Goal: Task Accomplishment & Management: Manage account settings

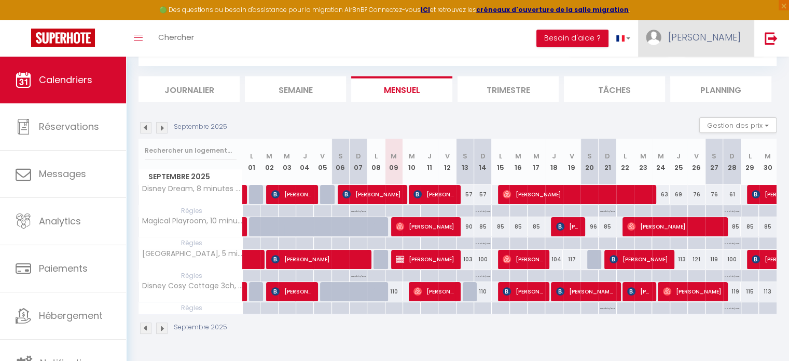
click at [661, 37] on img at bounding box center [654, 38] width 16 height 16
click at [710, 69] on link "Paramètres" at bounding box center [712, 72] width 77 height 18
select select "fr"
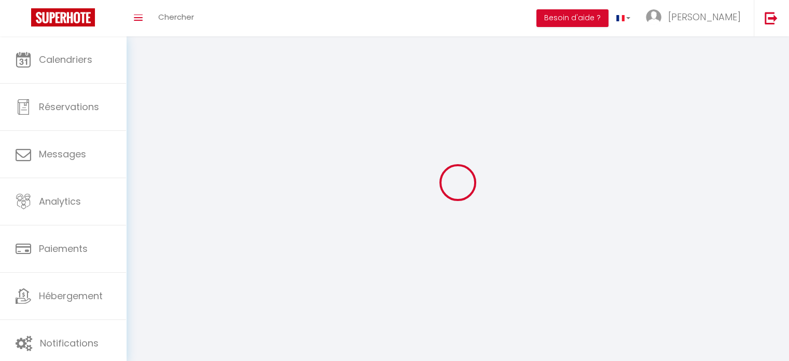
type input "[PERSON_NAME]"
type input "blondel"
type input "0687159962"
type input "[STREET_ADDRESS]"
type input "77700"
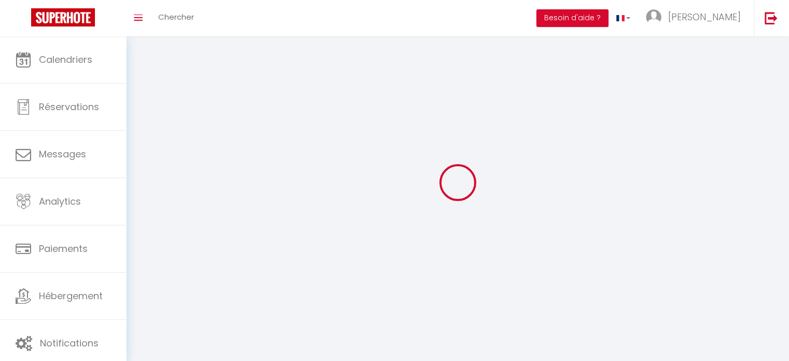
type input "magny le hongre"
type input "ge6ZIW4Di7VMWVhTidRBbNagF"
type input "8Mnm5YbYOmlGb4Ev5jnw792SC"
type input "https://app.superhote.com/#/get-available-rentals/8Mnm5YbYOmlGb4Ev5jnw792SC"
select select "28"
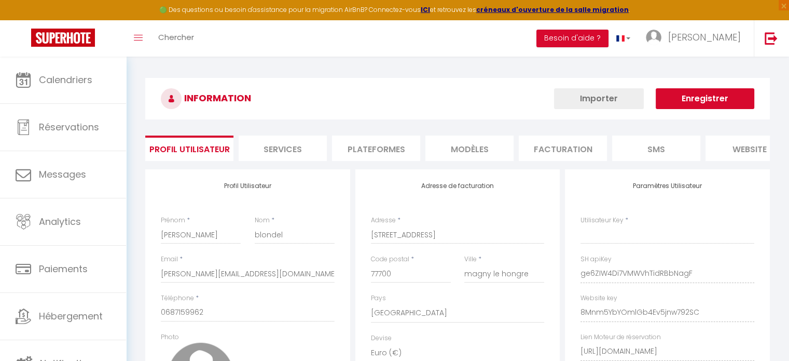
type input "ge6ZIW4Di7VMWVhTidRBbNagF"
type input "8Mnm5YbYOmlGb4Ev5jnw792SC"
type input "https://app.superhote.com/#/get-available-rentals/8Mnm5YbYOmlGb4Ev5jnw792SC"
select select "fr"
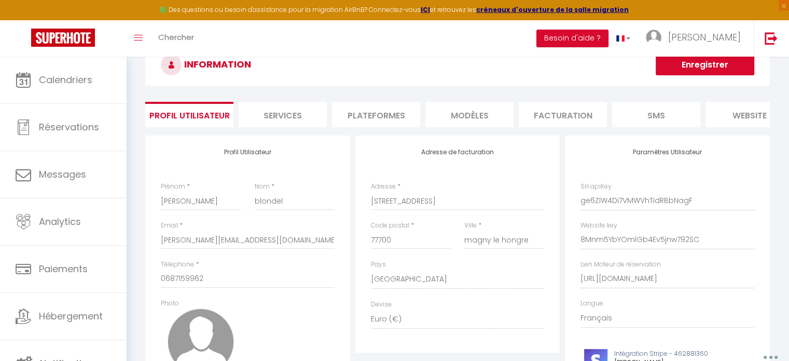
scroll to position [52, 0]
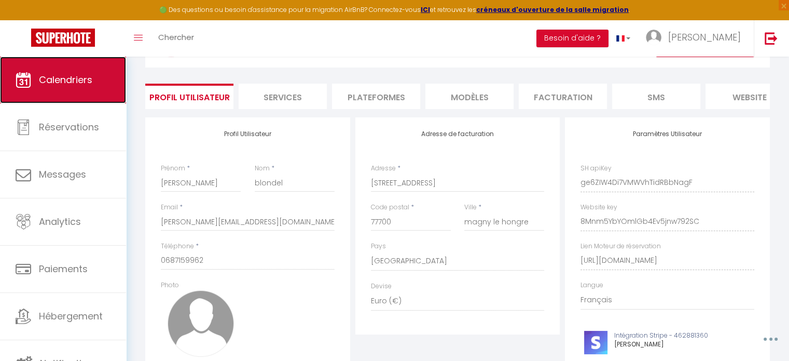
click at [73, 76] on span "Calendriers" at bounding box center [65, 79] width 53 height 13
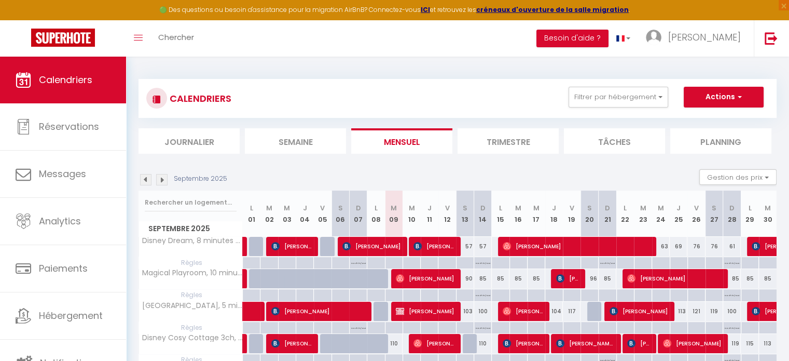
scroll to position [52, 0]
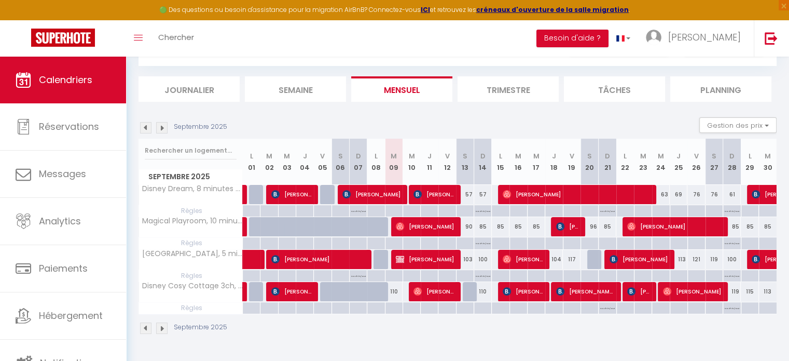
click at [162, 129] on img at bounding box center [161, 127] width 11 height 11
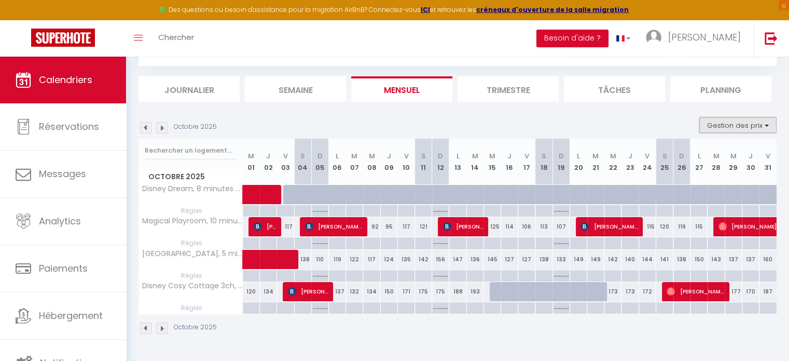
click at [733, 130] on button "Gestion des prix" at bounding box center [737, 125] width 77 height 16
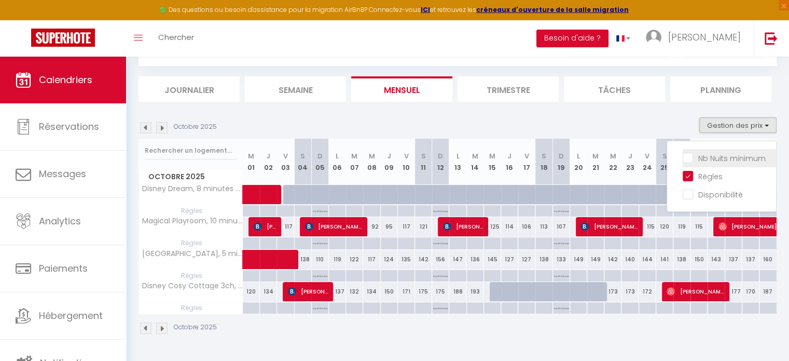
click at [689, 157] on input "Nb Nuits minimum" at bounding box center [729, 157] width 93 height 10
checkbox input "true"
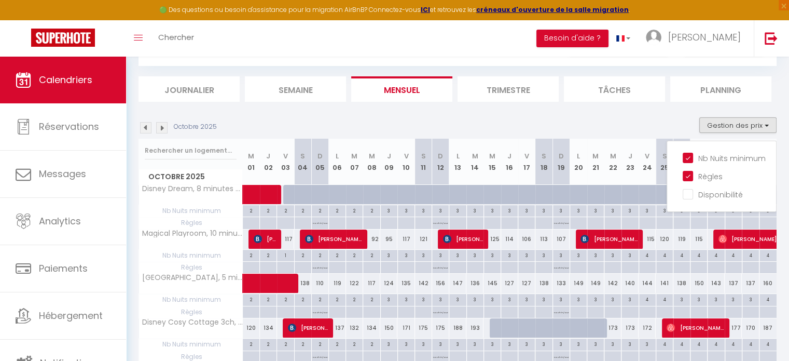
scroll to position [95, 0]
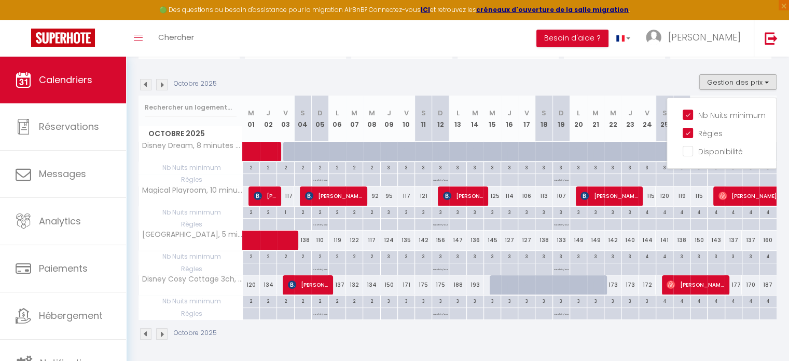
click at [146, 84] on img at bounding box center [145, 84] width 11 height 11
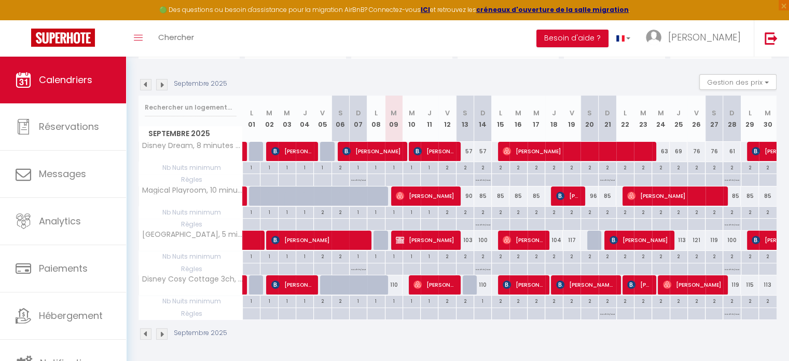
click at [734, 225] on p "No ch in/out" at bounding box center [732, 223] width 15 height 10
type input "Dim 28 Septembre 2025"
type input "Lun 29 Septembre 2025"
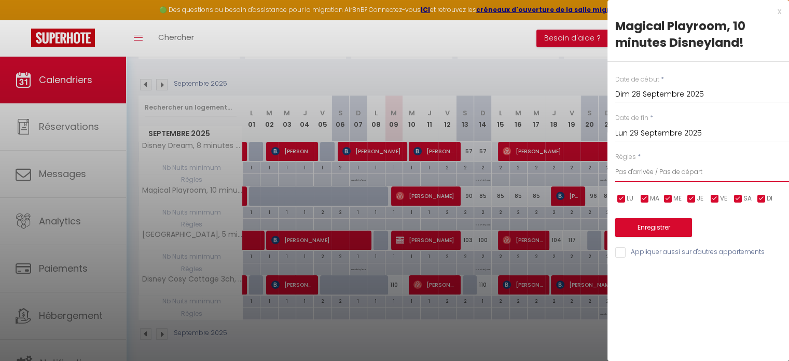
click at [661, 174] on select "Aucun No Checkin No Checkout Pas d'arrivée / Pas de départ" at bounding box center [702, 172] width 174 height 20
select select "0"
click at [615, 162] on select "Aucun No Checkin No Checkout Pas d'arrivée / Pas de départ" at bounding box center [702, 172] width 174 height 20
click at [666, 227] on button "Enregistrer" at bounding box center [653, 227] width 77 height 19
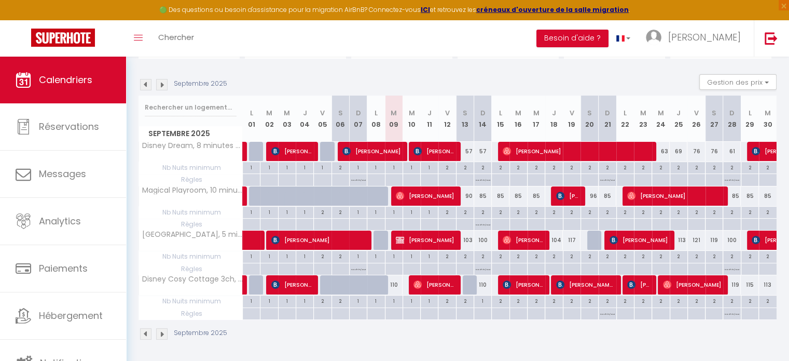
click at [163, 84] on img at bounding box center [161, 84] width 11 height 11
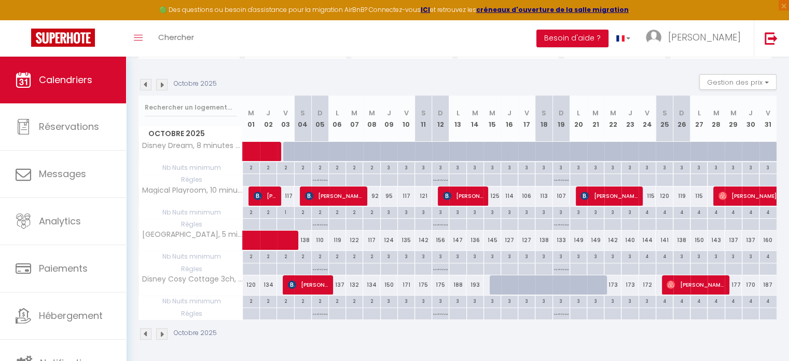
click at [161, 84] on img at bounding box center [161, 84] width 11 height 11
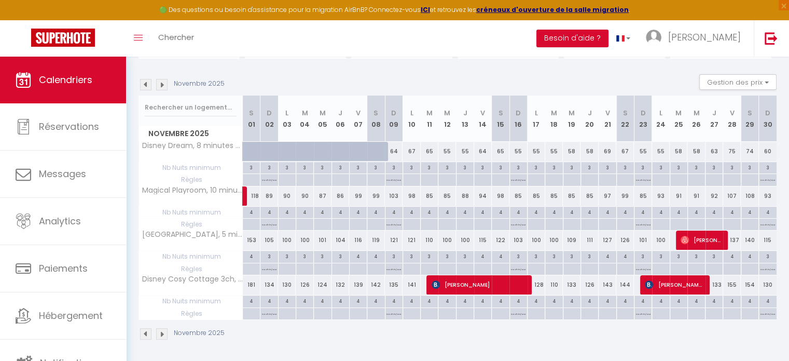
click at [145, 82] on img at bounding box center [145, 84] width 11 height 11
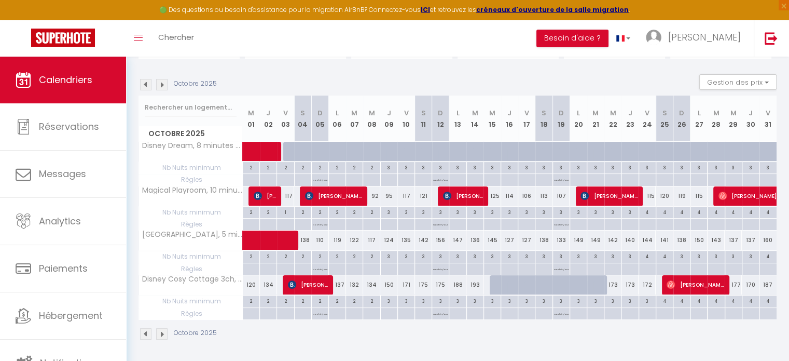
click at [145, 82] on img at bounding box center [145, 84] width 11 height 11
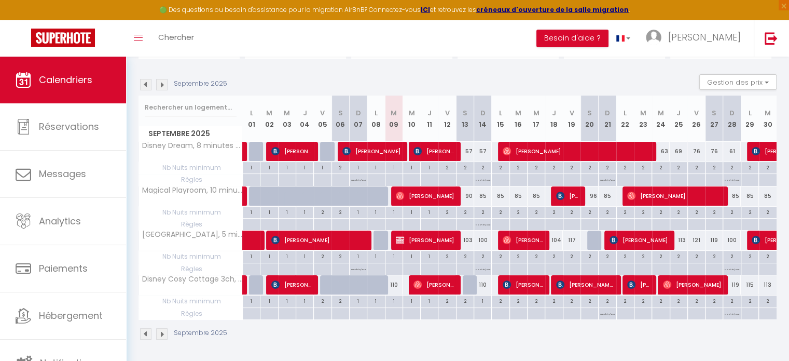
click at [145, 82] on img at bounding box center [145, 84] width 11 height 11
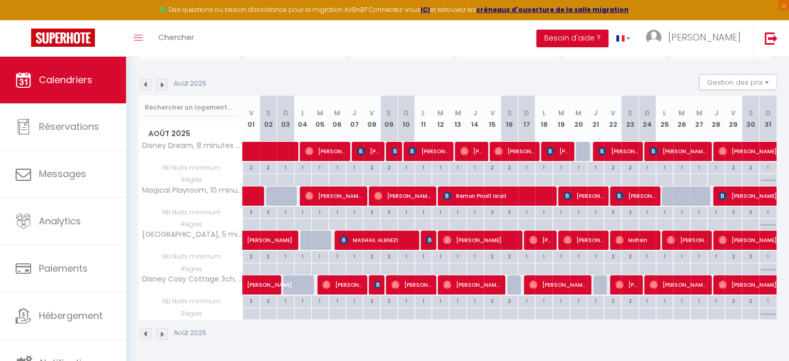
click at [145, 82] on img at bounding box center [145, 84] width 11 height 11
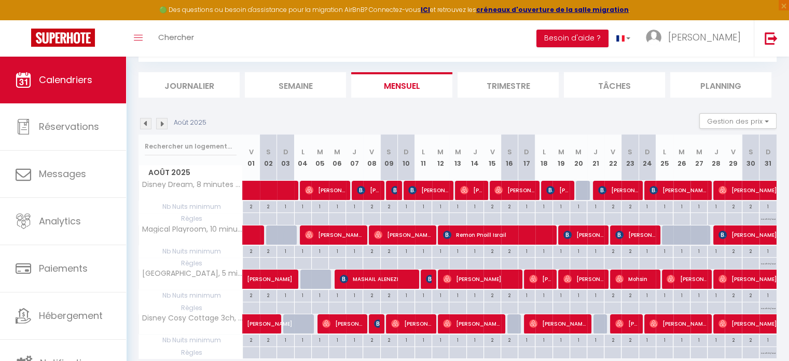
select select
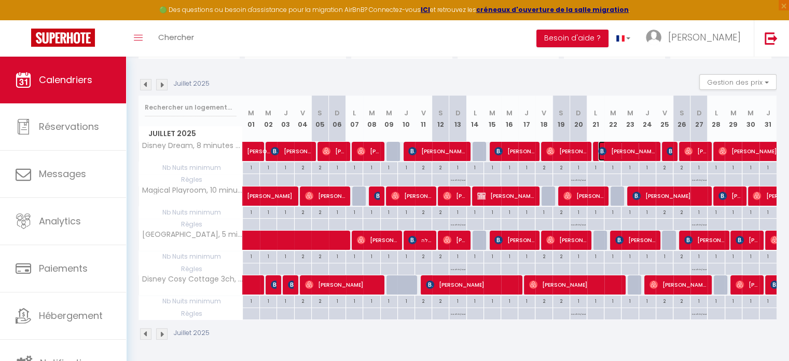
click at [625, 149] on span "Quentin Couraye" at bounding box center [626, 151] width 57 height 20
select select "OK"
select select "0"
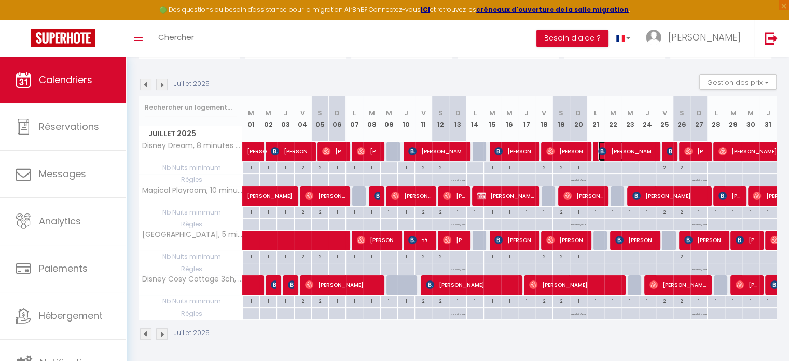
select select "1"
select select
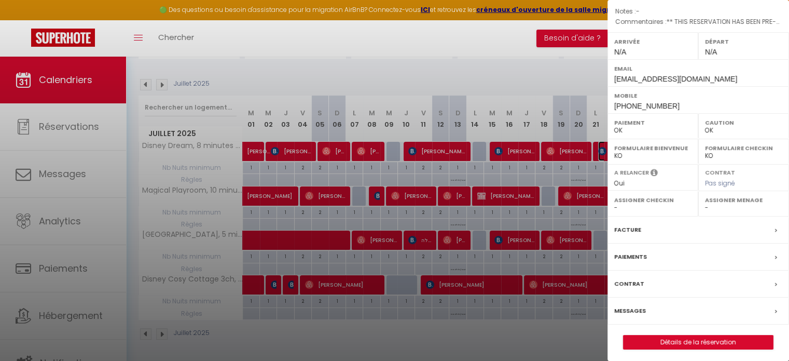
scroll to position [131, 0]
click at [658, 224] on div "Facture" at bounding box center [699, 227] width 182 height 27
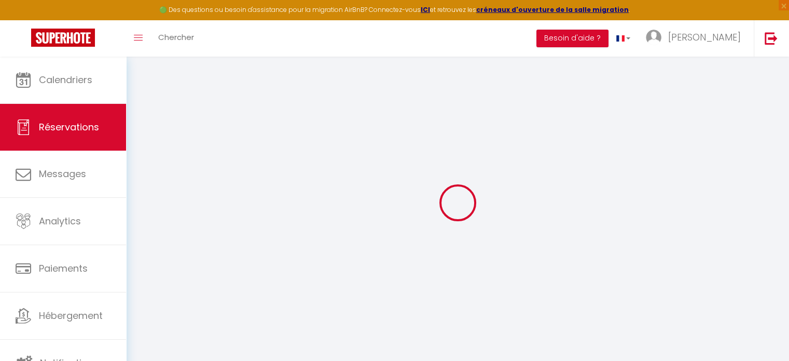
select select "cleaning"
select select "taxes"
select select
checkbox input "false"
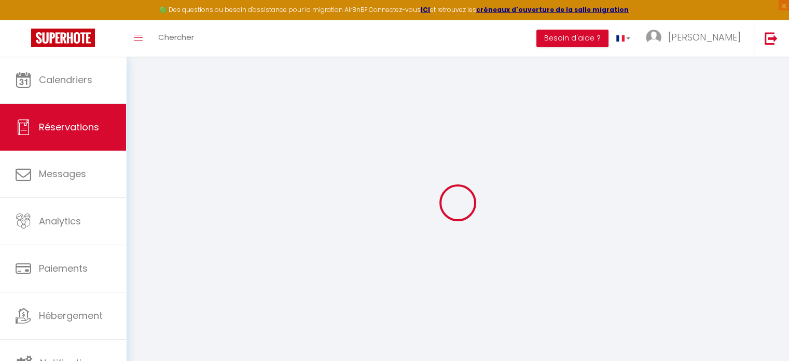
select select
checkbox input "false"
type textarea "** THIS RESERVATION HAS BEEN PRE-PAID ** This guest has requested a receipt for…"
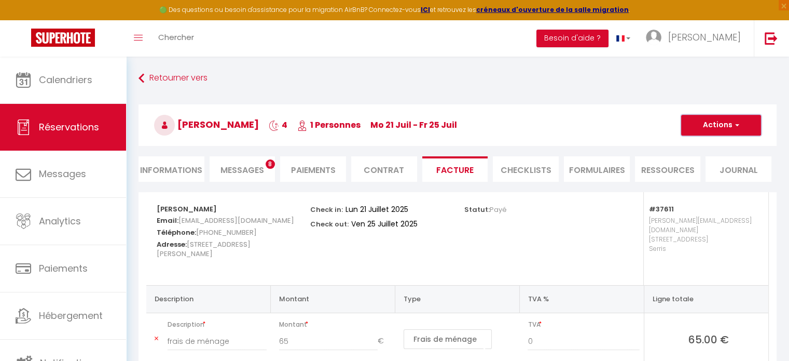
click at [708, 123] on button "Actions" at bounding box center [721, 125] width 80 height 21
click at [706, 170] on link "Envoyer la facture" at bounding box center [713, 174] width 87 height 13
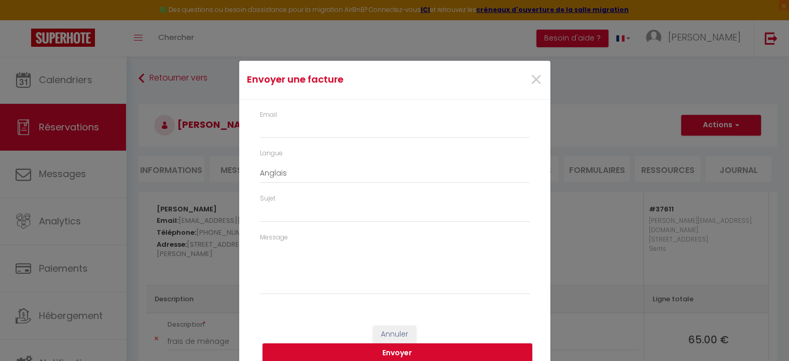
type input "qcoura.265366@guest.booking.com"
select select "fr"
type input "Votre facture 6252842 - Disney Dream, 8 minutes Disneyland Paris!"
type textarea "Bonjour, Voici le lien pour télécharger votre facture : https://superhote.com/a…"
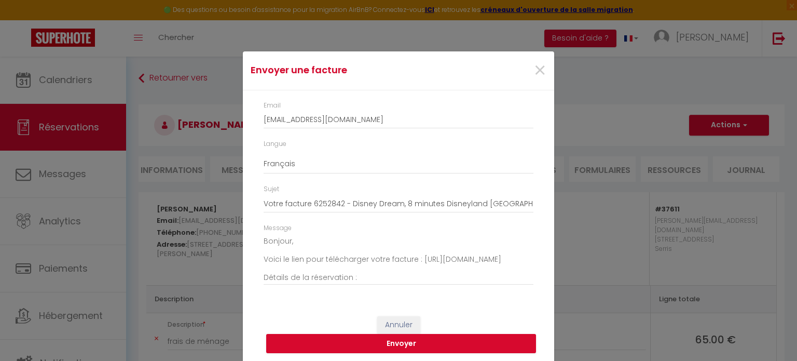
scroll to position [12, 0]
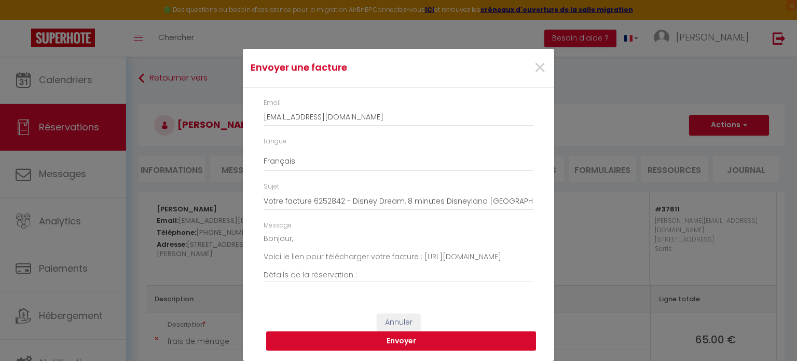
click at [459, 338] on button "Envoyer" at bounding box center [401, 341] width 270 height 20
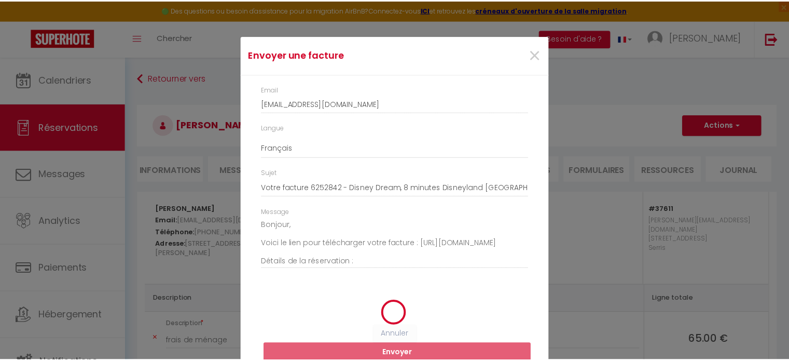
scroll to position [0, 0]
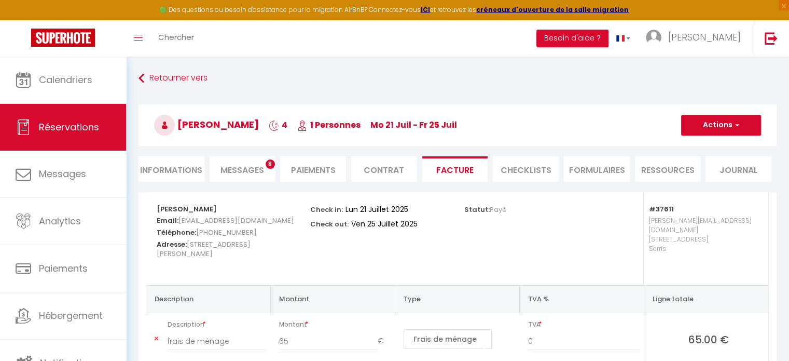
click at [257, 170] on span "Messages" at bounding box center [242, 170] width 44 height 12
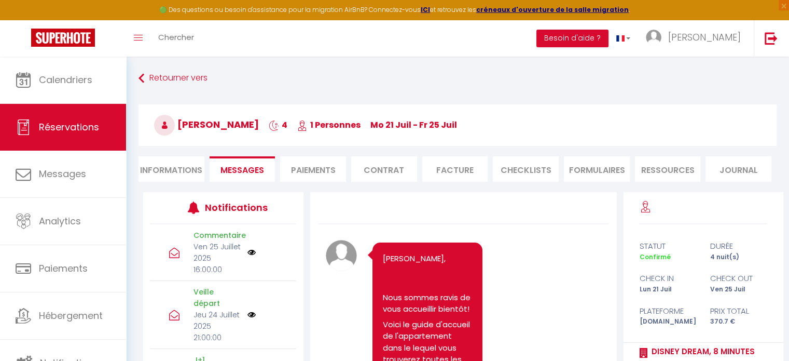
scroll to position [3395, 0]
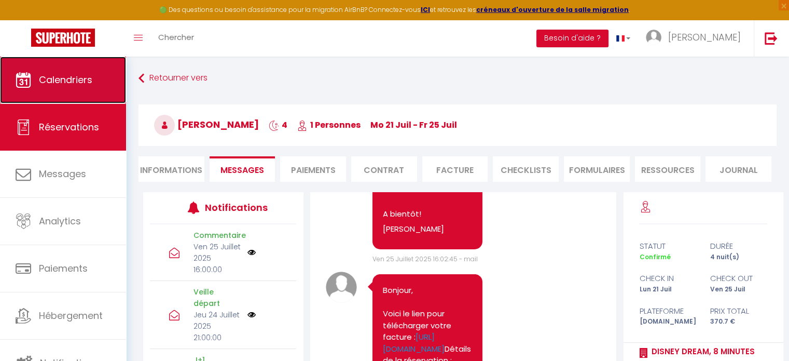
click at [56, 64] on link "Calendriers" at bounding box center [63, 80] width 126 height 47
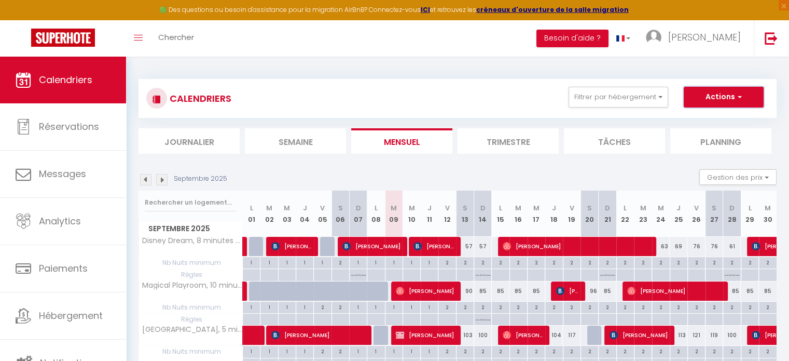
click at [707, 99] on button "Actions" at bounding box center [724, 97] width 80 height 21
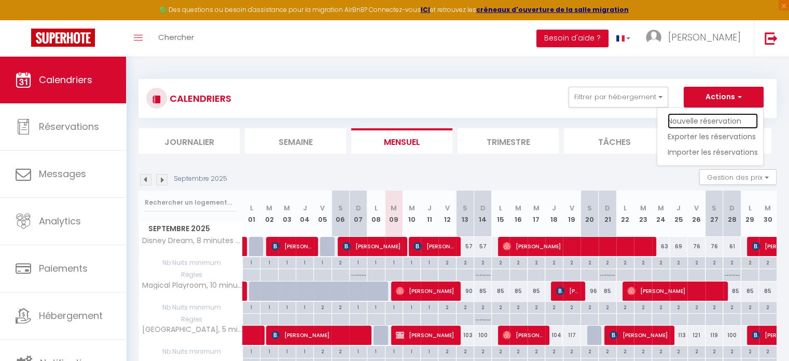
click at [708, 122] on link "Nouvelle réservation" at bounding box center [713, 121] width 90 height 16
select select
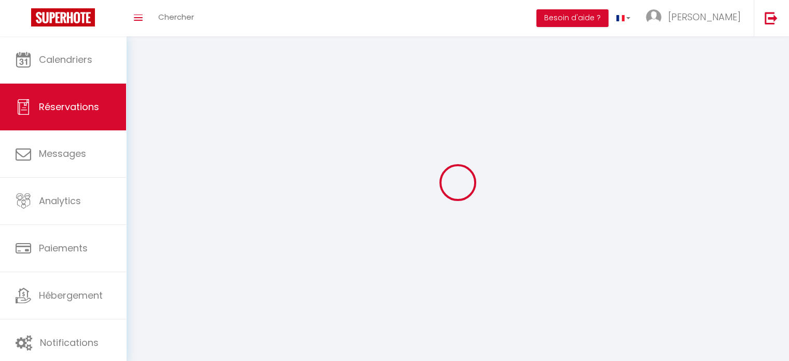
select select
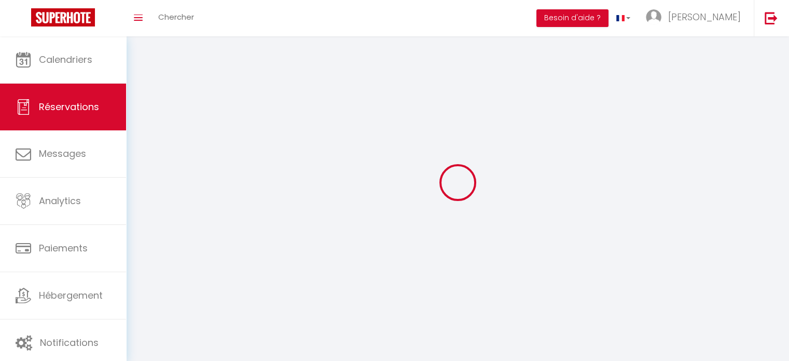
select select
checkbox input "false"
select select
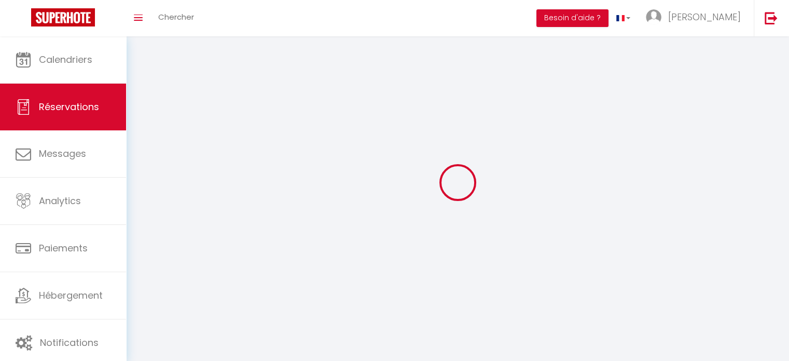
select select
checkbox input "false"
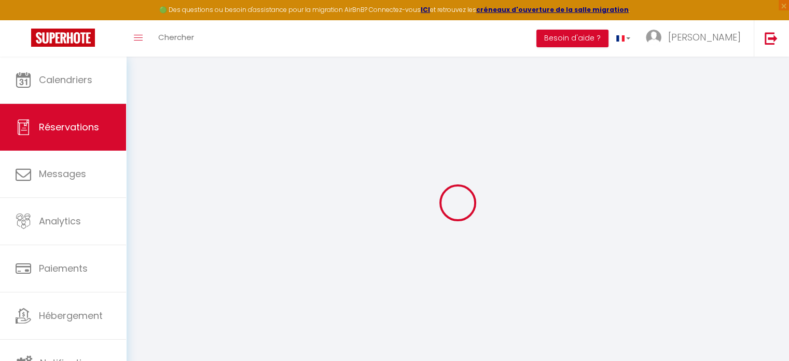
select select
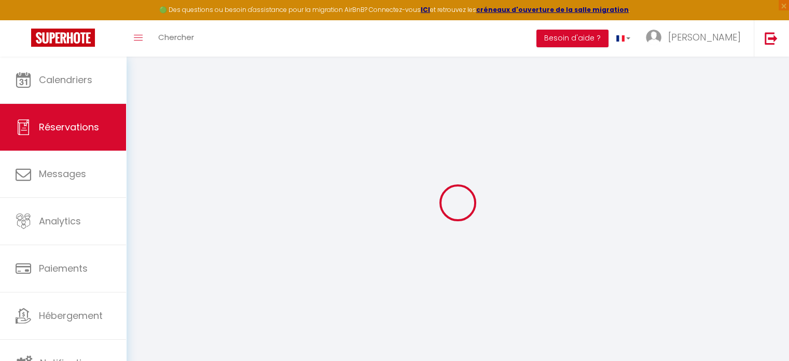
select select
checkbox input "false"
select select
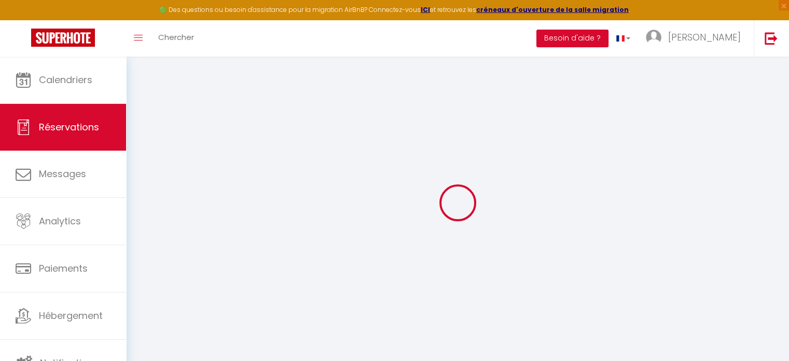
select select
checkbox input "false"
select select
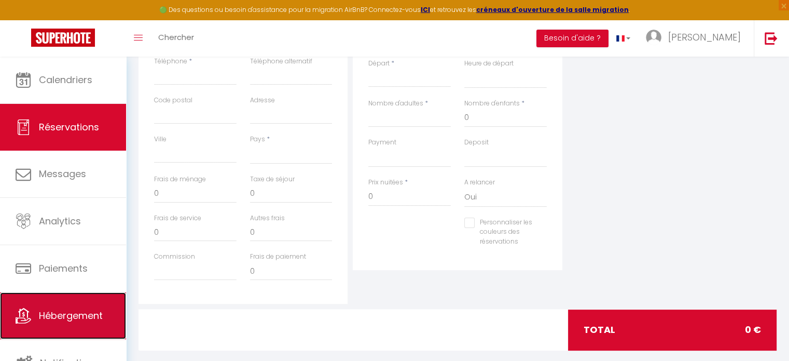
click at [87, 324] on link "Hébergement" at bounding box center [63, 315] width 126 height 47
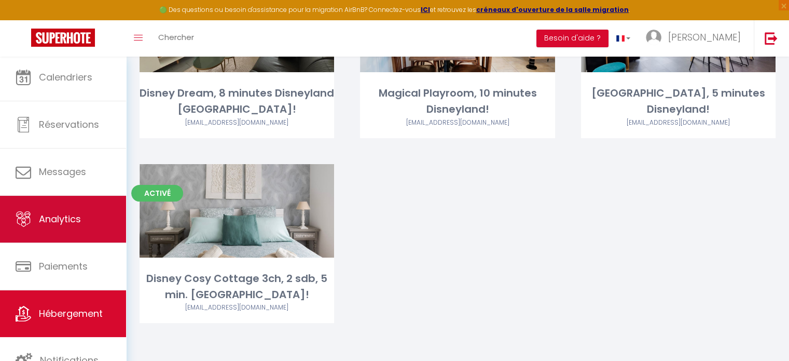
scroll to position [155, 0]
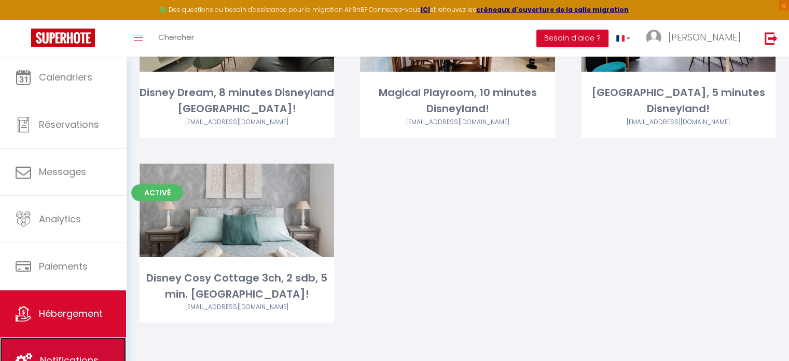
click at [91, 353] on span "Notifications" at bounding box center [69, 359] width 59 height 13
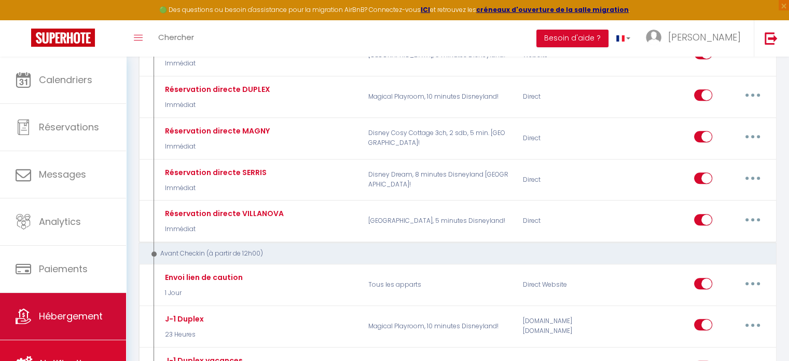
scroll to position [3, 0]
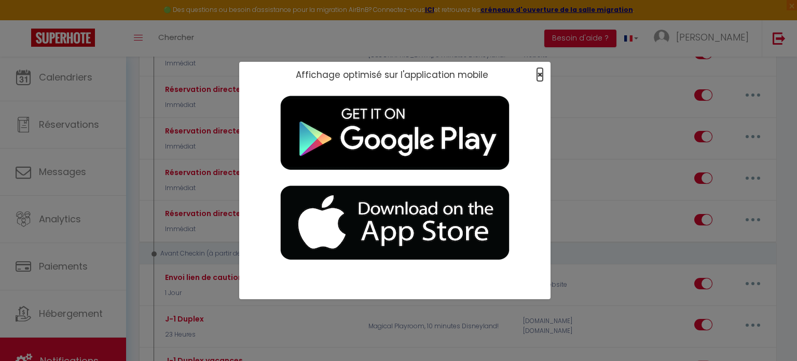
click at [538, 75] on span "×" at bounding box center [540, 74] width 6 height 13
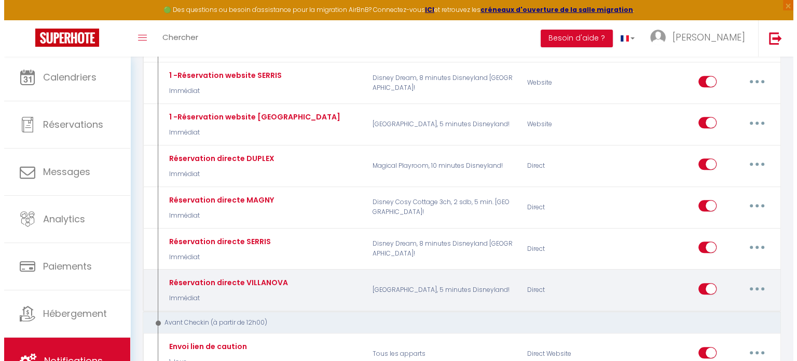
scroll to position [571, 0]
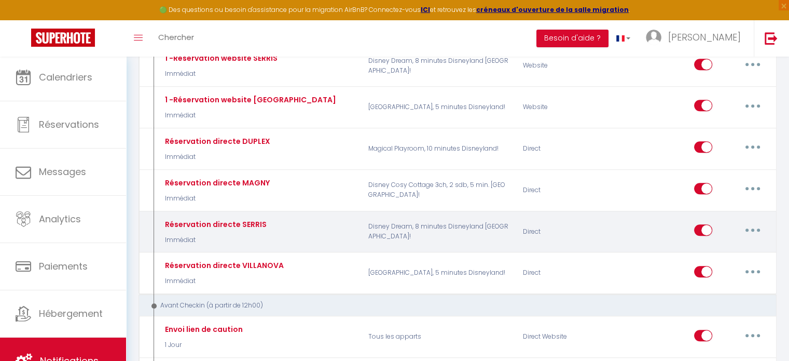
click at [759, 222] on button "button" at bounding box center [752, 230] width 29 height 17
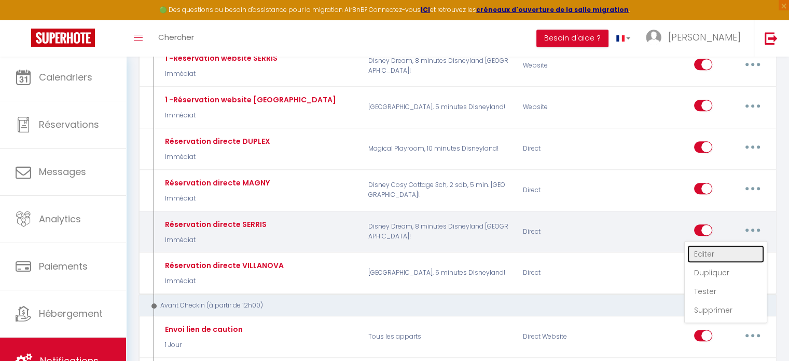
click at [737, 245] on link "Editer" at bounding box center [725, 254] width 77 height 18
type input "Réservation directe SERRIS"
select select "Immédiat"
select select
checkbox input "false"
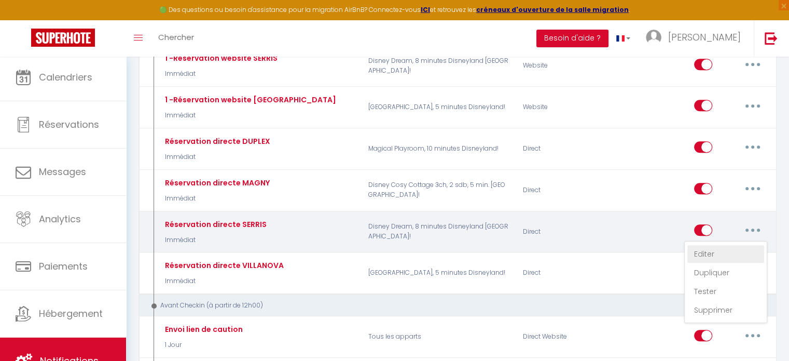
checkbox input "false"
radio input "true"
type input "Votre réservation à Chessy"
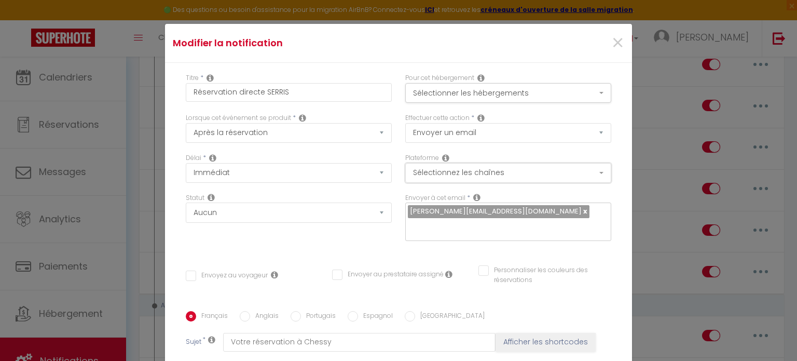
click at [428, 180] on button "Sélectionnez les chaînes" at bounding box center [508, 173] width 206 height 20
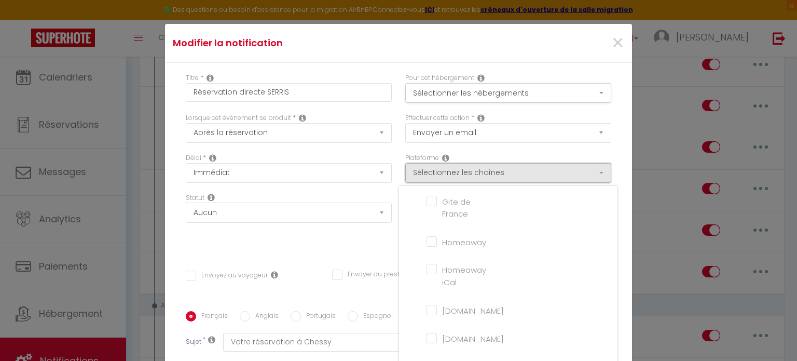
scroll to position [0, 0]
click at [376, 241] on div "Titre * Réservation directe SERRIS Pour cet hébergement Sélectionner les héberg…" at bounding box center [398, 311] width 467 height 497
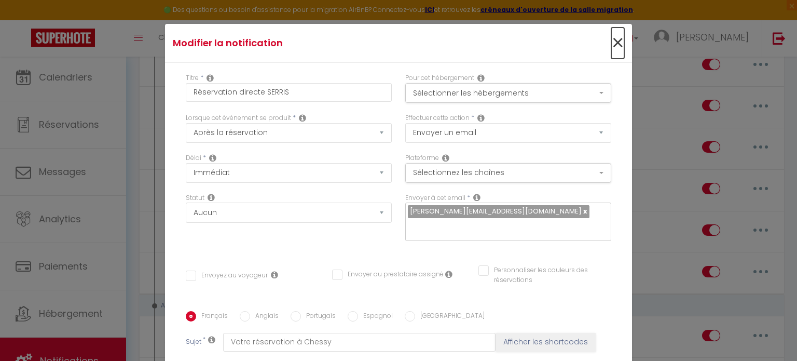
click at [611, 40] on span "×" at bounding box center [617, 42] width 13 height 31
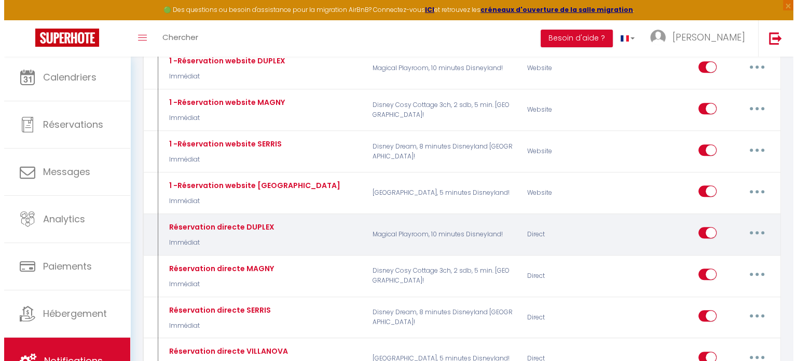
scroll to position [467, 0]
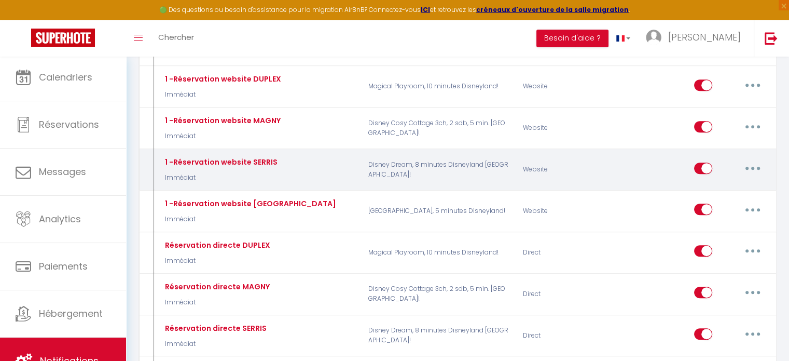
click at [747, 160] on button "button" at bounding box center [752, 168] width 29 height 17
click at [707, 183] on link "Editer" at bounding box center [725, 192] width 77 height 18
type input "1 -Réservation website SERRIS"
select select "if_booking_is_paid"
checkbox input "true"
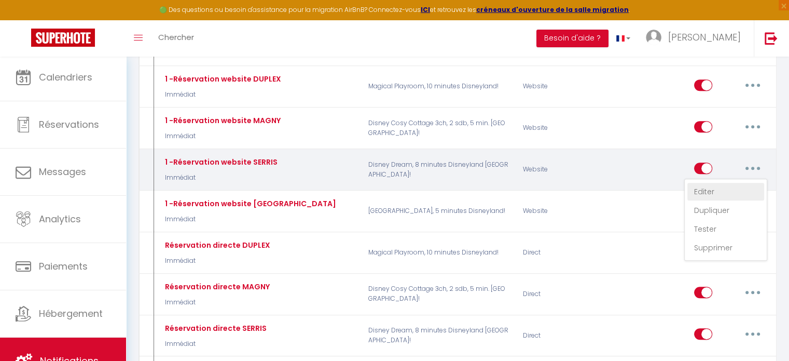
checkbox input "false"
type input "Votre réservation près de Disneyland!"
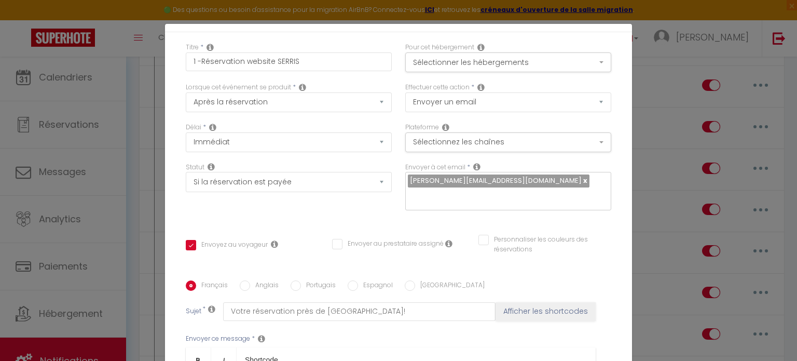
scroll to position [0, 0]
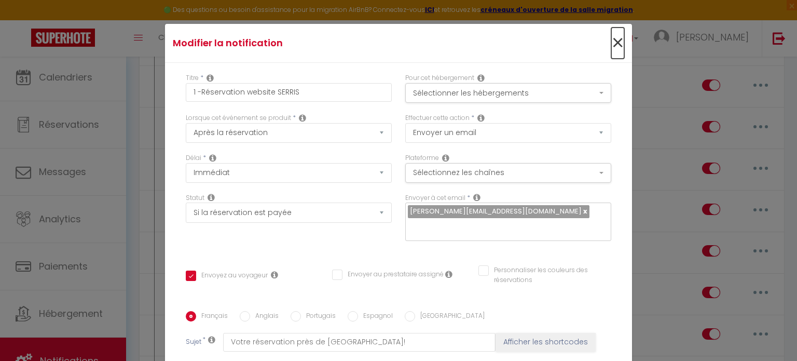
click at [611, 45] on span "×" at bounding box center [617, 42] width 13 height 31
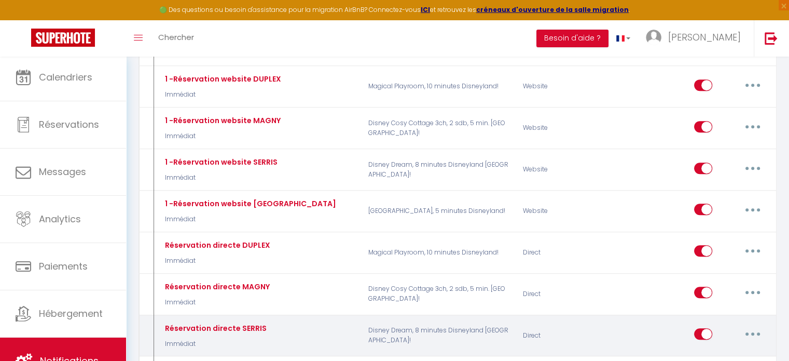
click at [749, 329] on button "button" at bounding box center [752, 333] width 29 height 17
click at [723, 349] on link "Editer" at bounding box center [725, 358] width 77 height 18
type input "Réservation directe SERRIS"
select select
checkbox input "false"
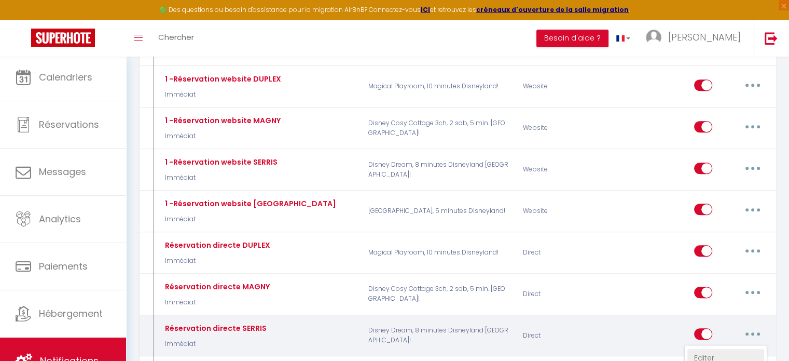
checkbox input "false"
type input "Votre réservation à Chessy"
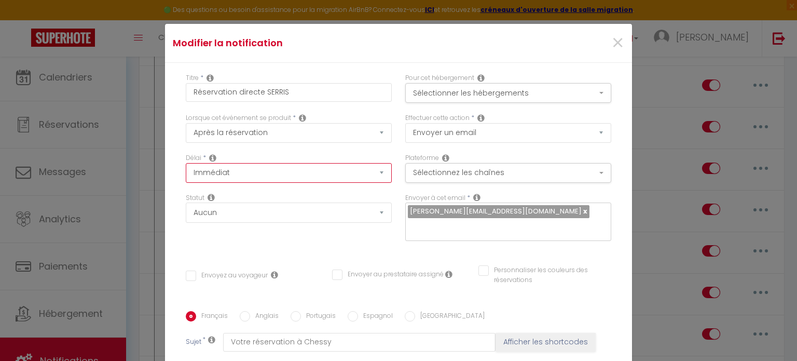
click at [317, 175] on select "Immédiat + 10 Minutes + 1 Heure + 2 Heures + 3 Heures + 4 Heures + 5 Heures + 6…" at bounding box center [289, 173] width 206 height 20
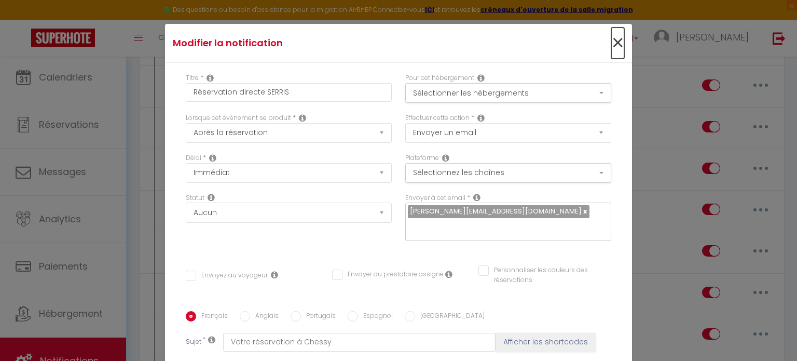
click at [611, 45] on span "×" at bounding box center [617, 42] width 13 height 31
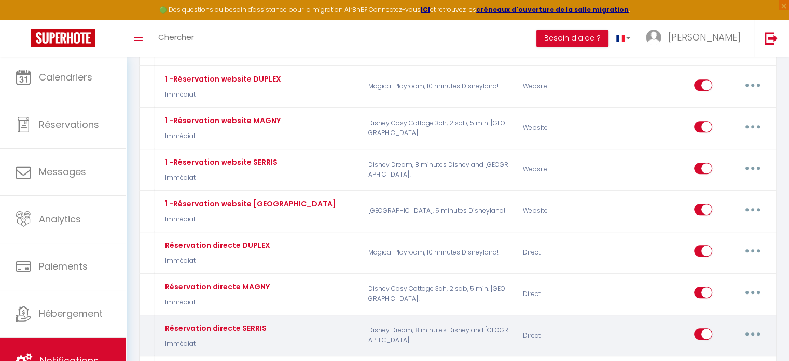
click at [702, 328] on input "checkbox" at bounding box center [703, 336] width 18 height 16
checkbox input "false"
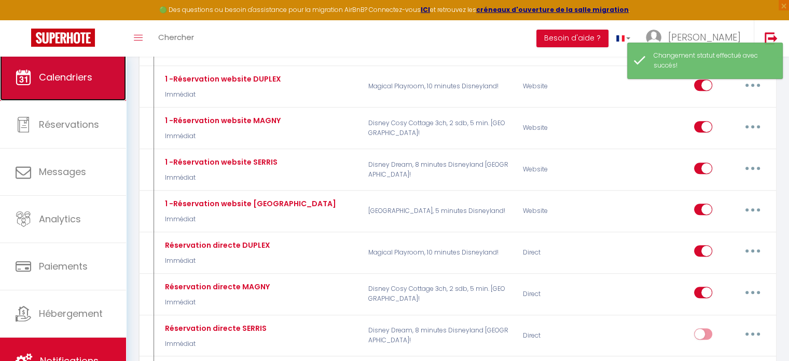
click at [58, 85] on link "Calendriers" at bounding box center [63, 77] width 126 height 47
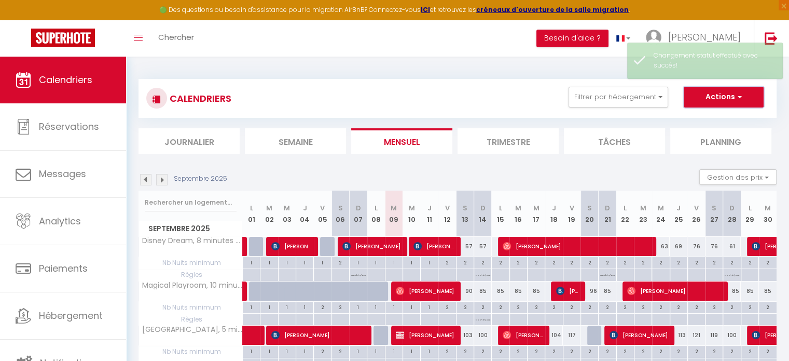
click at [730, 98] on button "Actions" at bounding box center [724, 97] width 80 height 21
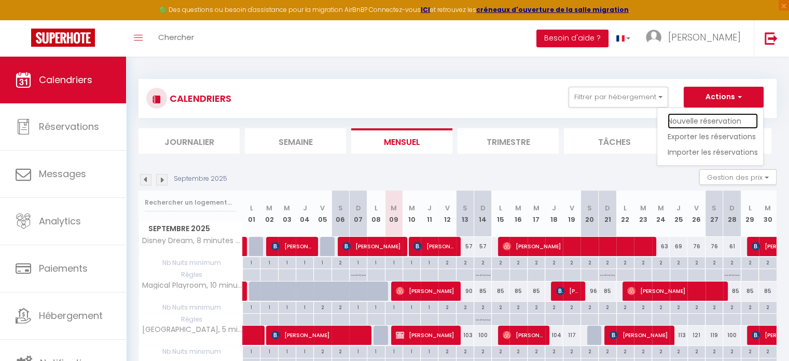
click at [722, 114] on link "Nouvelle réservation" at bounding box center [713, 121] width 90 height 16
select select
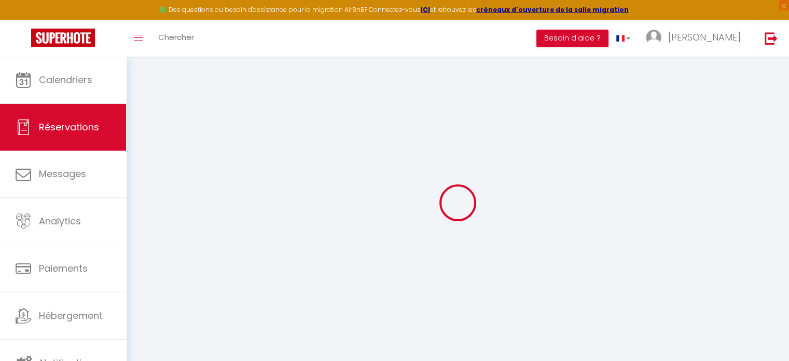
select select
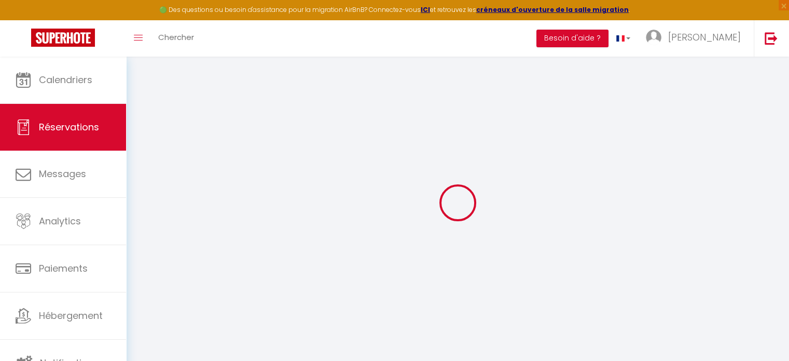
select select
checkbox input "false"
select select
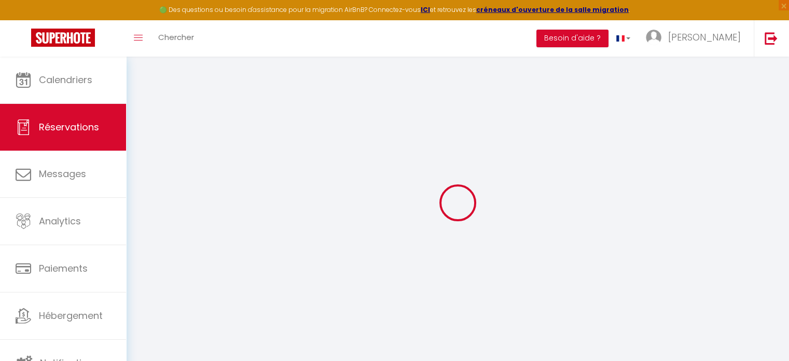
select select
checkbox input "false"
select select
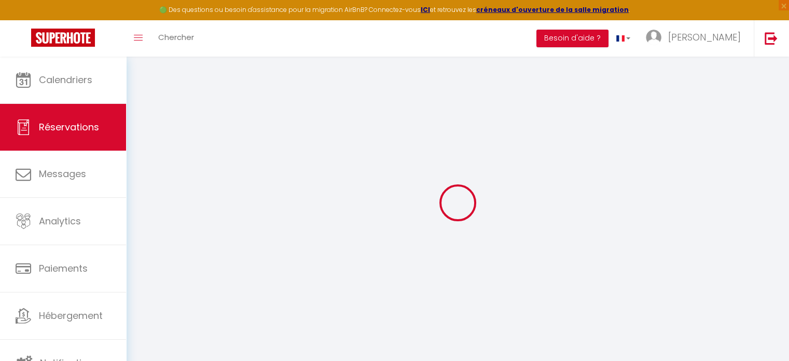
select select
checkbox input "false"
select select
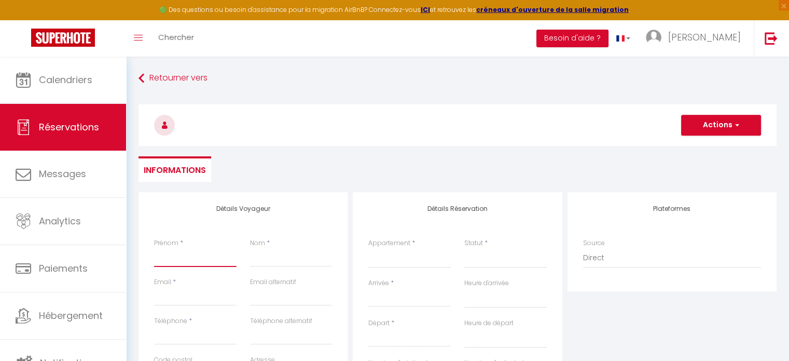
click at [178, 259] on input "Prénom" at bounding box center [195, 257] width 82 height 19
type input "T"
select select
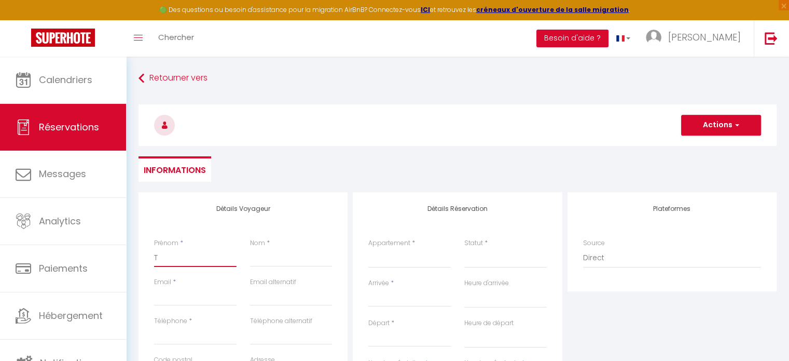
select select
checkbox input "false"
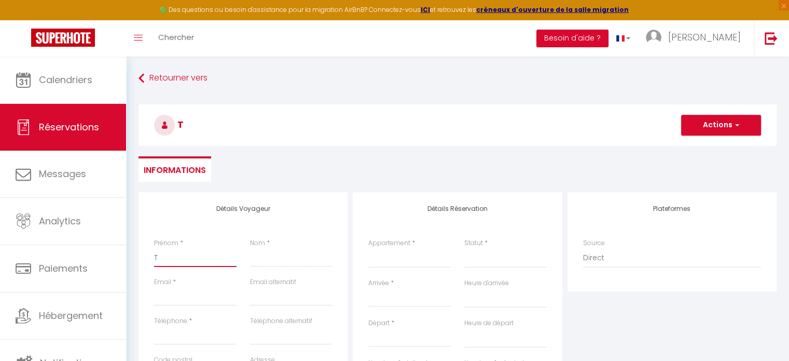
type input "Ta"
select select
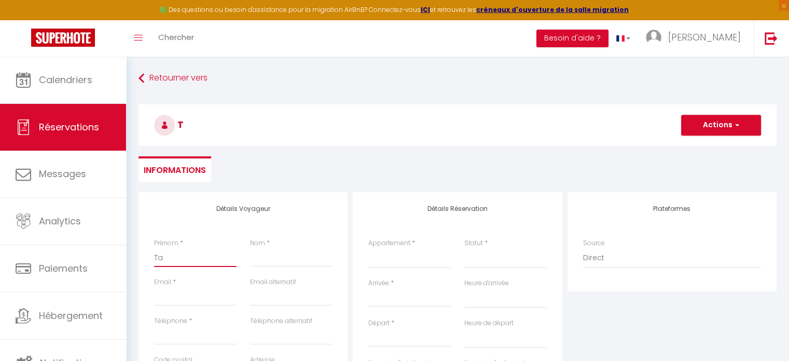
select select
checkbox input "false"
type input "Tam"
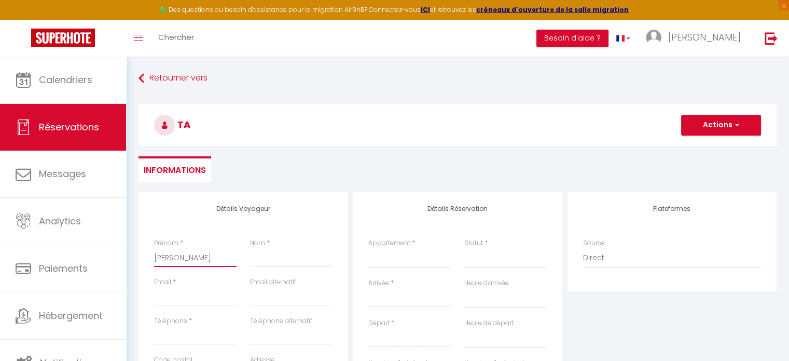
select select
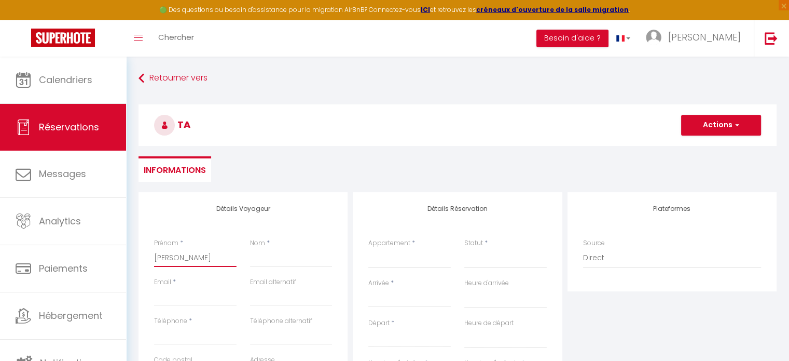
select select
checkbox input "false"
type input "Tama"
select select
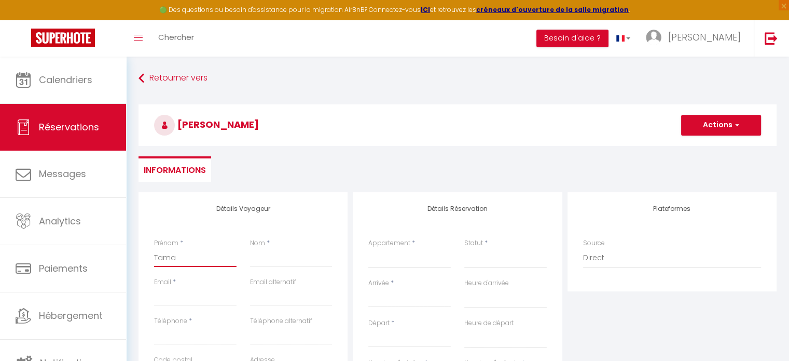
select select
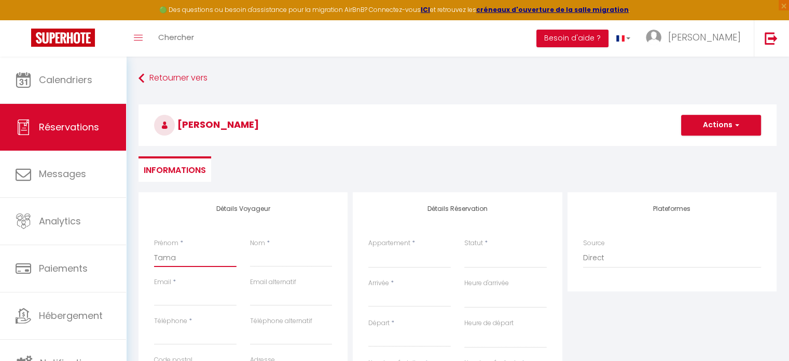
select select
checkbox input "false"
type input "Tamar"
select select
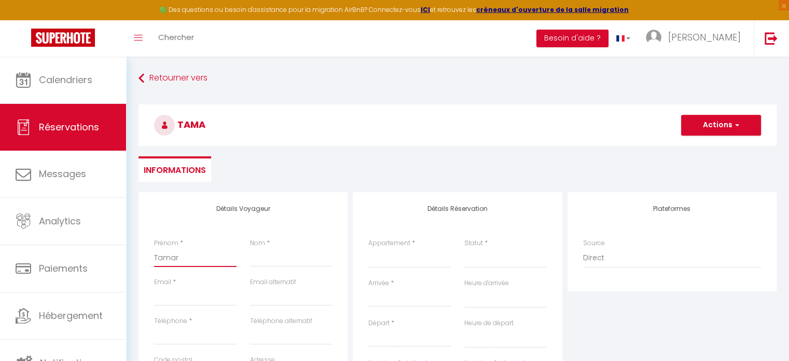
select select
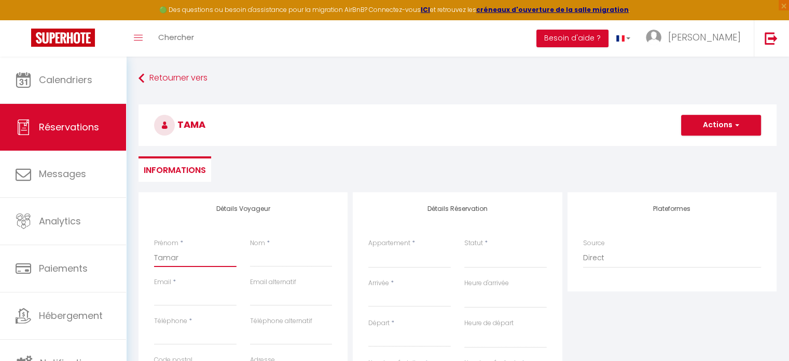
checkbox input "false"
type input "[PERSON_NAME]"
select select
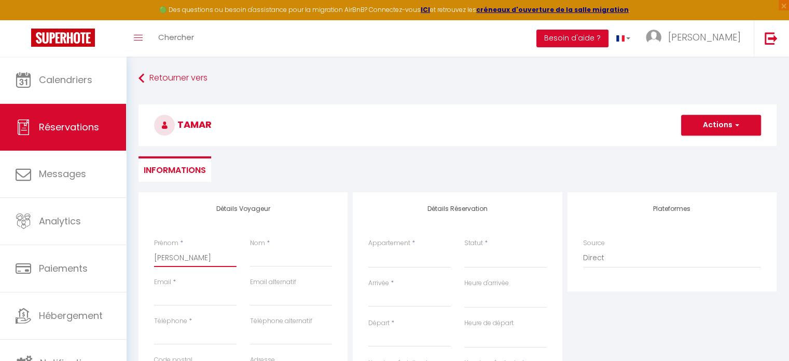
select select
checkbox input "false"
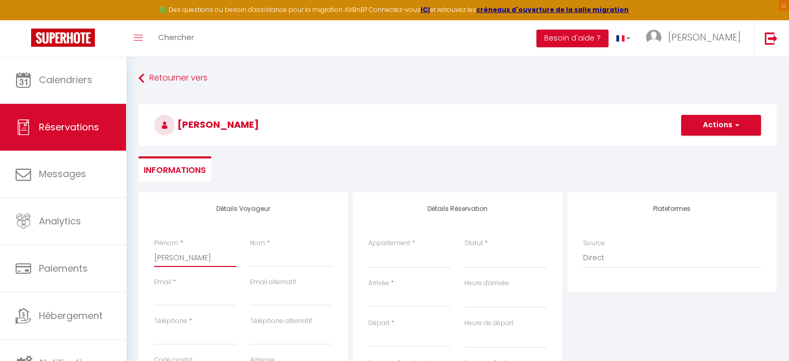
type input "[PERSON_NAME]"
type input "N"
select select
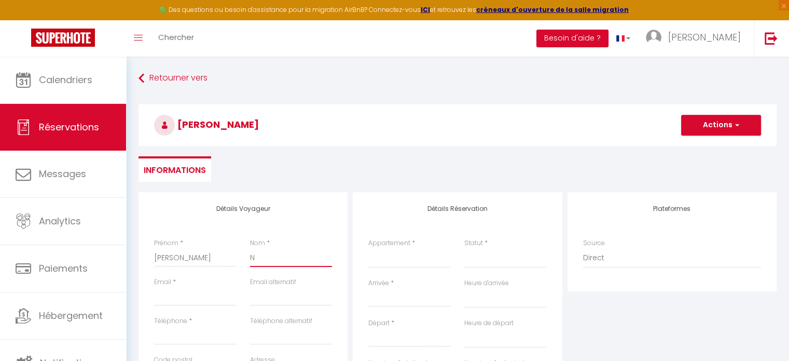
select select
checkbox input "false"
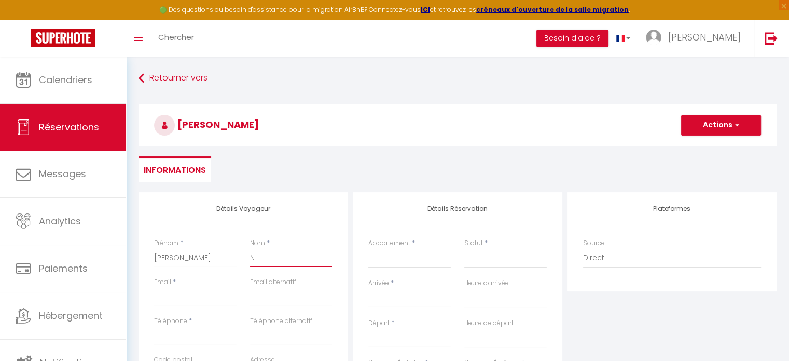
type input "NI"
select select
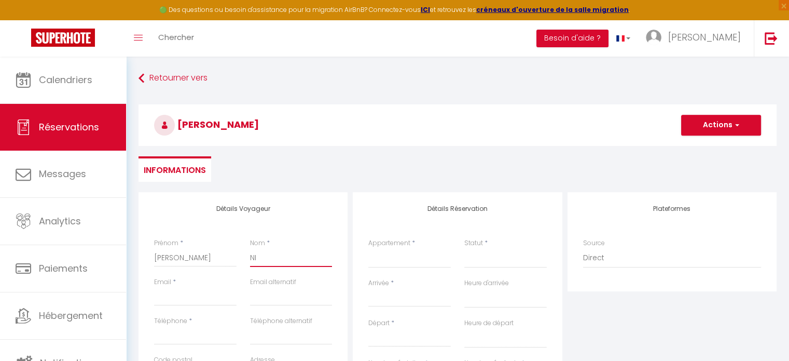
select select
checkbox input "false"
type input "NIE"
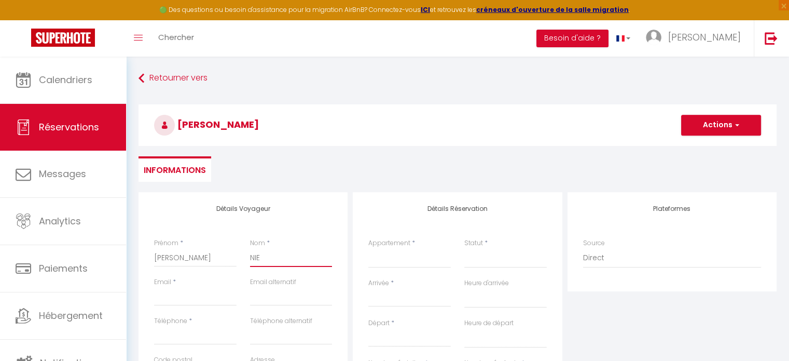
select select
click at [175, 295] on input "Email client" at bounding box center [195, 296] width 82 height 19
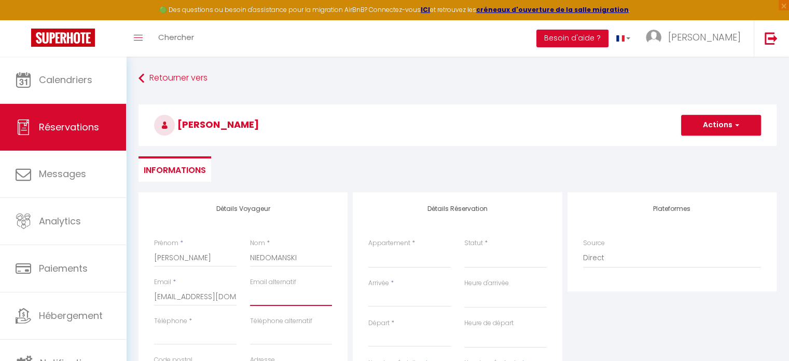
click at [291, 294] on input "email" at bounding box center [291, 296] width 82 height 19
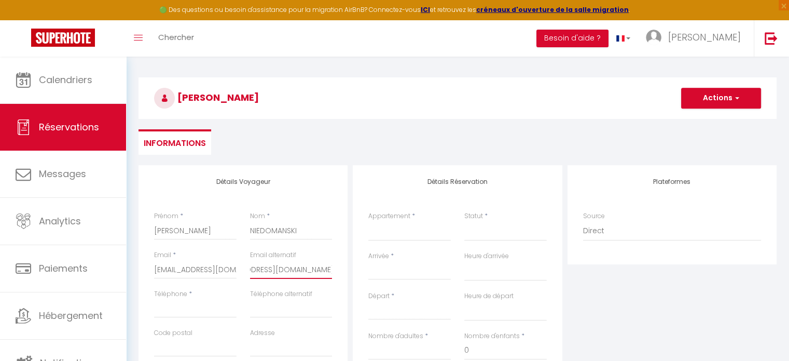
scroll to position [52, 0]
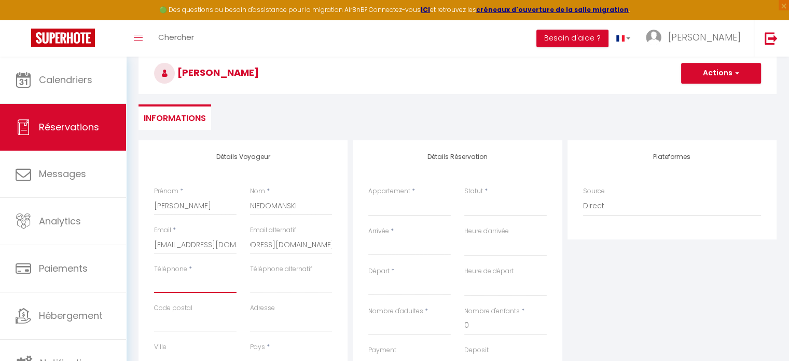
click at [212, 280] on input "Téléphone" at bounding box center [195, 283] width 82 height 19
click at [270, 286] on input "Téléphone alternatif" at bounding box center [291, 283] width 82 height 19
click at [205, 318] on input "Code postal" at bounding box center [195, 322] width 82 height 19
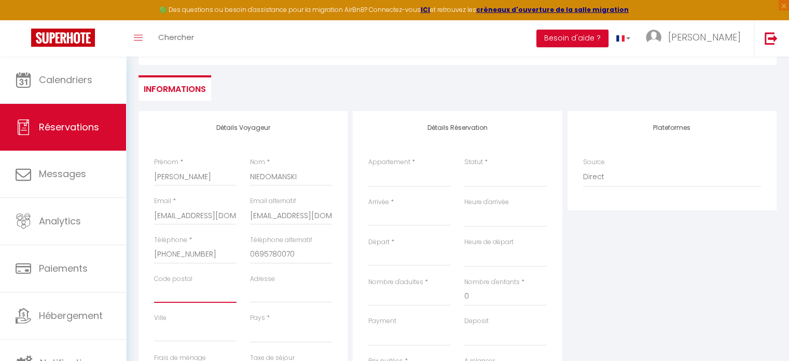
scroll to position [104, 0]
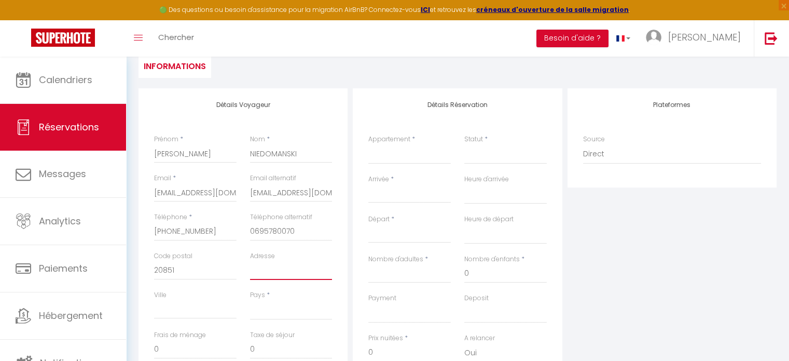
click at [285, 271] on input "Adresse" at bounding box center [291, 270] width 82 height 19
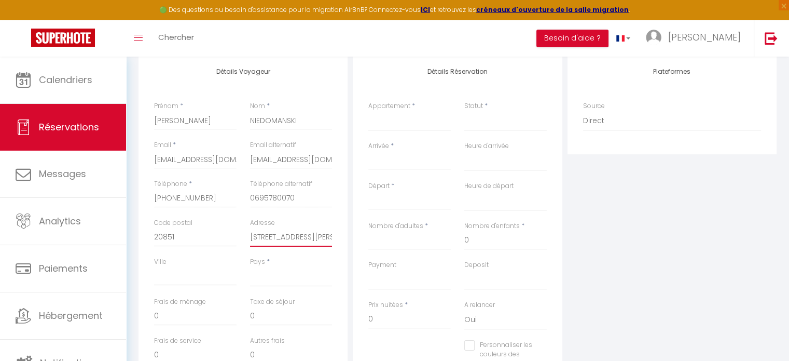
scroll to position [156, 0]
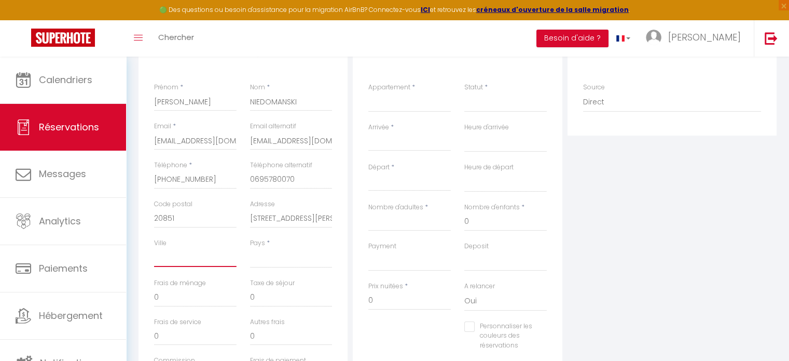
click at [182, 253] on input "Ville" at bounding box center [195, 257] width 82 height 19
click at [295, 257] on select "France Portugal Afghanistan Albania Algeria American Samoa Andorra Angola Angui…" at bounding box center [291, 258] width 82 height 20
click at [250, 248] on select "France Portugal Afghanistan Albania Algeria American Samoa Andorra Angola Angui…" at bounding box center [291, 258] width 82 height 20
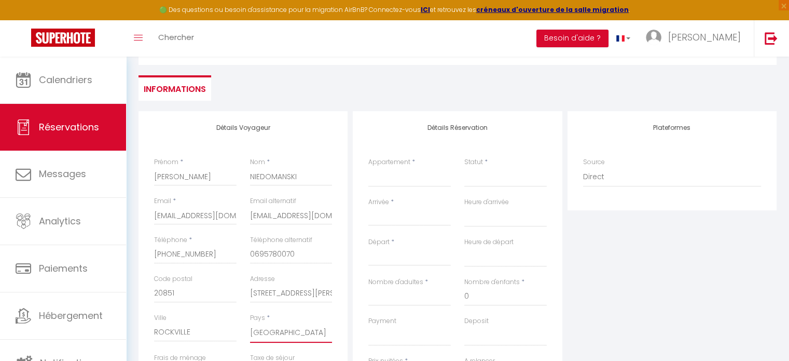
scroll to position [67, 0]
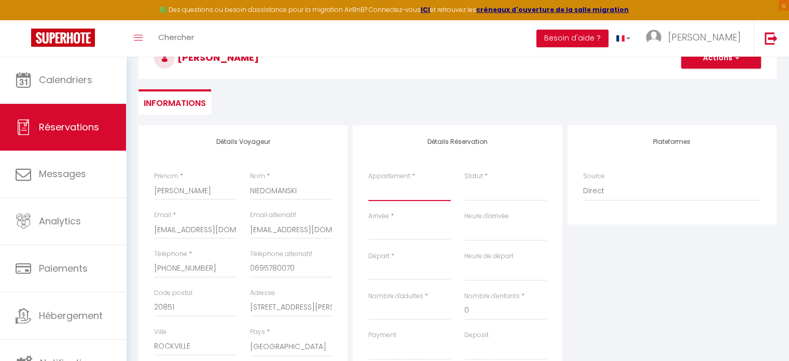
click at [393, 192] on select "Disney Dream, 8 minutes Disneyland Paris! Magical Playroom, 10 minutes Disneyla…" at bounding box center [409, 191] width 82 height 20
click at [368, 181] on select "Disney Dream, 8 minutes Disneyland Paris! Magical Playroom, 10 minutes Disneyla…" at bounding box center [409, 191] width 82 height 20
click at [489, 192] on select "Confirmé Non Confirmé Annulé Annulé par le voyageur No Show Request" at bounding box center [505, 191] width 82 height 20
click at [464, 181] on select "Confirmé Non Confirmé Annulé Annulé par le voyageur No Show Request" at bounding box center [505, 191] width 82 height 20
click at [427, 230] on input "Arrivée" at bounding box center [409, 231] width 82 height 13
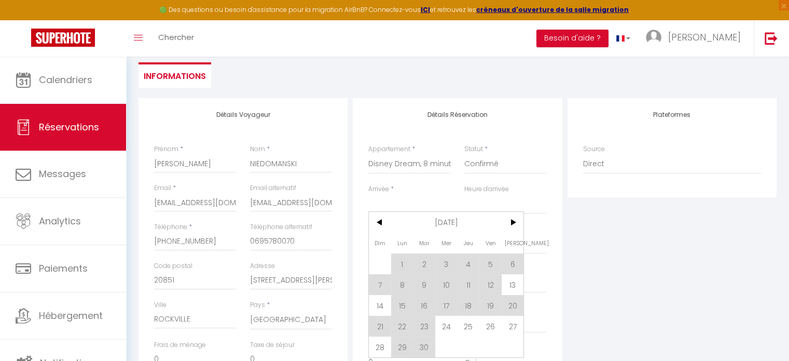
scroll to position [119, 0]
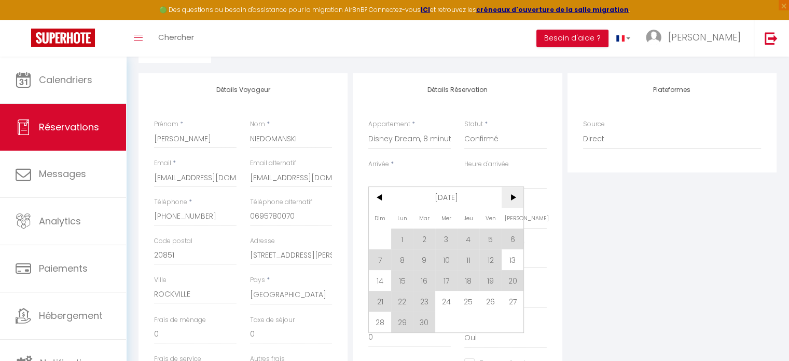
click at [512, 200] on span ">" at bounding box center [513, 197] width 22 height 21
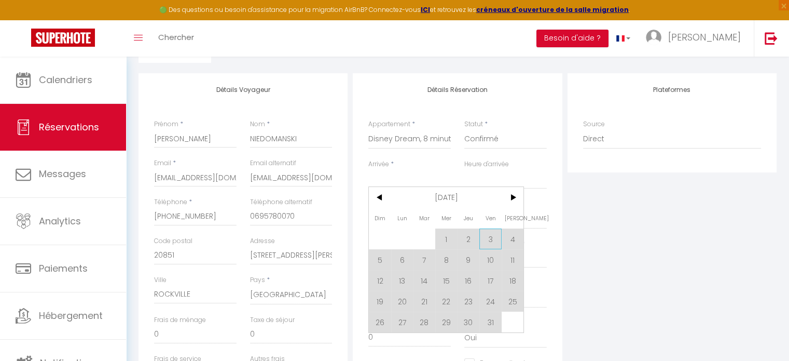
click at [495, 239] on span "3" at bounding box center [490, 238] width 22 height 21
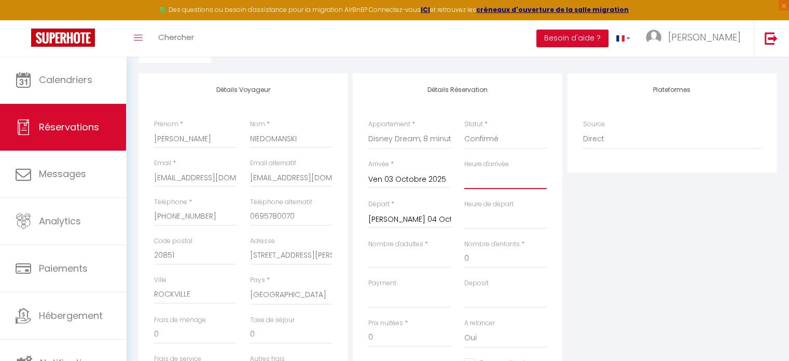
click at [488, 180] on select "00:00 00:30 01:00 01:30 02:00 02:30 03:00 03:30 04:00 04:30 05:00 05:30 06:00 0…" at bounding box center [505, 179] width 82 height 20
click at [464, 169] on select "00:00 00:30 01:00 01:30 02:00 02:30 03:00 03:30 04:00 04:30 05:00 05:30 06:00 0…" at bounding box center [505, 179] width 82 height 20
click at [425, 216] on input "Sam 04 Octobre 2025" at bounding box center [409, 219] width 82 height 13
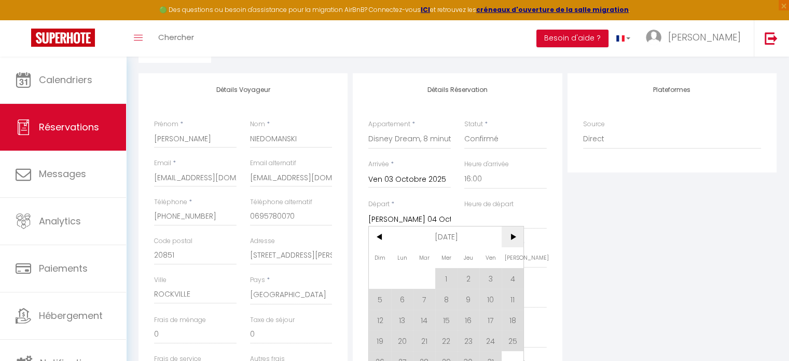
click at [511, 236] on span ">" at bounding box center [513, 236] width 22 height 21
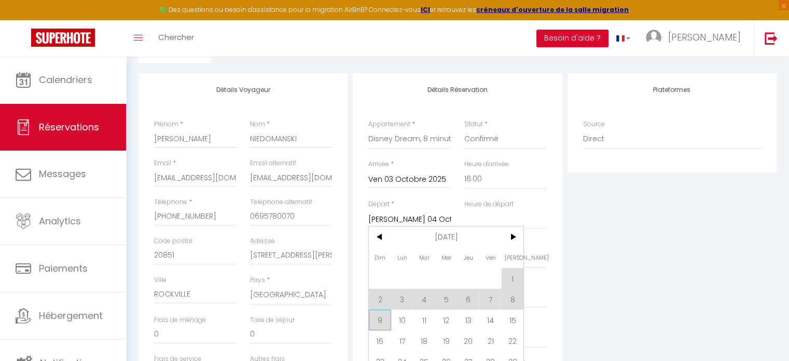
click at [383, 317] on span "9" at bounding box center [380, 319] width 22 height 21
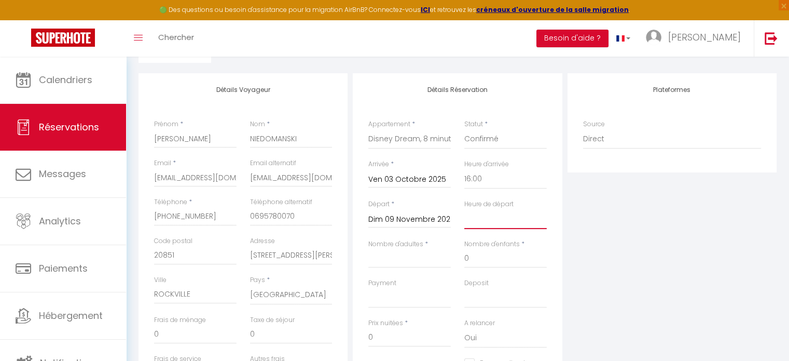
click at [490, 219] on select "00:00 00:30 01:00 01:30 02:00 02:30 03:00 03:30 04:00 04:30 05:00 05:30 06:00 0…" at bounding box center [505, 219] width 82 height 20
click at [464, 209] on select "00:00 00:30 01:00 01:30 02:00 02:30 03:00 03:30 04:00 04:30 05:00 05:30 06:00 0…" at bounding box center [505, 219] width 82 height 20
click at [417, 259] on input "Nombre d'adultes" at bounding box center [409, 258] width 82 height 19
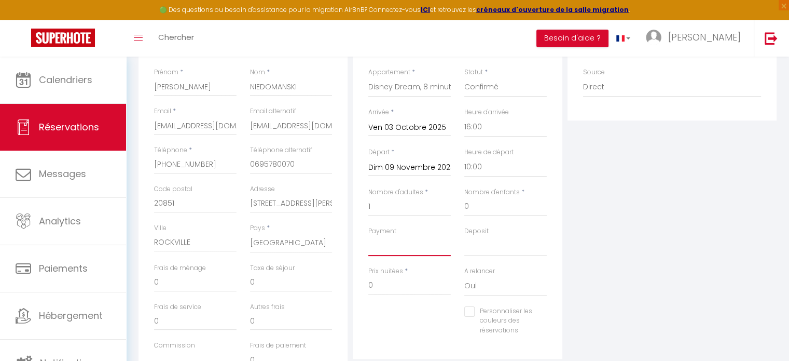
click at [411, 244] on select "OK KO" at bounding box center [409, 246] width 82 height 20
click at [368, 236] on select "OK KO" at bounding box center [409, 246] width 82 height 20
click at [484, 244] on select "OK KO" at bounding box center [505, 246] width 82 height 20
click at [464, 236] on select "OK KO" at bounding box center [505, 246] width 82 height 20
click at [384, 283] on input "0" at bounding box center [409, 285] width 82 height 19
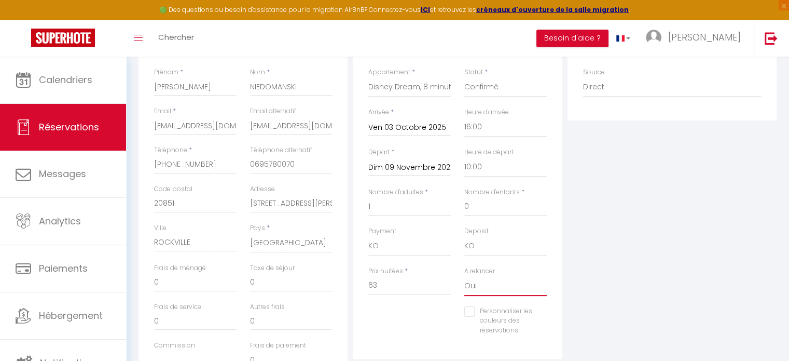
click at [493, 285] on select "Oui Non" at bounding box center [505, 286] width 82 height 20
click at [464, 276] on select "Oui Non" at bounding box center [505, 286] width 82 height 20
click at [614, 277] on div "Plateformes Source Direct Airbnb.com Booking.com Chalet montagne Expedia Gite d…" at bounding box center [672, 206] width 214 height 371
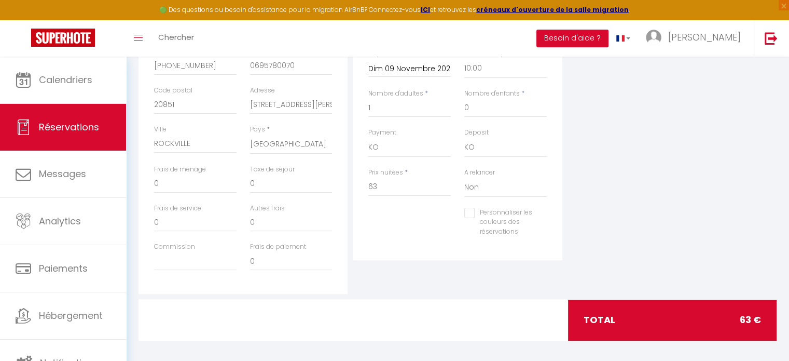
scroll to position [274, 0]
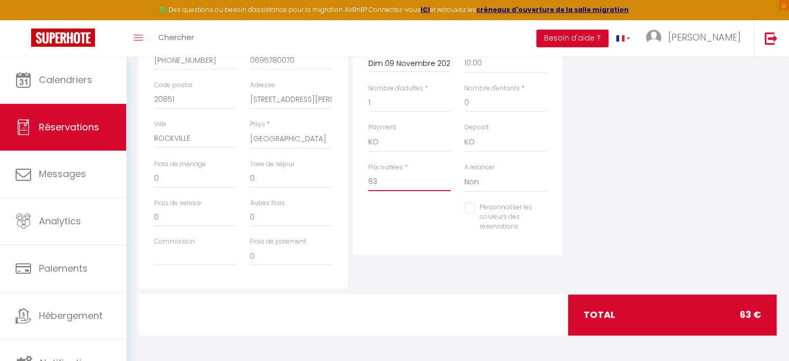
drag, startPoint x: 382, startPoint y: 184, endPoint x: 361, endPoint y: 182, distance: 20.9
click at [362, 182] on div "Prix nuitées * 63" at bounding box center [410, 182] width 96 height 40
drag, startPoint x: 389, startPoint y: 178, endPoint x: 361, endPoint y: 173, distance: 29.1
click at [361, 173] on div "Détails Réservation Appartement * Disney Dream, 8 minutes Disneyland Paris! Mag…" at bounding box center [457, 86] width 209 height 337
click at [407, 182] on input "1900" at bounding box center [409, 181] width 82 height 19
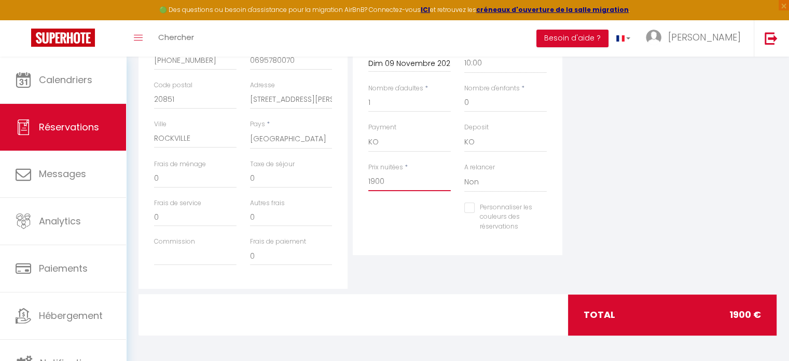
drag, startPoint x: 400, startPoint y: 182, endPoint x: 359, endPoint y: 177, distance: 41.8
click at [359, 177] on div "Détails Réservation Appartement * Disney Dream, 8 minutes Disneyland Paris! Mag…" at bounding box center [457, 86] width 209 height 337
click at [365, 224] on div "Personnaliser les couleurs des réservations #D7092E" at bounding box center [458, 222] width 192 height 40
click at [406, 184] on input "2250" at bounding box center [409, 181] width 82 height 19
click at [372, 180] on input "2250" at bounding box center [409, 181] width 82 height 19
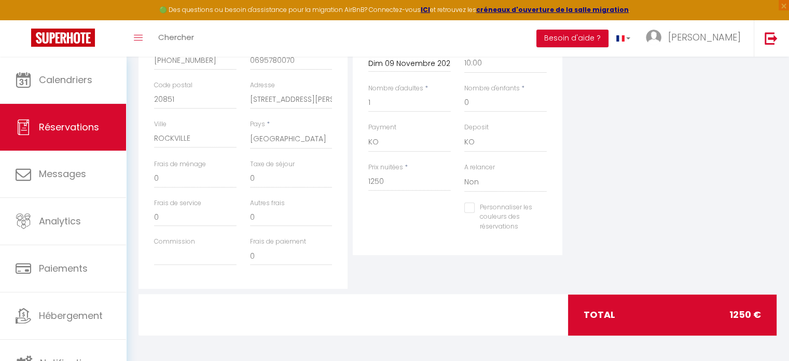
click at [434, 230] on div "Personnaliser les couleurs des réservations #D7092E" at bounding box center [458, 222] width 192 height 40
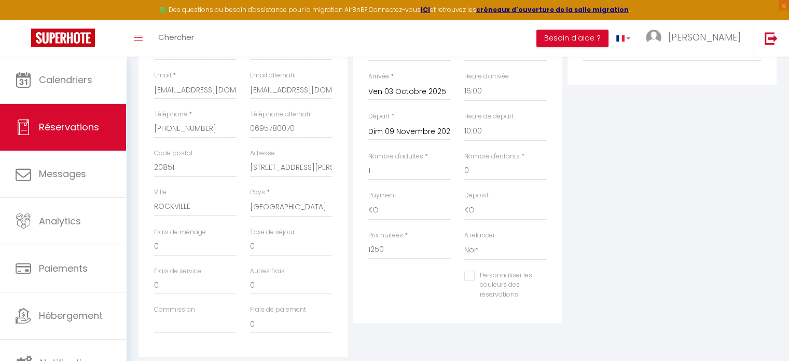
scroll to position [0, 0]
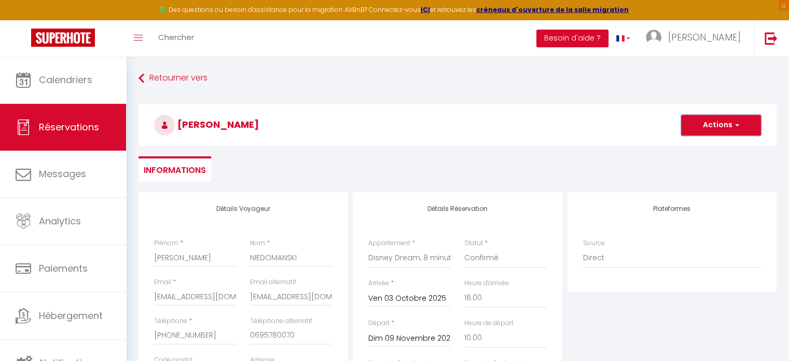
click at [701, 131] on button "Actions" at bounding box center [721, 125] width 80 height 21
click at [699, 151] on link "Enregistrer" at bounding box center [711, 147] width 82 height 13
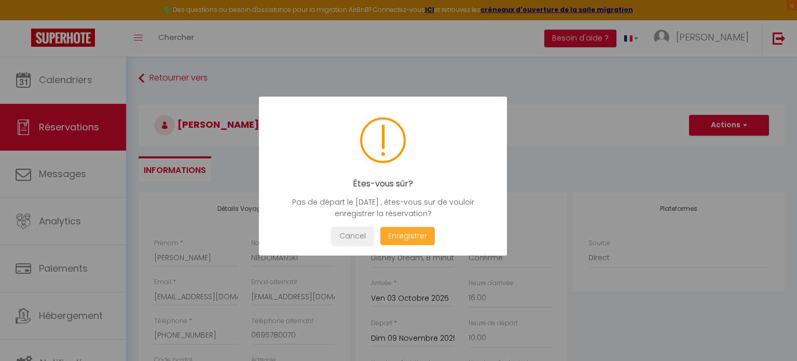
click at [425, 233] on button "Enregistrer" at bounding box center [407, 236] width 54 height 18
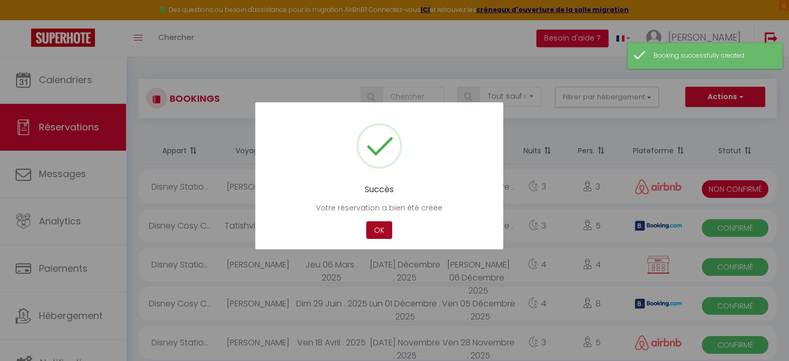
click at [386, 232] on button "OK" at bounding box center [379, 230] width 26 height 18
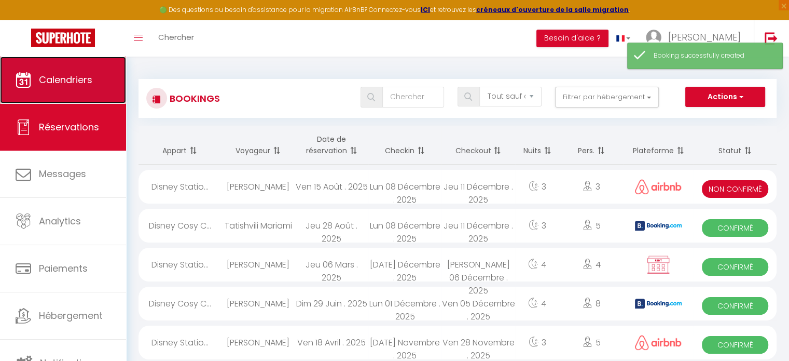
click at [104, 67] on link "Calendriers" at bounding box center [63, 80] width 126 height 47
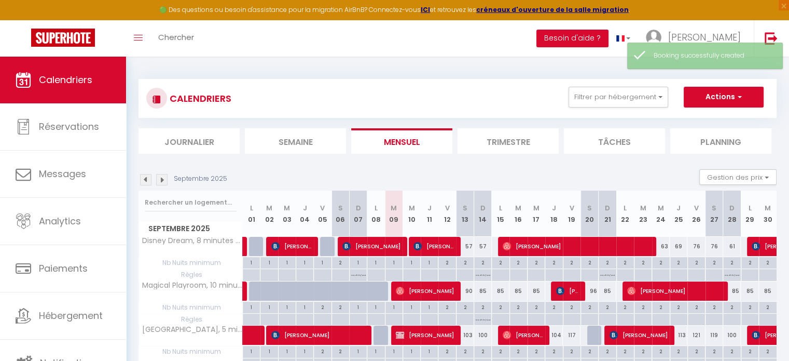
click at [161, 181] on img at bounding box center [161, 179] width 11 height 11
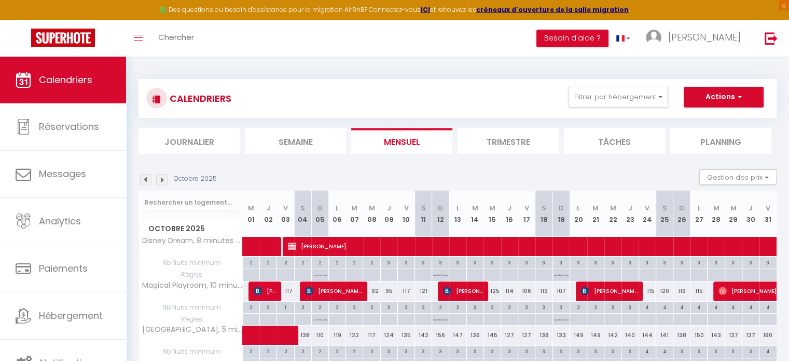
click at [161, 181] on img at bounding box center [161, 179] width 11 height 11
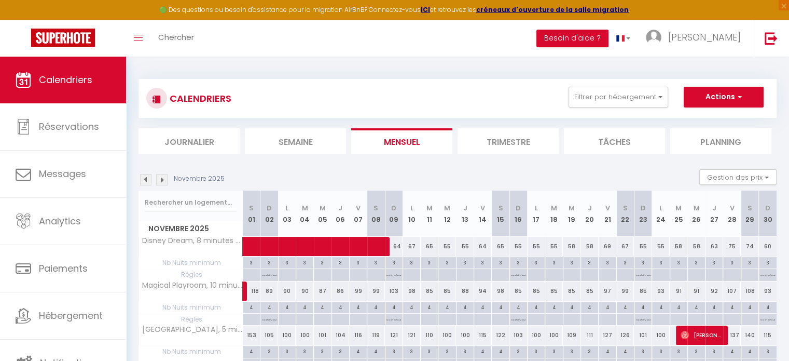
click at [390, 274] on p "No ch in/out" at bounding box center [394, 274] width 15 height 10
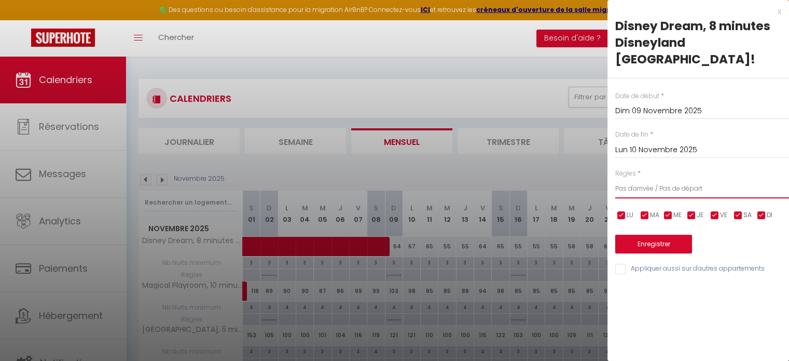
click at [654, 178] on select "Aucun No Checkin No Checkout Pas d'arrivée / Pas de départ" at bounding box center [702, 188] width 174 height 20
click at [615, 178] on select "Aucun No Checkin No Checkout Pas d'arrivée / Pas de départ" at bounding box center [702, 188] width 174 height 20
click at [657, 235] on button "Enregistrer" at bounding box center [653, 244] width 77 height 19
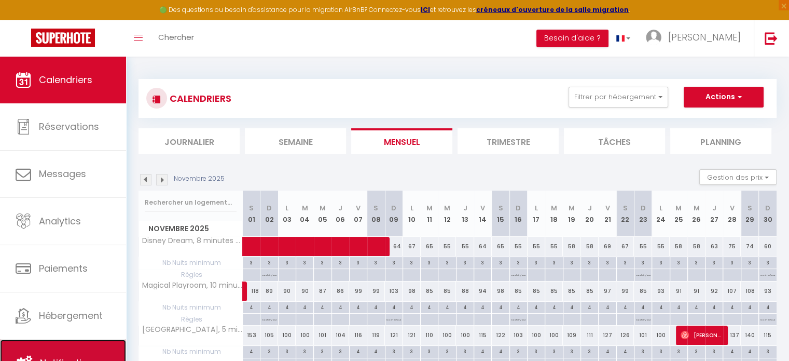
click at [77, 340] on link "Notifications" at bounding box center [63, 362] width 126 height 47
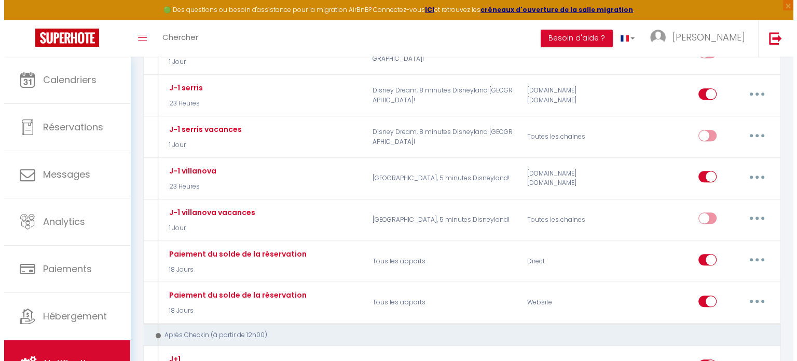
scroll to position [1090, 0]
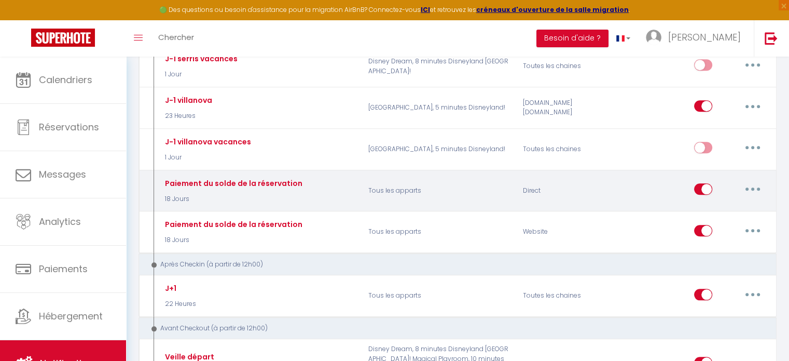
click at [755, 181] on button "button" at bounding box center [752, 189] width 29 height 17
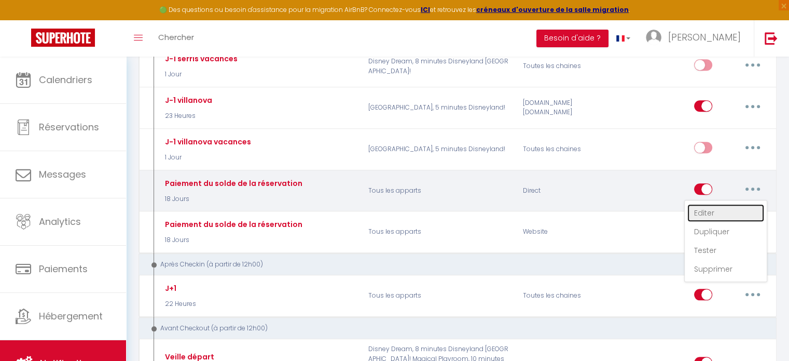
click at [735, 204] on link "Editer" at bounding box center [725, 213] width 77 height 18
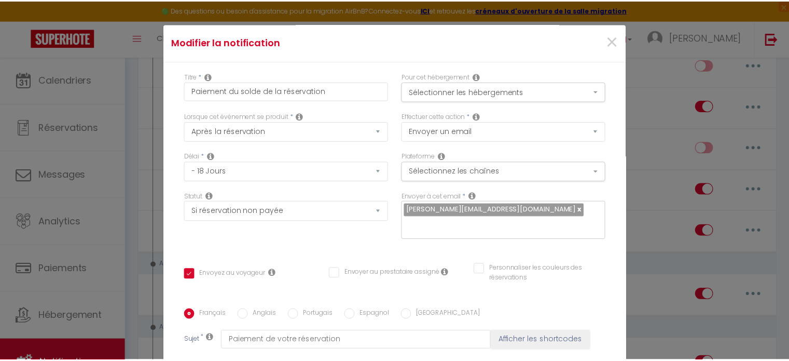
scroll to position [0, 0]
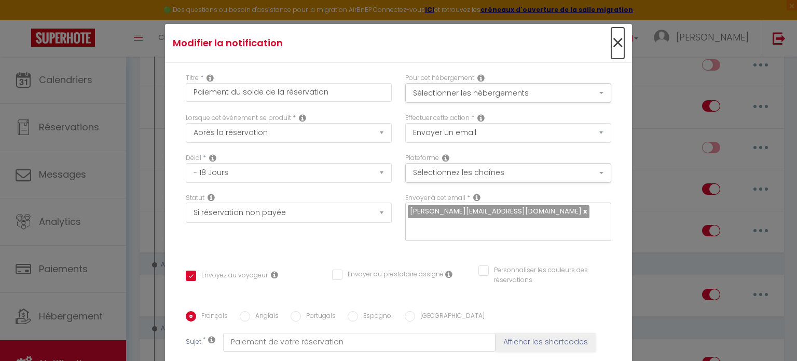
click at [611, 45] on span "×" at bounding box center [617, 42] width 13 height 31
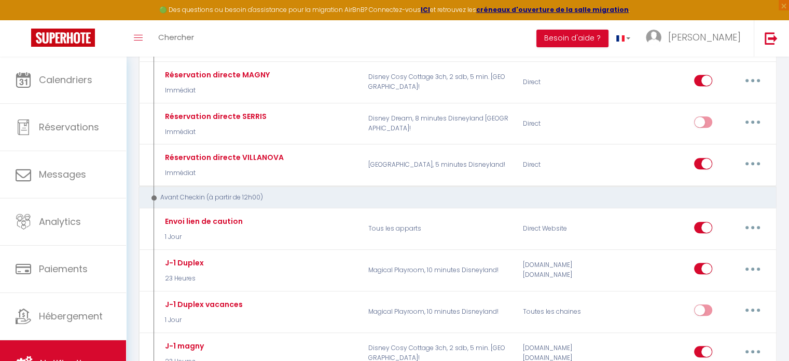
scroll to position [674, 0]
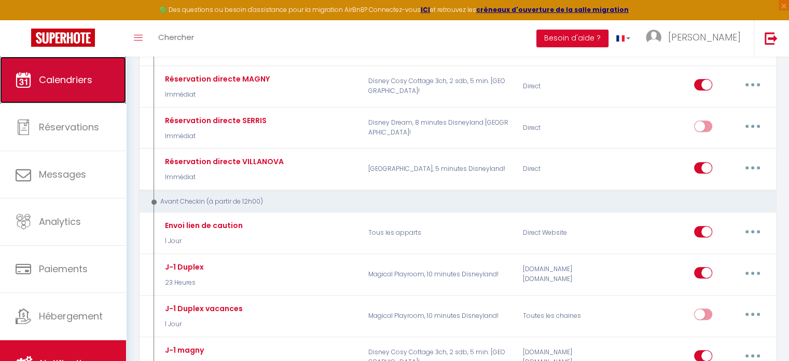
click at [77, 95] on link "Calendriers" at bounding box center [63, 80] width 126 height 47
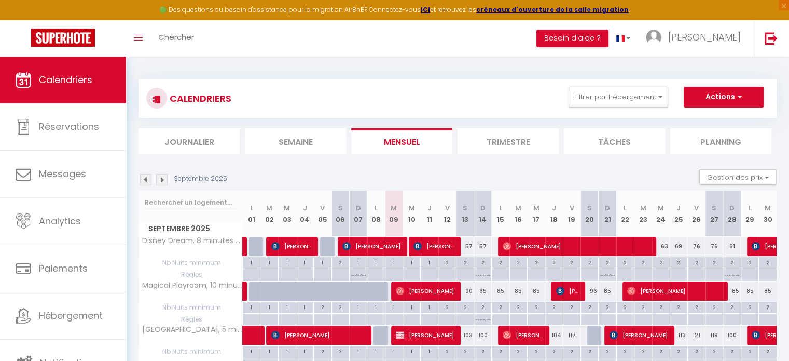
click at [163, 181] on img at bounding box center [161, 179] width 11 height 11
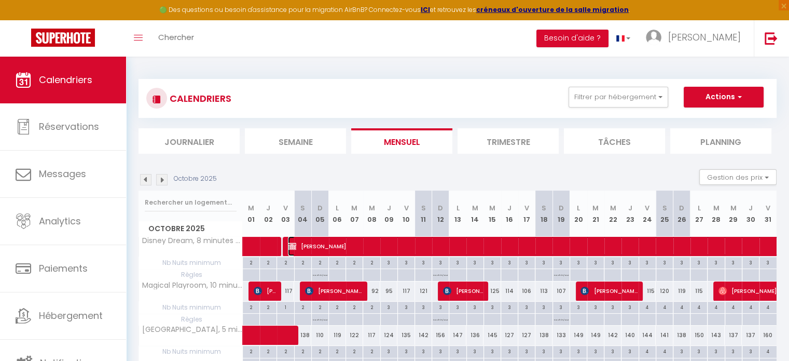
click at [334, 248] on span "Tamara NIEDOMANSKI" at bounding box center [729, 246] width 883 height 20
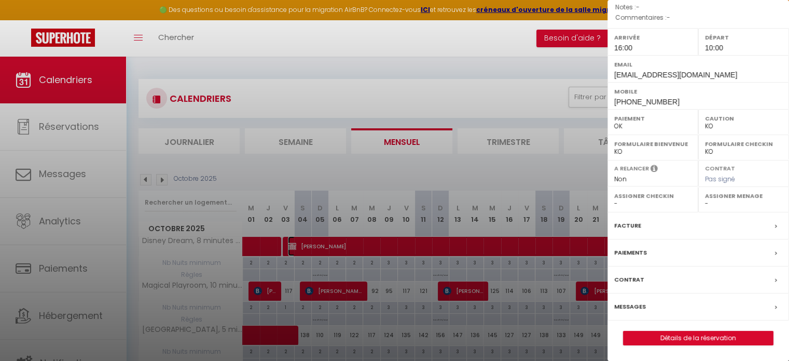
scroll to position [148, 0]
click at [711, 249] on div "Paiements" at bounding box center [699, 252] width 182 height 27
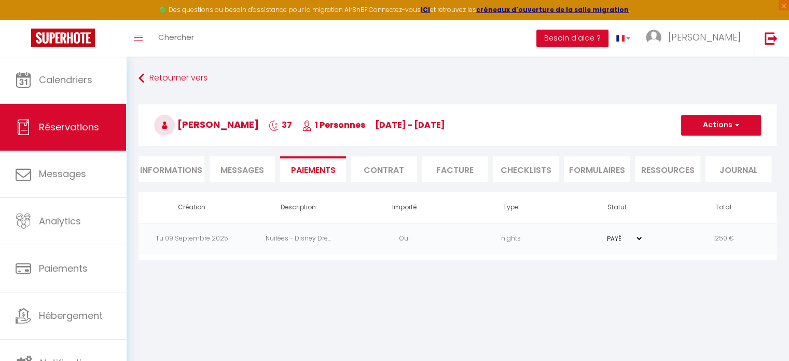
click at [633, 236] on select "PAYÉ EN ATTENTE" at bounding box center [617, 238] width 52 height 10
click at [591, 233] on select "PAYÉ EN ATTENTE" at bounding box center [617, 238] width 52 height 10
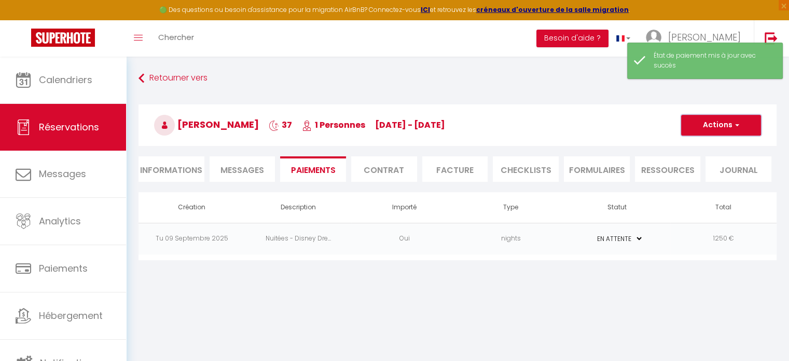
click at [698, 130] on button "Actions" at bounding box center [721, 125] width 80 height 21
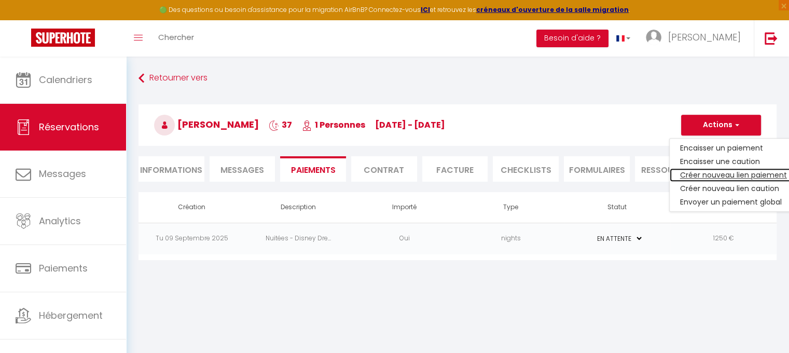
click at [708, 172] on link "Créer nouveau lien paiement" at bounding box center [734, 174] width 128 height 13
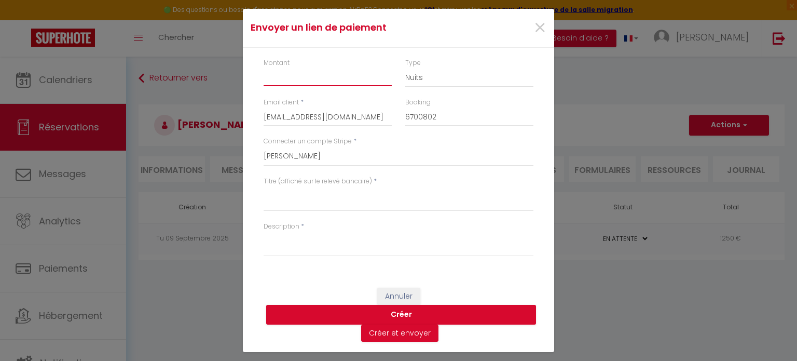
click at [318, 80] on input "Montant" at bounding box center [328, 76] width 128 height 19
click at [442, 81] on select "Nuits Frais de ménage Taxe de séjour Autre" at bounding box center [469, 77] width 128 height 20
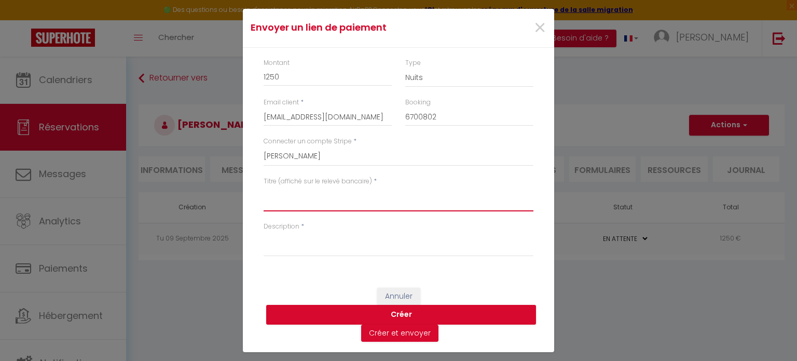
click at [320, 195] on textarea "Titre (affiché sur le relevé bancaire)" at bounding box center [399, 198] width 270 height 25
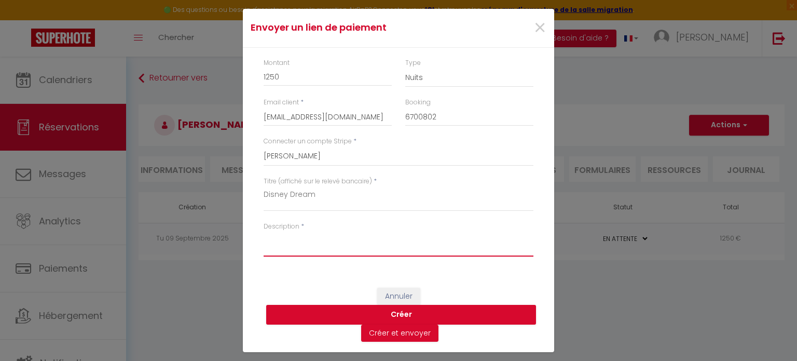
click at [301, 237] on textarea "Description" at bounding box center [399, 243] width 270 height 25
click at [392, 314] on button "Créer" at bounding box center [401, 315] width 270 height 20
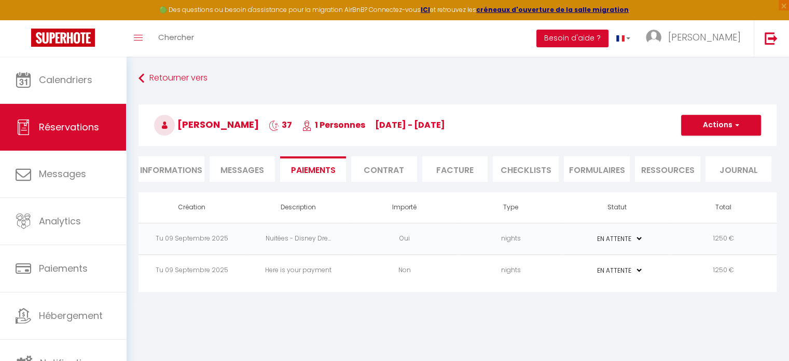
click at [307, 266] on td "Here is your payment" at bounding box center [298, 270] width 106 height 32
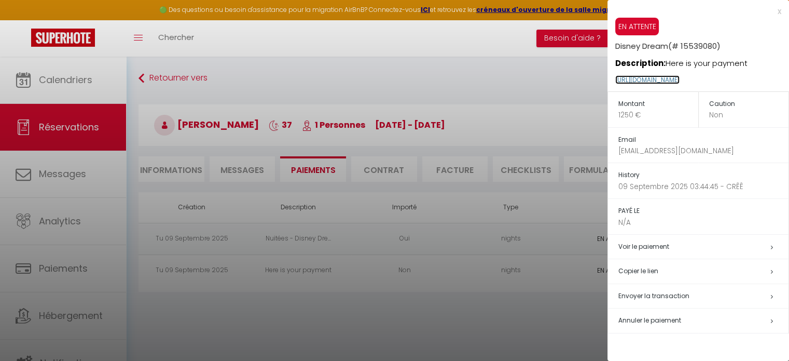
click at [674, 81] on link "https://superhote.com/applink/p/RlvbCAHg" at bounding box center [647, 79] width 64 height 9
click at [779, 12] on div "x" at bounding box center [695, 11] width 174 height 12
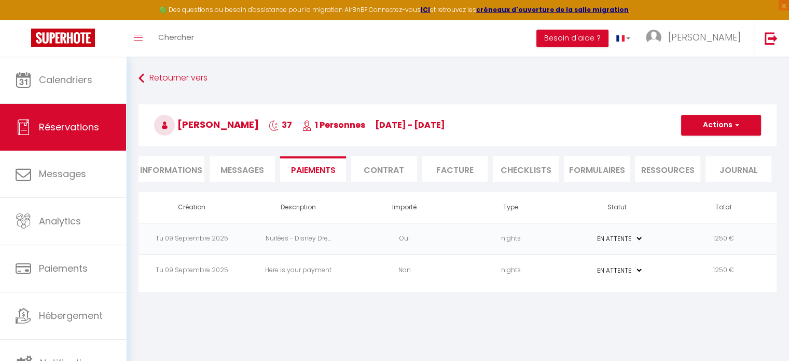
click at [214, 275] on td "Tu 09 Septembre 2025" at bounding box center [192, 270] width 106 height 32
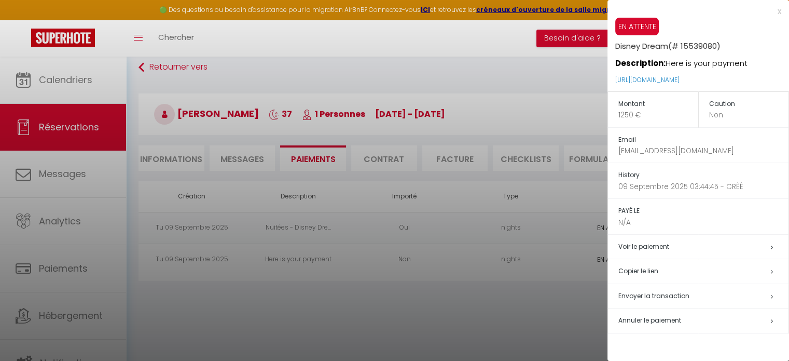
scroll to position [56, 0]
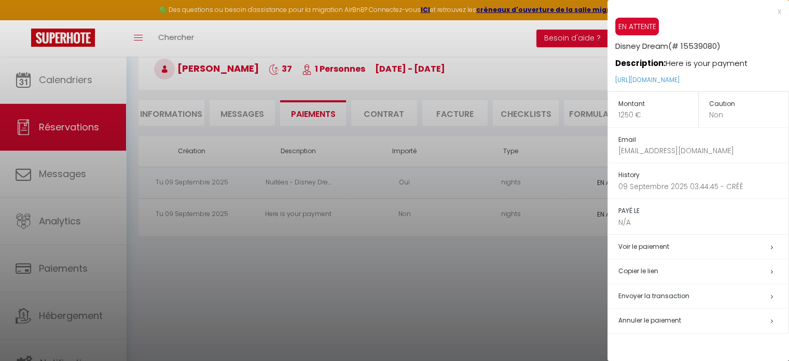
drag, startPoint x: 322, startPoint y: 209, endPoint x: 318, endPoint y: 252, distance: 43.3
click at [318, 252] on div at bounding box center [394, 180] width 789 height 361
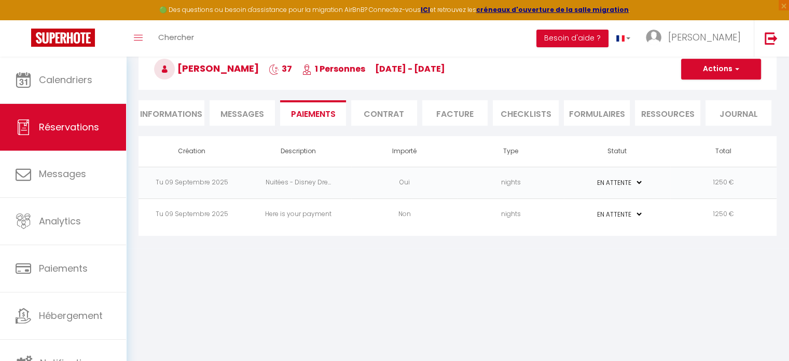
click at [722, 212] on td "1250 €" at bounding box center [723, 214] width 106 height 32
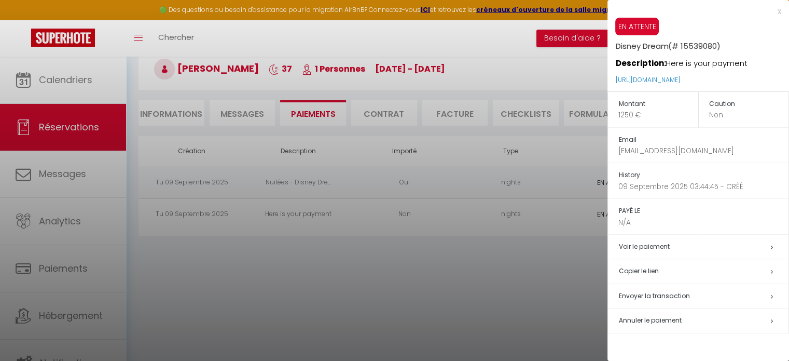
click at [685, 320] on h5 "Annuler le paiement" at bounding box center [703, 320] width 170 height 12
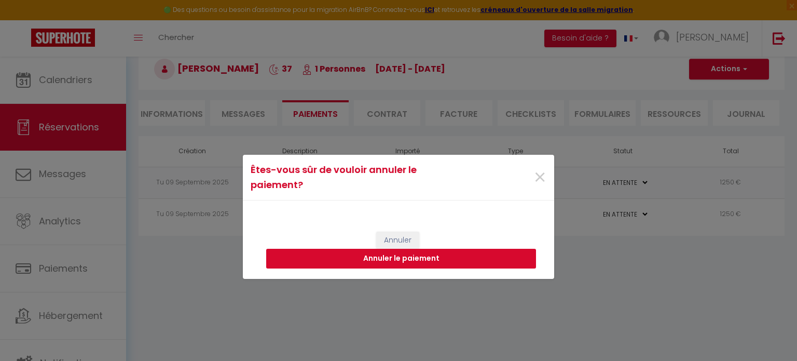
click at [438, 255] on button "Annuler le paiement" at bounding box center [401, 259] width 270 height 20
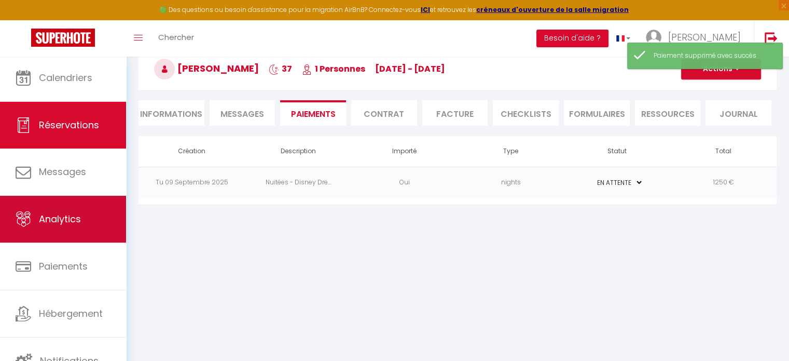
scroll to position [3, 0]
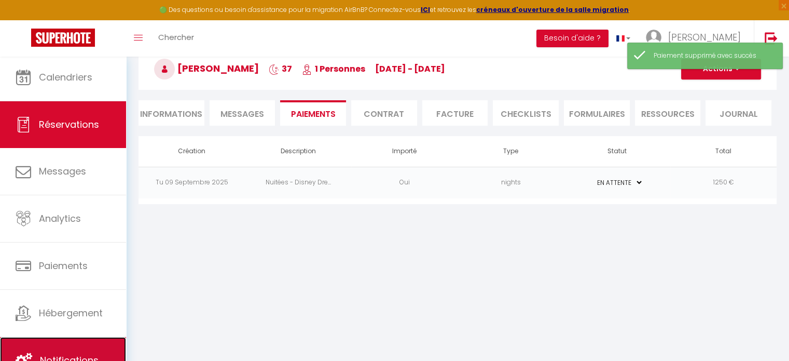
click at [74, 341] on link "Notifications" at bounding box center [63, 360] width 126 height 47
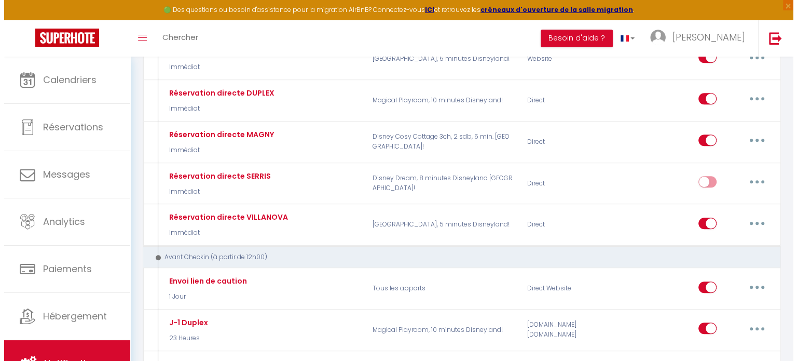
scroll to position [623, 0]
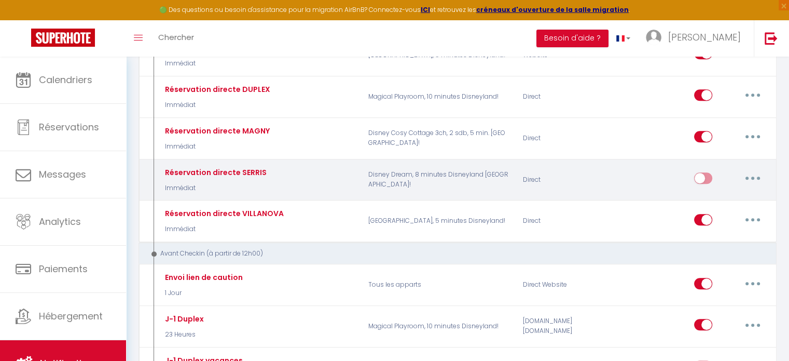
click at [752, 170] on button "button" at bounding box center [752, 178] width 29 height 17
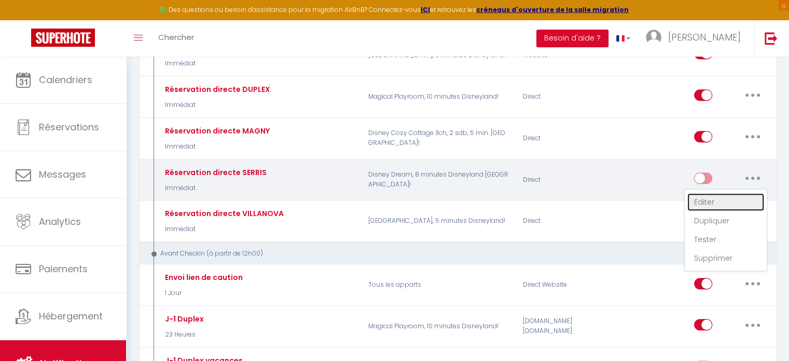
click at [740, 193] on link "Editer" at bounding box center [725, 202] width 77 height 18
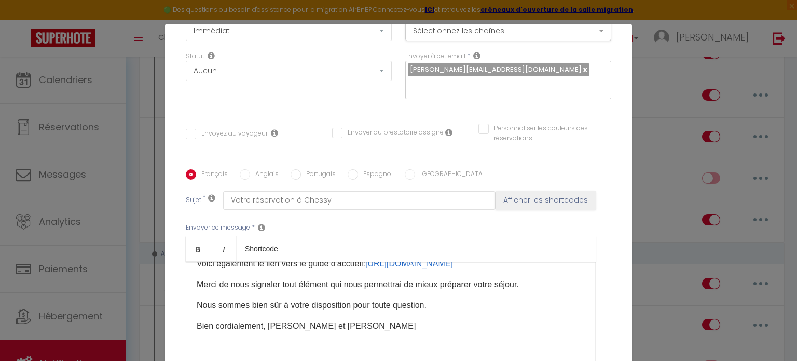
scroll to position [114, 0]
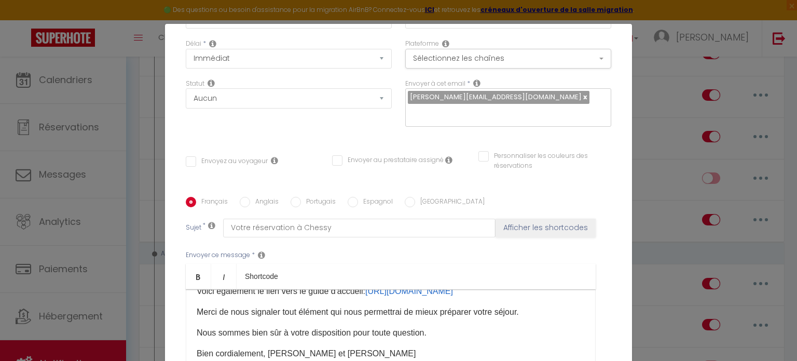
click at [243, 197] on input "Anglais" at bounding box center [245, 202] width 10 height 10
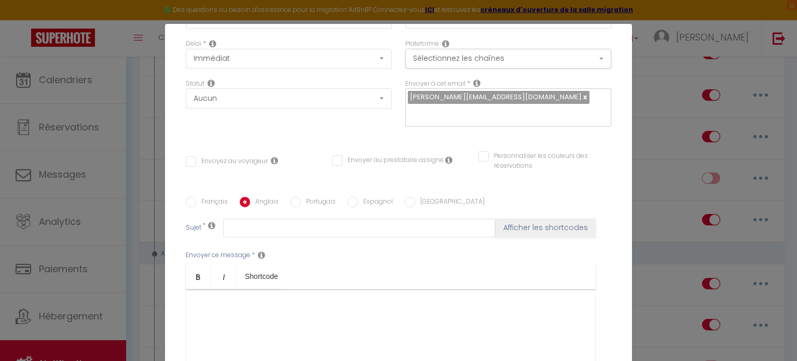
click at [211, 197] on label "Français" at bounding box center [212, 202] width 32 height 11
click at [196, 197] on input "Français" at bounding box center [191, 202] width 10 height 10
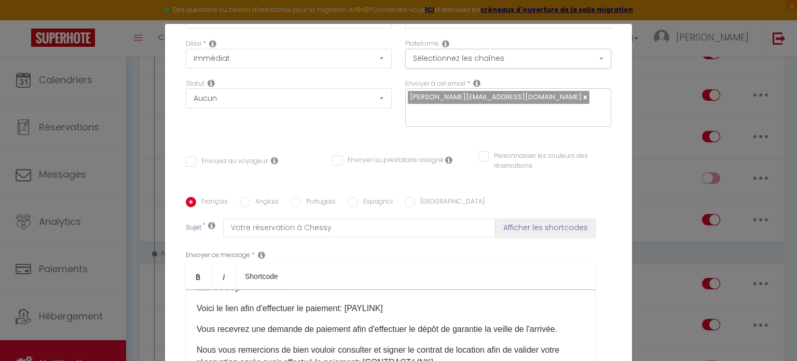
scroll to position [0, 0]
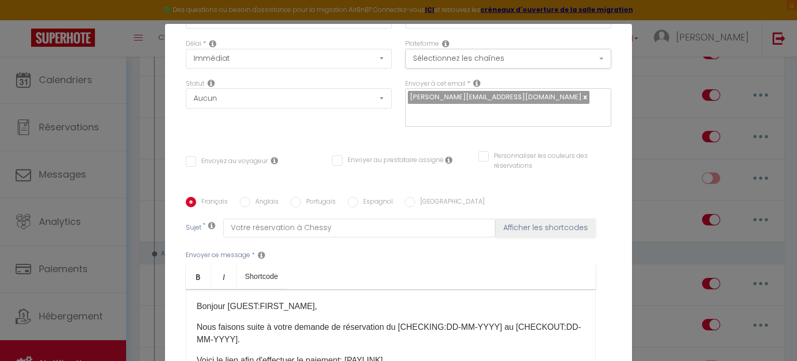
click at [292, 327] on p "Nous faisons suite à votre demande de réservation du [CHECKING:DD-MM-YYYY] au […" at bounding box center [391, 333] width 388 height 25
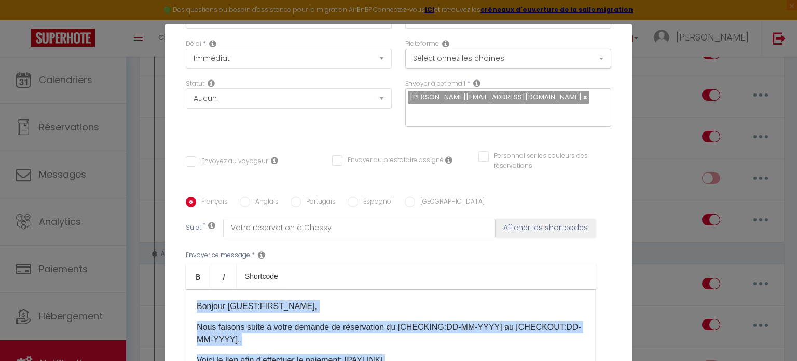
copy div "Bonjour [GUEST:FIRST_NAME], Nous faisons suite à votre demande de réservation d…"
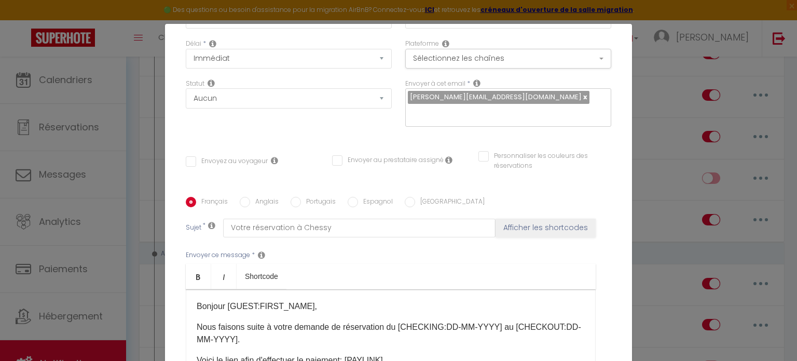
click at [260, 197] on label "Anglais" at bounding box center [264, 202] width 29 height 11
click at [250, 197] on input "Anglais" at bounding box center [245, 202] width 10 height 10
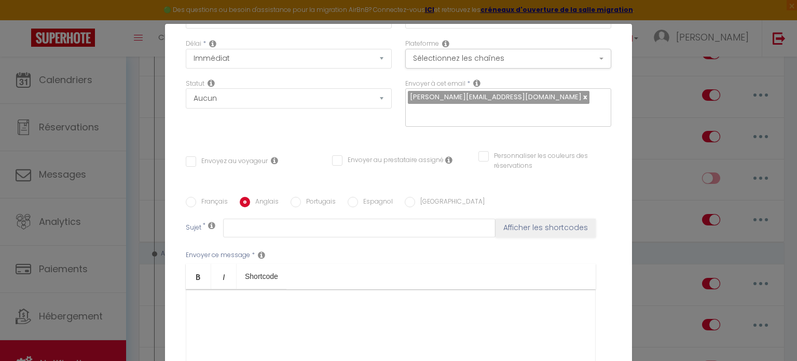
click at [261, 302] on div at bounding box center [391, 341] width 410 height 104
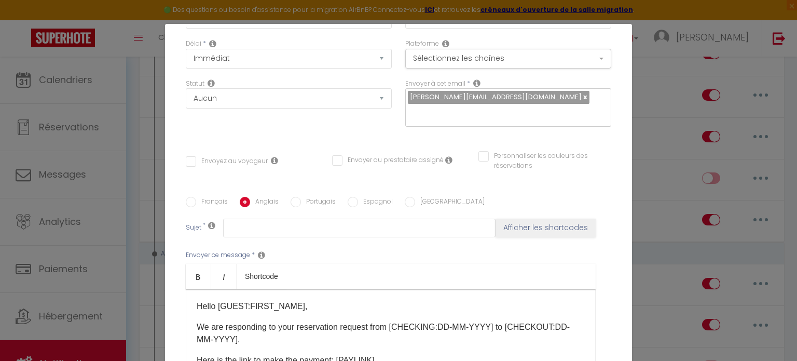
click at [303, 197] on label "Portugais" at bounding box center [318, 202] width 35 height 11
click at [301, 197] on input "Portugais" at bounding box center [296, 202] width 10 height 10
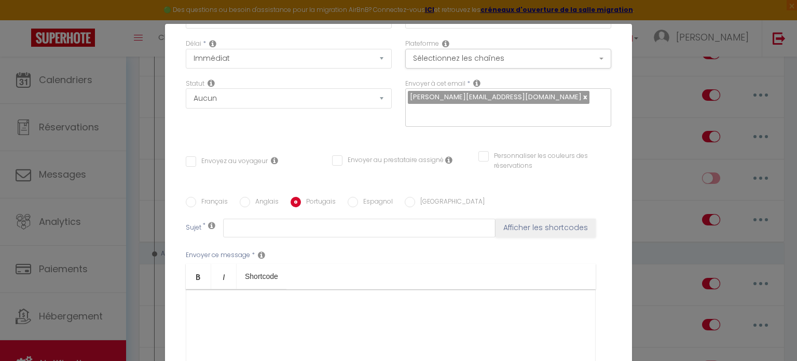
click at [276, 299] on div at bounding box center [391, 341] width 410 height 104
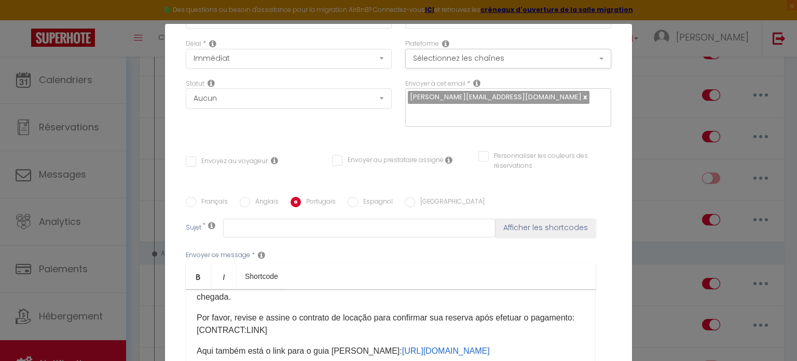
scroll to position [156, 0]
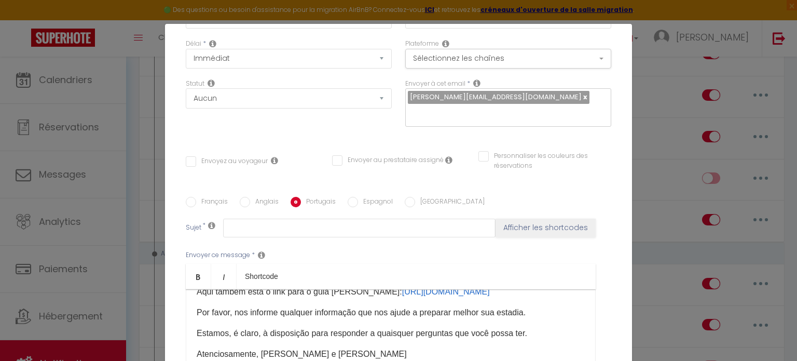
click at [368, 197] on label "Espagnol" at bounding box center [375, 202] width 35 height 11
click at [358, 197] on input "Espagnol" at bounding box center [353, 202] width 10 height 10
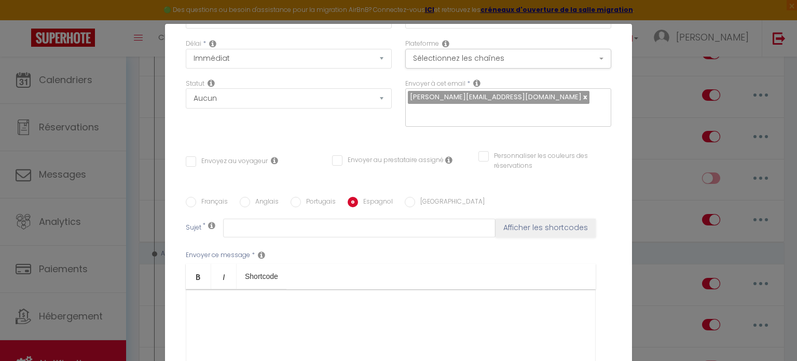
click at [297, 330] on div at bounding box center [391, 341] width 410 height 104
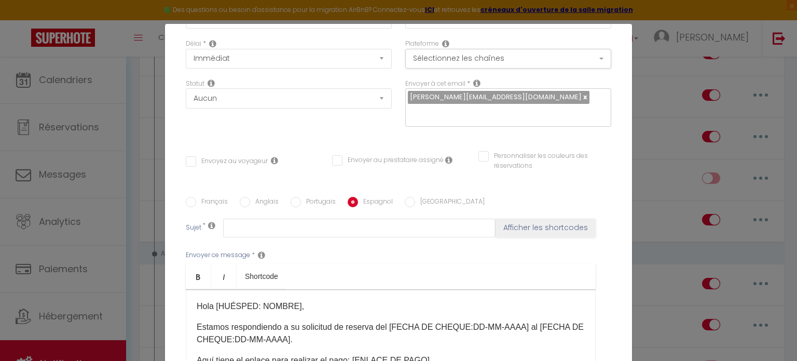
click at [415, 197] on label "Italien" at bounding box center [450, 202] width 70 height 11
click at [415, 197] on input "Italien" at bounding box center [410, 202] width 10 height 10
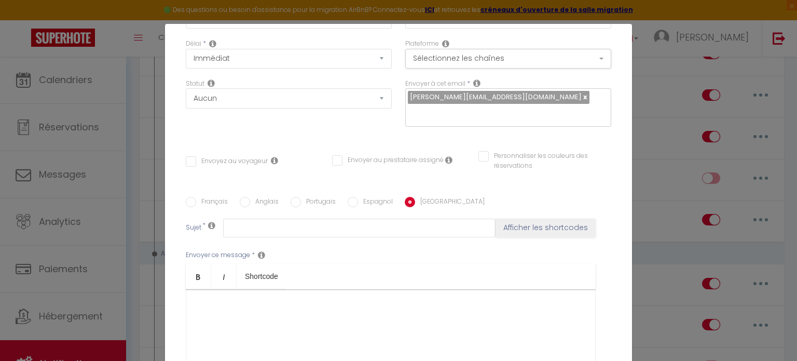
click at [226, 316] on div at bounding box center [391, 341] width 410 height 104
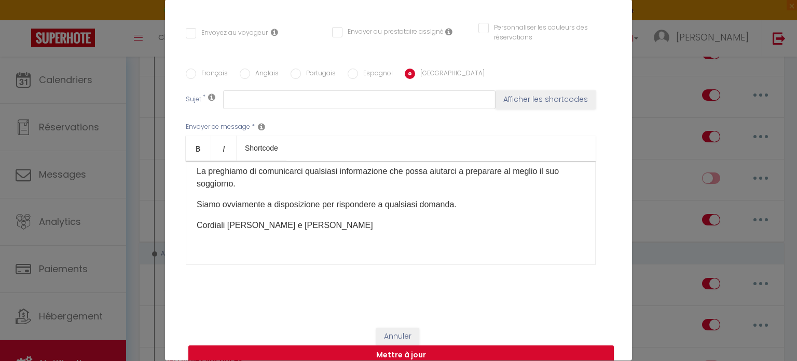
scroll to position [47, 0]
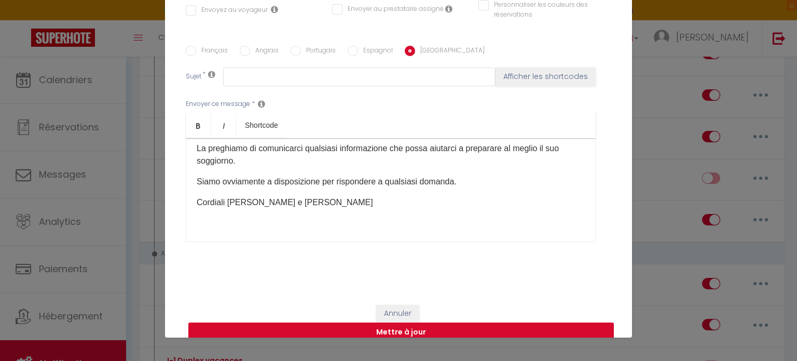
click at [457, 322] on button "Mettre à jour" at bounding box center [400, 332] width 425 height 20
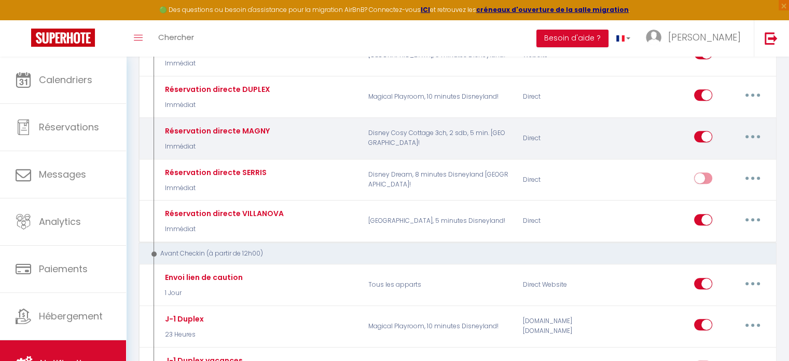
click at [749, 130] on button "button" at bounding box center [752, 136] width 29 height 17
click at [726, 152] on link "Editer" at bounding box center [725, 160] width 77 height 18
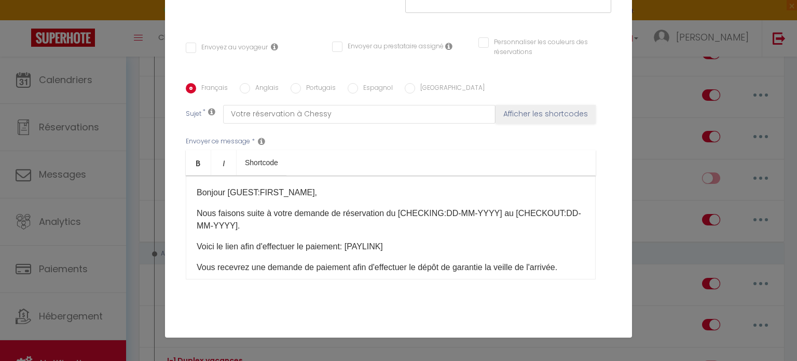
scroll to position [156, 0]
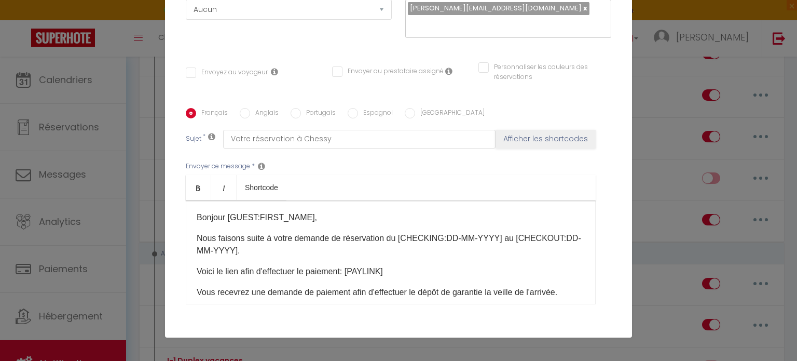
click at [261, 108] on label "Anglais" at bounding box center [264, 113] width 29 height 11
click at [250, 108] on input "Anglais" at bounding box center [245, 113] width 10 height 10
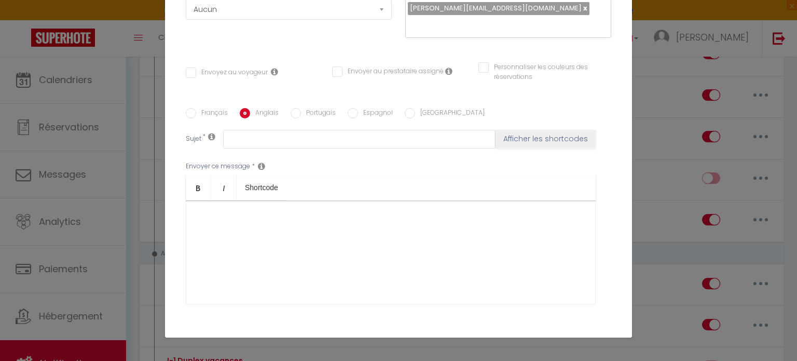
click at [197, 108] on label "Français" at bounding box center [212, 113] width 32 height 11
click at [196, 108] on input "Français" at bounding box center [191, 113] width 10 height 10
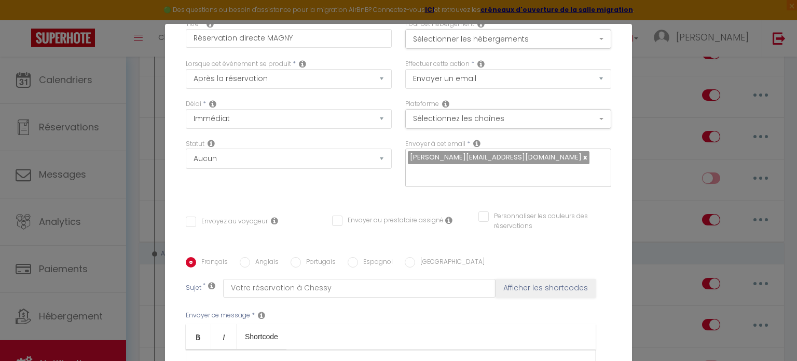
scroll to position [0, 0]
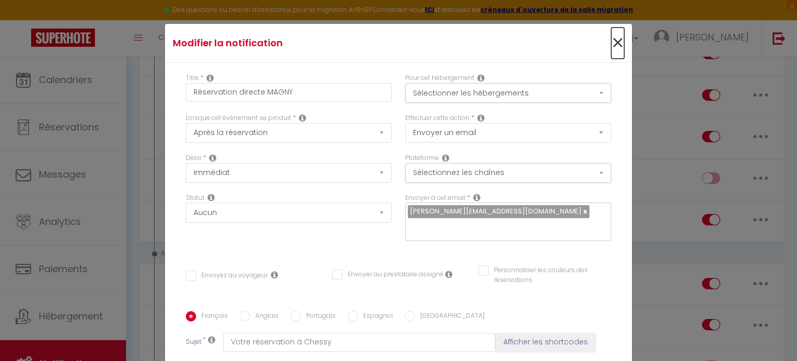
click at [611, 42] on span "×" at bounding box center [617, 42] width 13 height 31
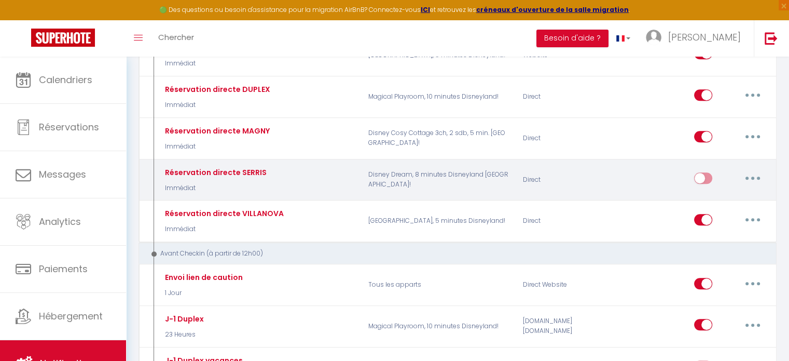
click at [754, 173] on button "button" at bounding box center [752, 178] width 29 height 17
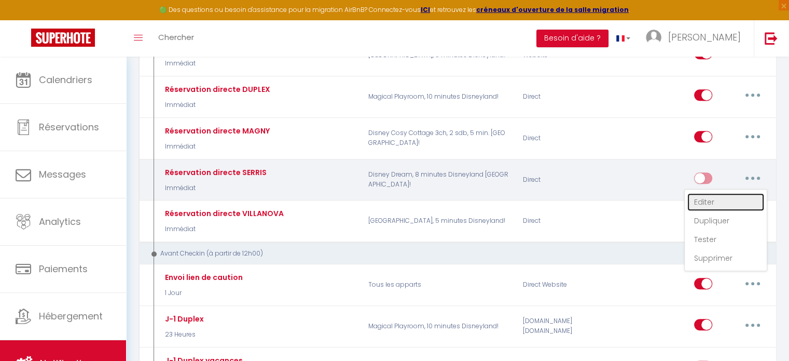
click at [733, 193] on link "Editer" at bounding box center [725, 202] width 77 height 18
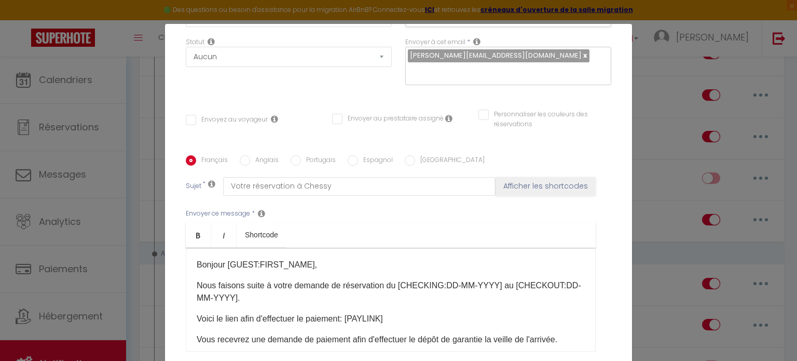
scroll to position [52, 0]
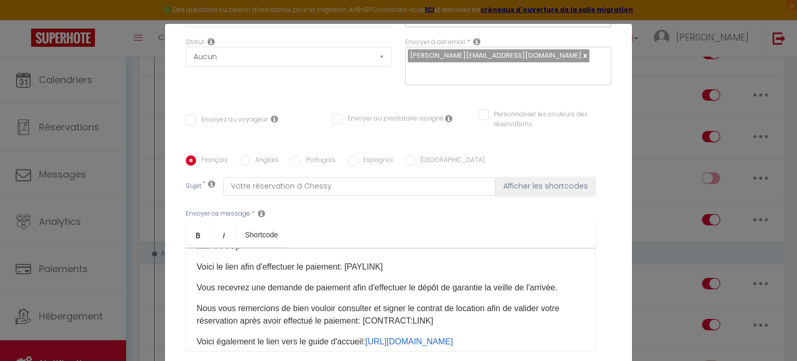
click at [263, 155] on label "Anglais" at bounding box center [264, 160] width 29 height 11
click at [250, 155] on input "Anglais" at bounding box center [245, 160] width 10 height 10
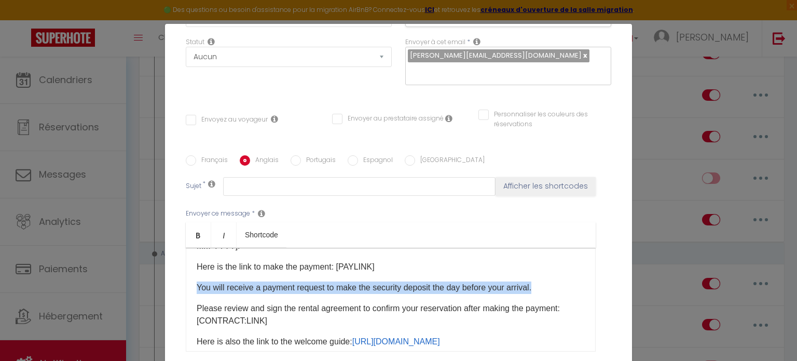
drag, startPoint x: 193, startPoint y: 270, endPoint x: 547, endPoint y: 269, distance: 354.4
click at [547, 281] on p "You will receive a payment request to make the security deposit the day before …" at bounding box center [391, 287] width 388 height 12
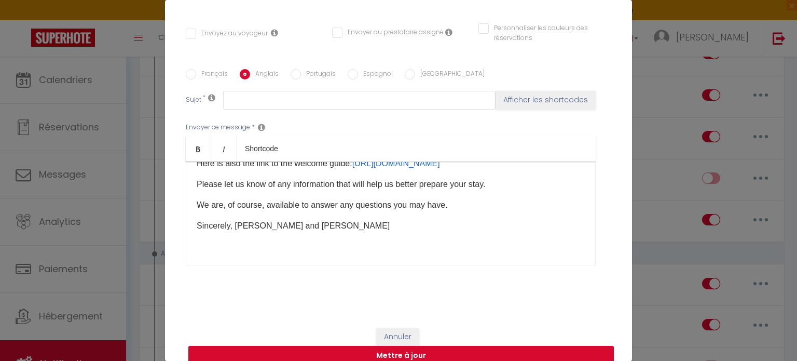
scroll to position [47, 0]
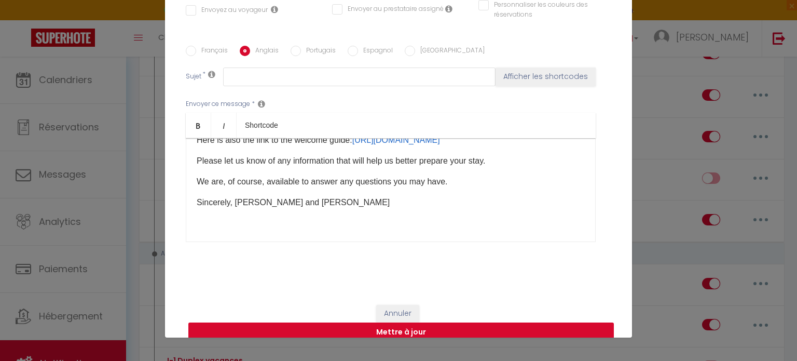
click at [396, 322] on button "Mettre à jour" at bounding box center [400, 332] width 425 height 20
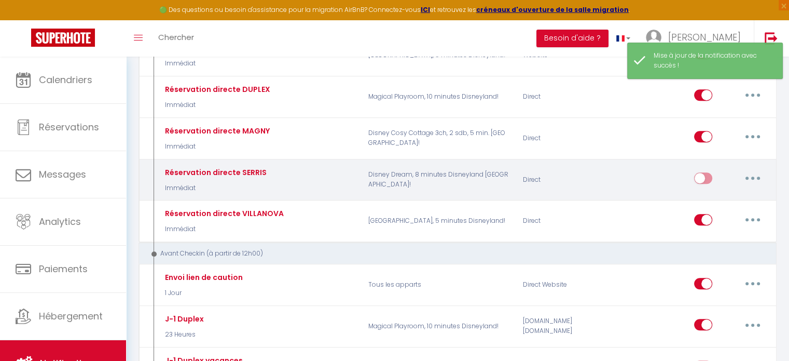
click at [751, 176] on icon "button" at bounding box center [752, 177] width 3 height 3
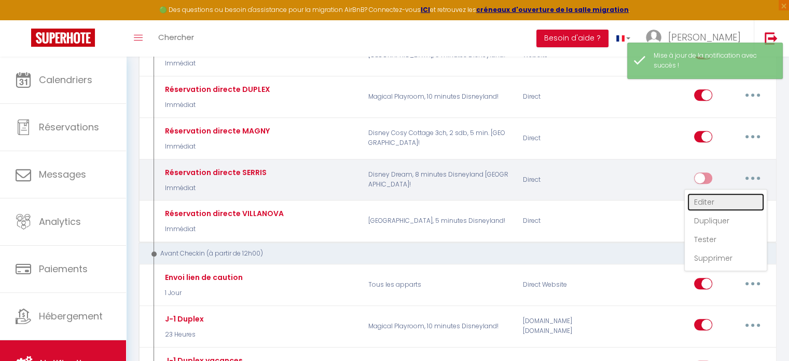
click at [718, 193] on link "Editer" at bounding box center [725, 202] width 77 height 18
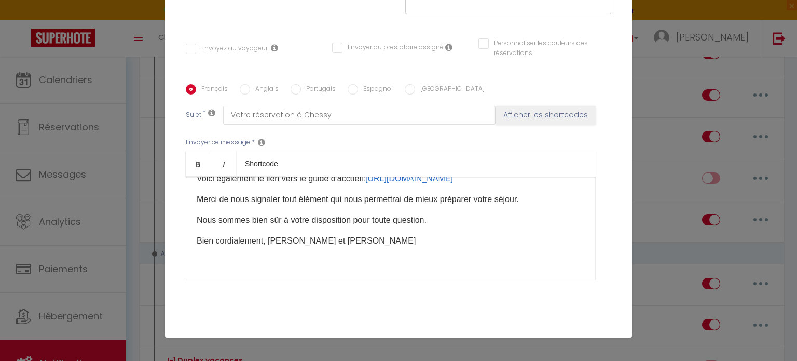
scroll to position [156, 0]
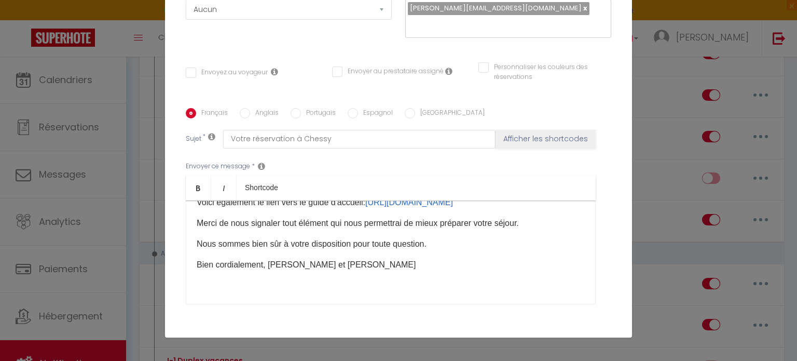
click at [259, 108] on label "Anglais" at bounding box center [264, 113] width 29 height 11
click at [250, 108] on input "Anglais" at bounding box center [245, 113] width 10 height 10
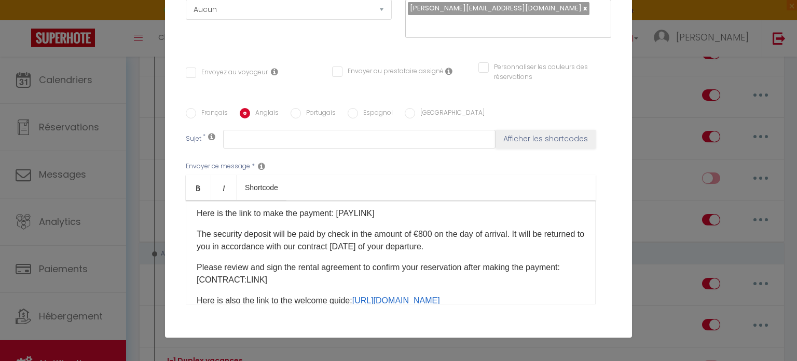
scroll to position [40, 0]
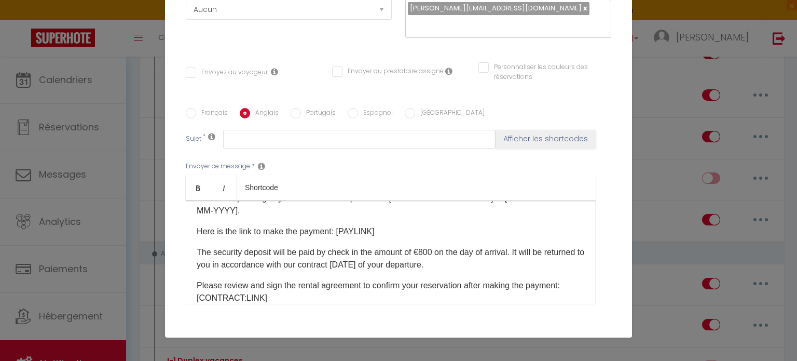
click at [657, 187] on div "Modifier la notification × Titre * Réservation directe SERRIS Pour cet hébergem…" at bounding box center [398, 180] width 797 height 361
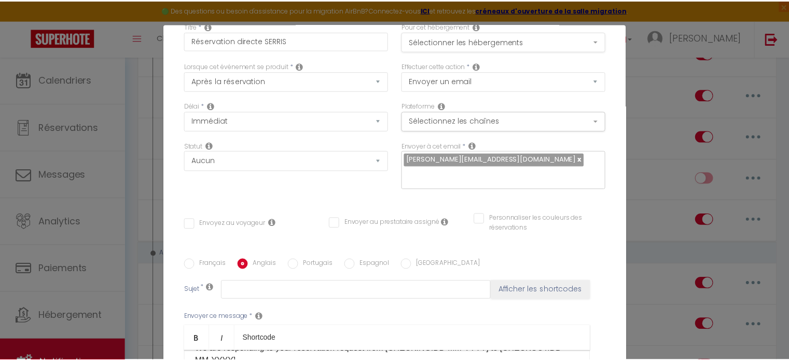
scroll to position [0, 0]
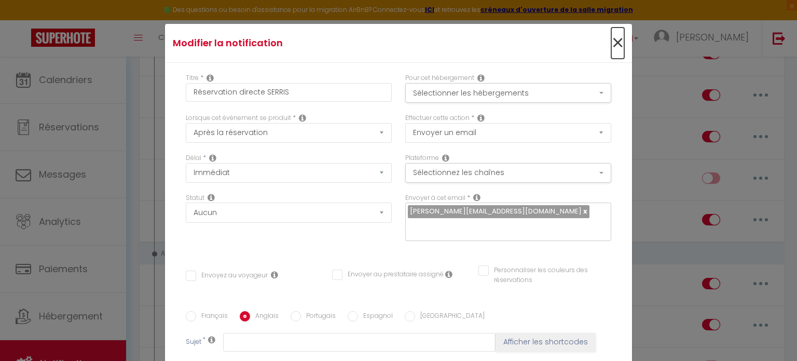
click at [611, 45] on span "×" at bounding box center [617, 42] width 13 height 31
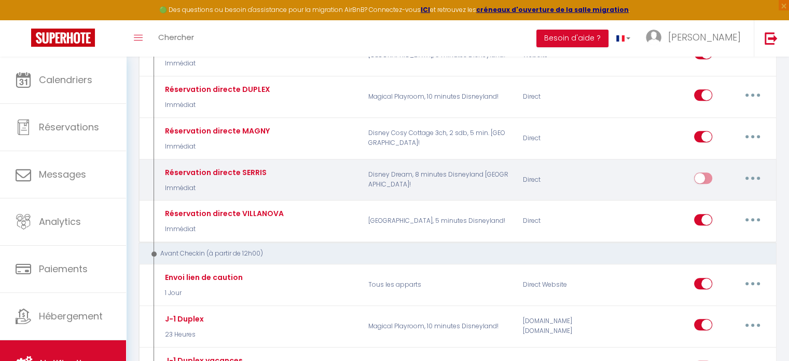
click at [695, 172] on input "checkbox" at bounding box center [703, 180] width 18 height 16
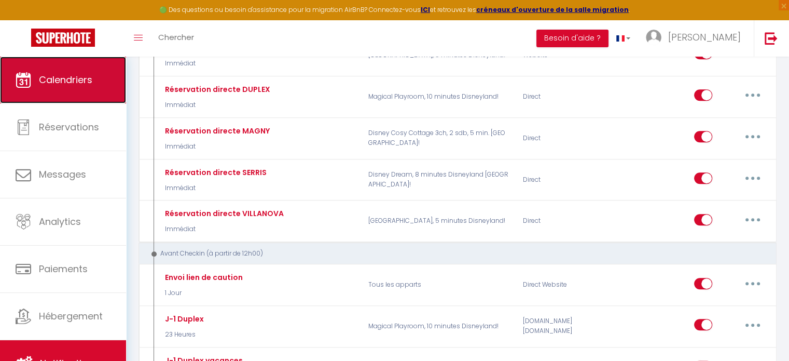
click at [77, 78] on span "Calendriers" at bounding box center [65, 79] width 53 height 13
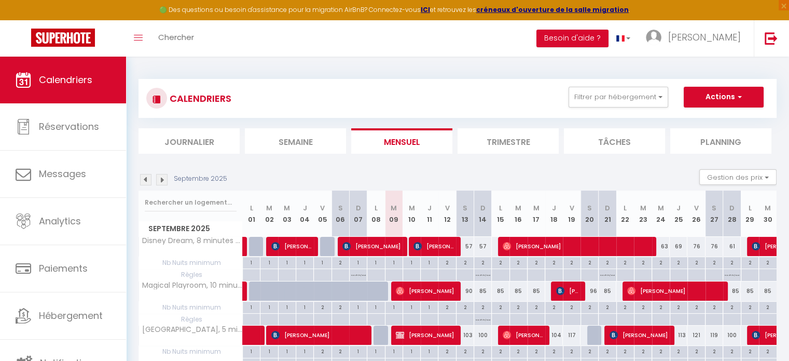
click at [163, 181] on img at bounding box center [161, 179] width 11 height 11
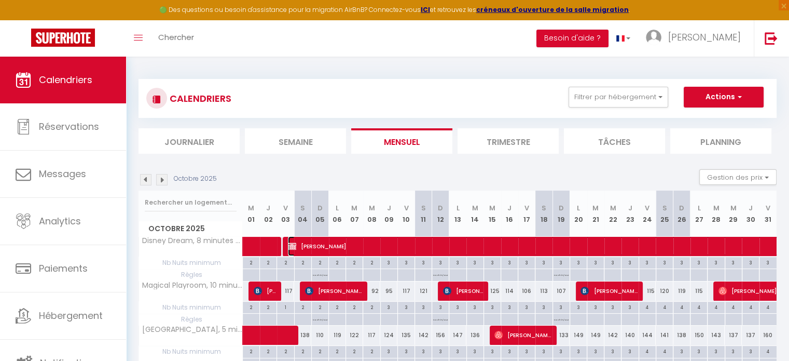
click at [338, 242] on span "Tamara NIEDOMANSKI" at bounding box center [729, 246] width 883 height 20
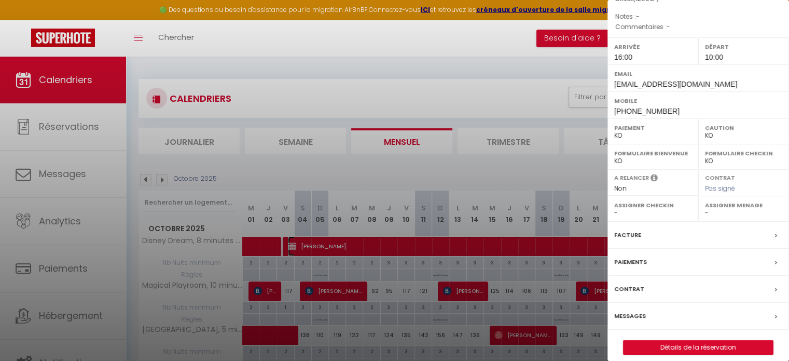
scroll to position [148, 0]
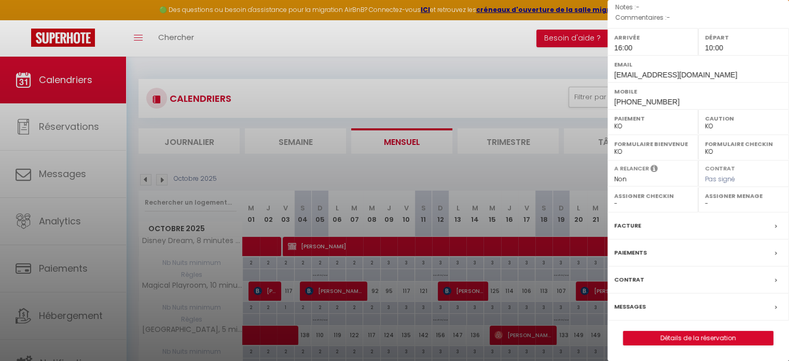
click at [683, 249] on div "Paiements" at bounding box center [699, 252] width 182 height 27
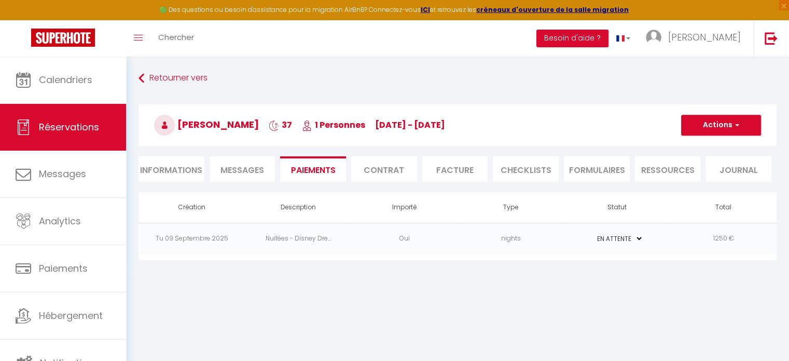
click at [725, 236] on td "1250 €" at bounding box center [723, 239] width 106 height 32
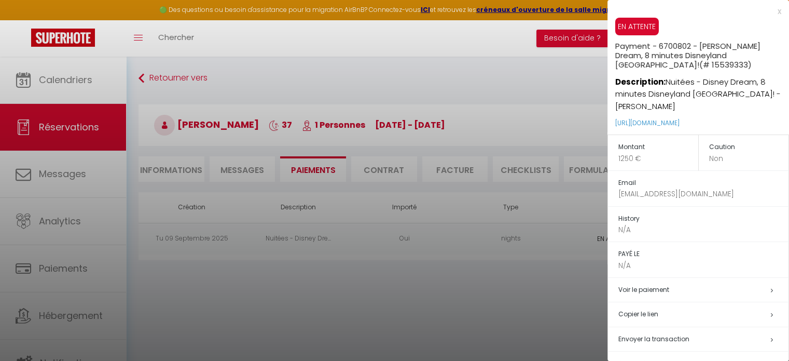
click at [361, 289] on div at bounding box center [394, 180] width 789 height 361
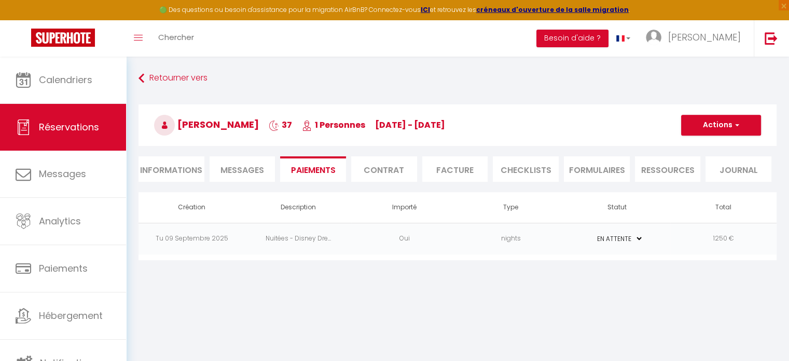
click at [375, 168] on li "Contrat" at bounding box center [384, 168] width 66 height 25
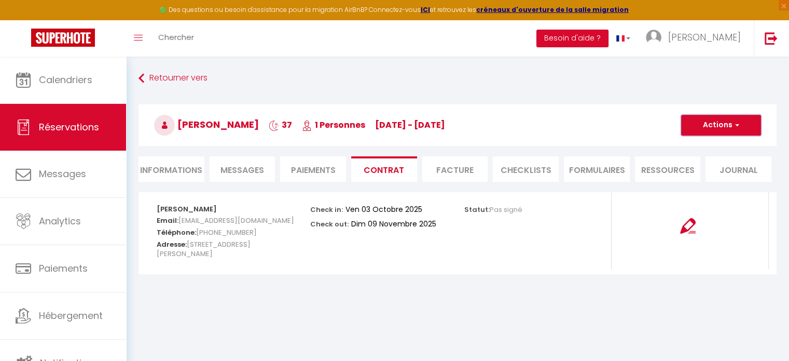
click at [708, 123] on button "Actions" at bounding box center [721, 125] width 80 height 21
click at [708, 172] on link "Copier le lien" at bounding box center [713, 174] width 87 height 13
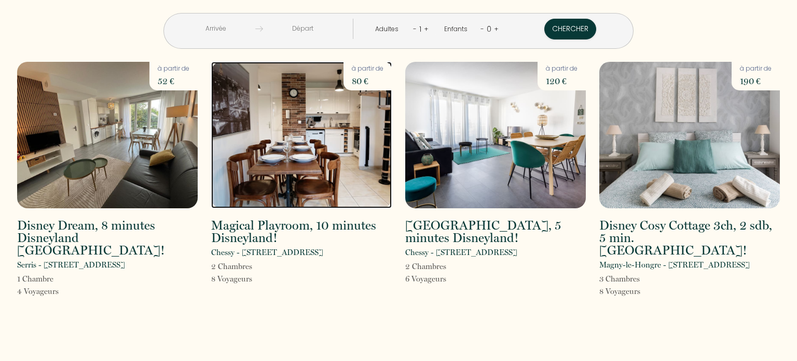
click at [335, 147] on img at bounding box center [301, 135] width 181 height 146
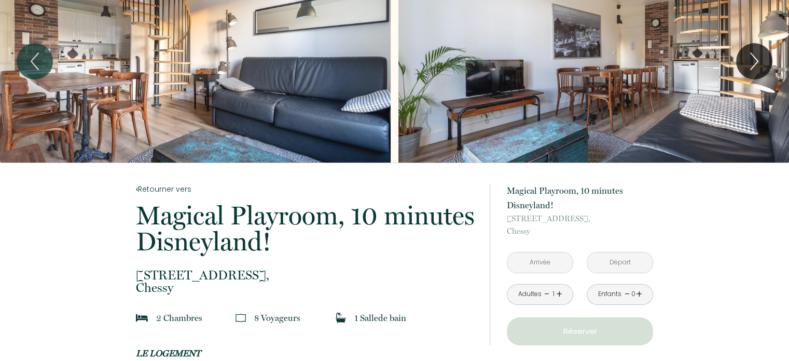
scroll to position [104, 0]
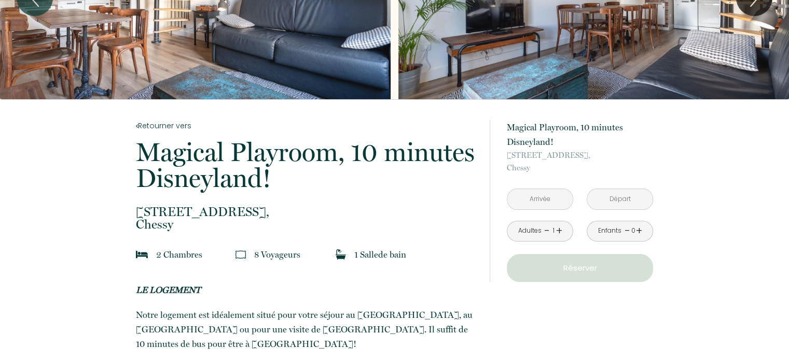
click at [530, 201] on input "text" at bounding box center [539, 199] width 65 height 20
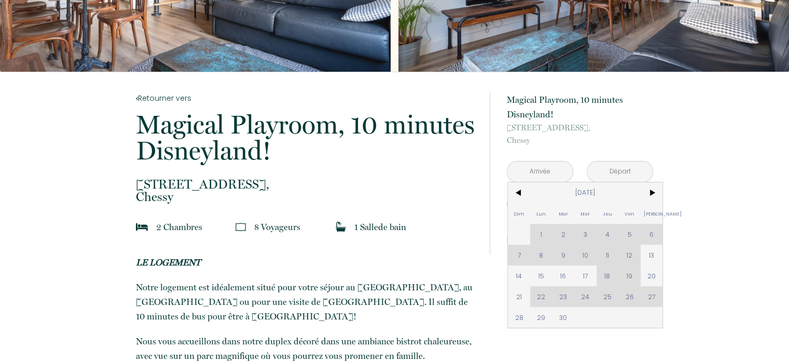
scroll to position [156, 0]
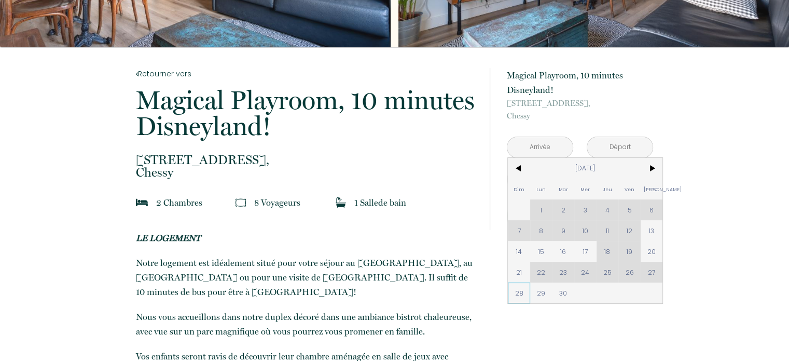
click at [524, 297] on span "28" at bounding box center [519, 292] width 22 height 21
type input "Dim 28 Sep 2025"
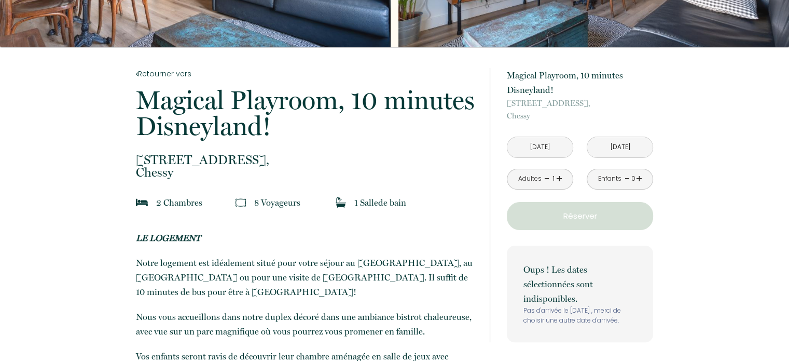
click at [613, 147] on input "Lun 29 Sep 2025" at bounding box center [619, 147] width 65 height 20
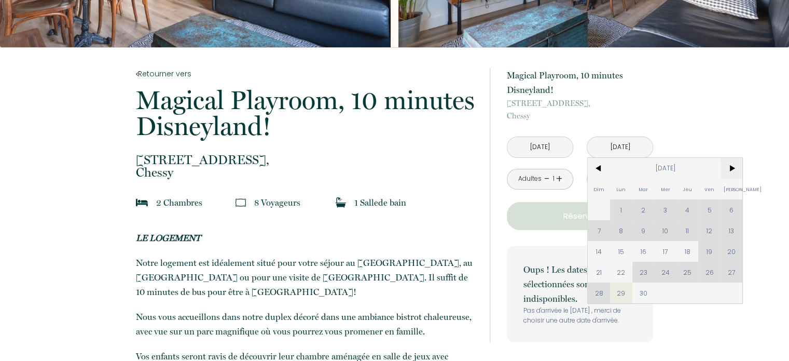
click at [734, 166] on span ">" at bounding box center [732, 168] width 22 height 21
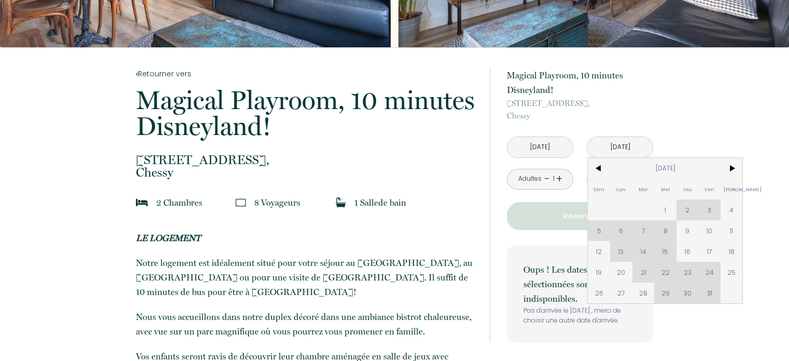
click at [685, 211] on div "Dim Lun Mar Mer Jeu Ven Sam 1 2 3 4 5 6 7 8 9 10 11 12 13 14 15 16 17 18 19 20 …" at bounding box center [665, 230] width 155 height 145
click at [671, 209] on span "1" at bounding box center [665, 209] width 22 height 21
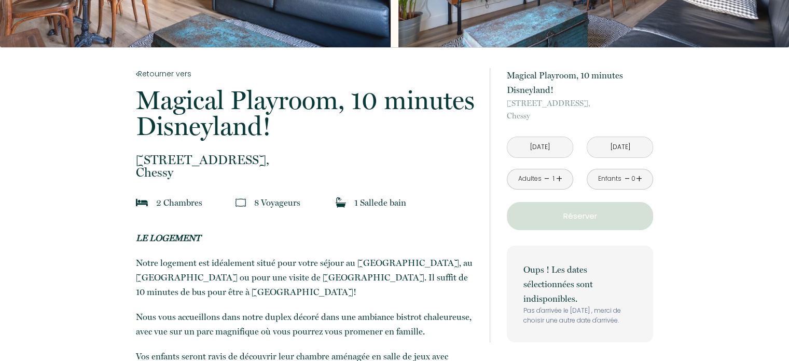
click at [641, 213] on p "Réserver" at bounding box center [580, 216] width 139 height 12
click at [560, 180] on link "+" at bounding box center [559, 179] width 6 height 16
click at [547, 180] on link "-" at bounding box center [547, 179] width 6 height 16
click at [561, 208] on button "Réserver" at bounding box center [580, 216] width 146 height 28
click at [550, 151] on input "Dim 28 Sep 2025" at bounding box center [539, 147] width 65 height 20
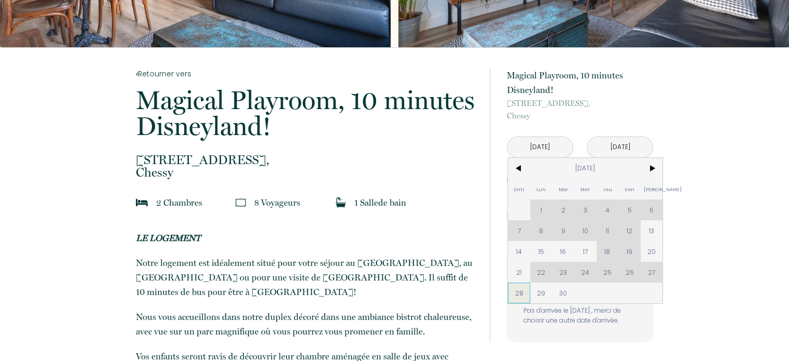
click at [525, 288] on span "28" at bounding box center [519, 292] width 22 height 21
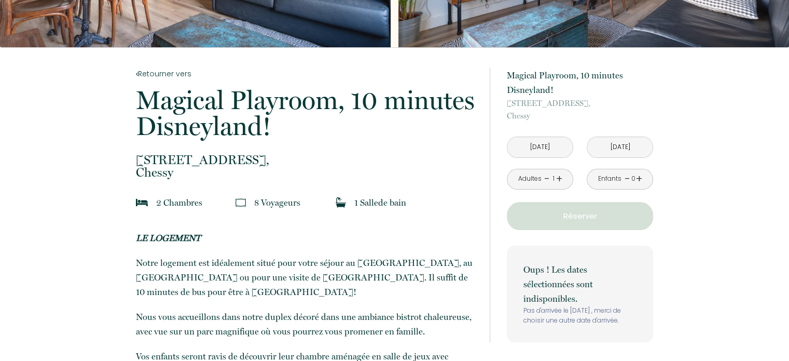
click at [619, 145] on input "Mer 01 Oct 2025" at bounding box center [619, 147] width 65 height 20
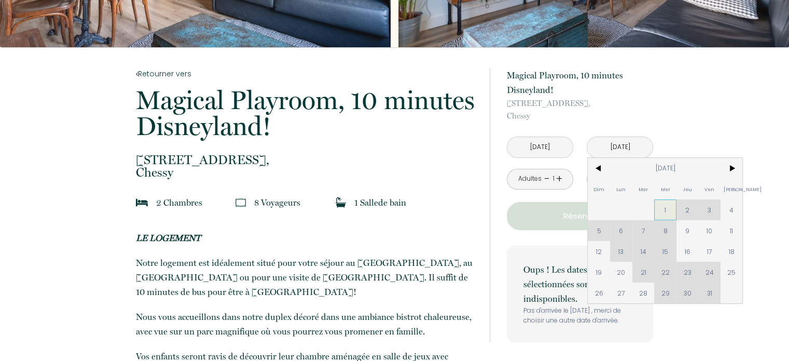
click at [664, 209] on span "1" at bounding box center [665, 209] width 22 height 21
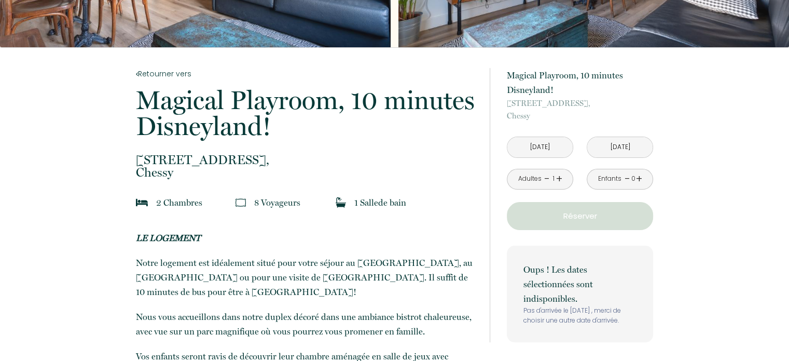
click at [606, 150] on input "Mer 01 Oct 2025" at bounding box center [619, 147] width 65 height 20
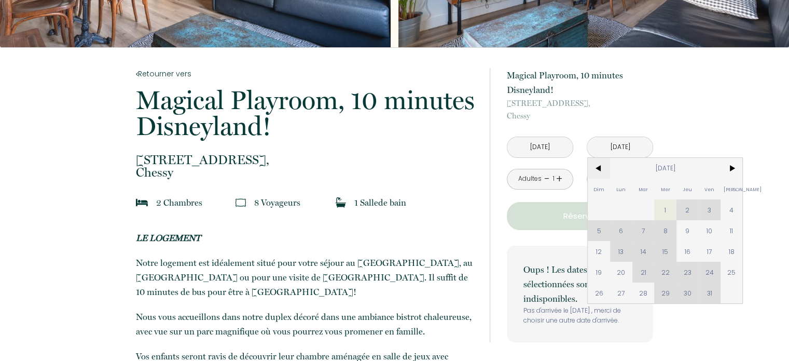
click at [599, 171] on span "<" at bounding box center [599, 168] width 22 height 21
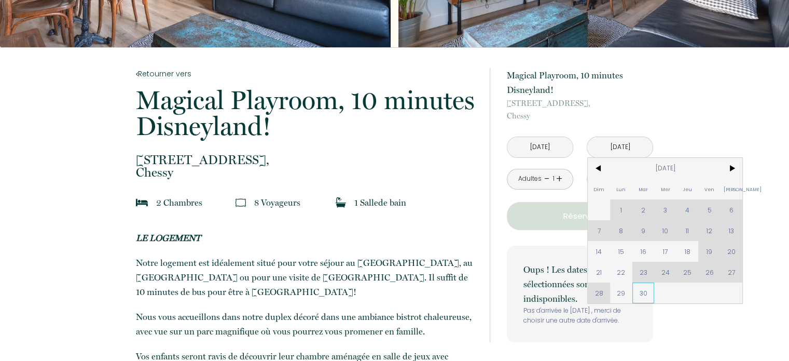
click at [644, 296] on span "30" at bounding box center [643, 292] width 22 height 21
type input "Mar 30 Sep 2025"
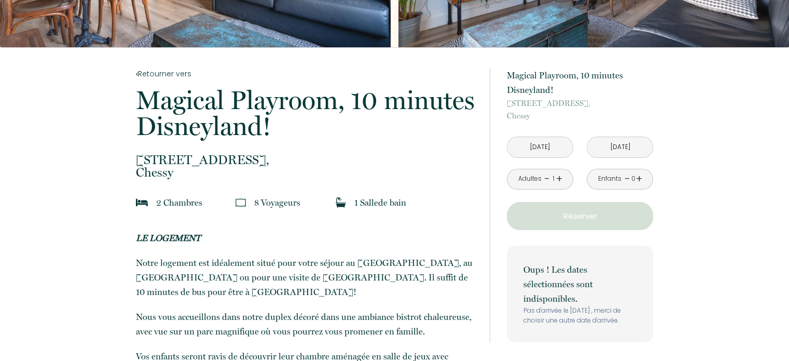
click at [645, 296] on div "Oups ! Les dates sélectionnées sont indisponibles. Pas d'arrivée le 28 Septembe…" at bounding box center [580, 293] width 146 height 96
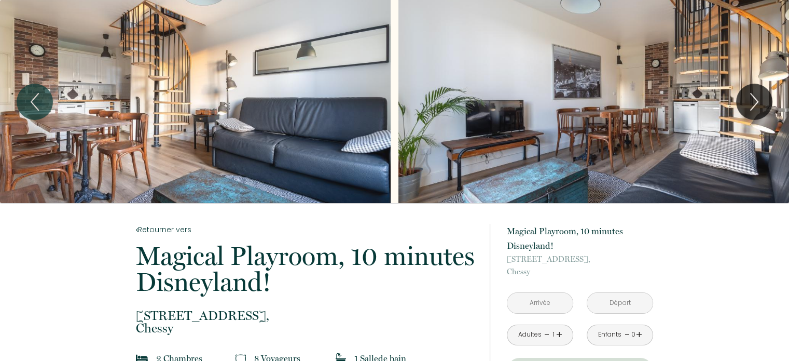
scroll to position [52, 0]
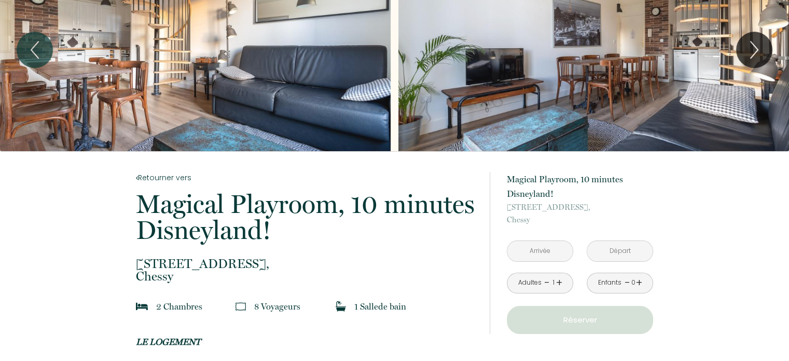
click at [540, 253] on input "text" at bounding box center [539, 251] width 65 height 20
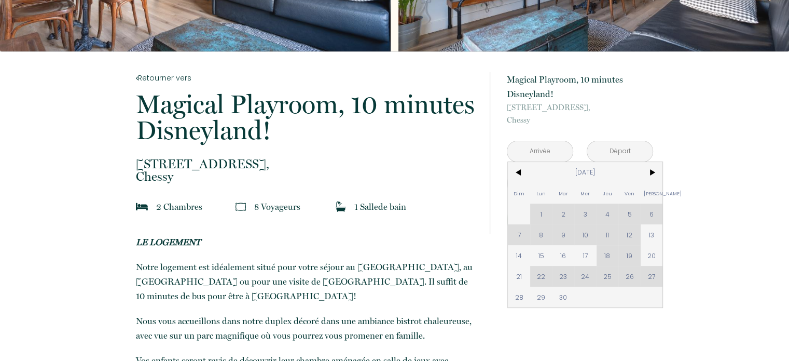
scroll to position [156, 0]
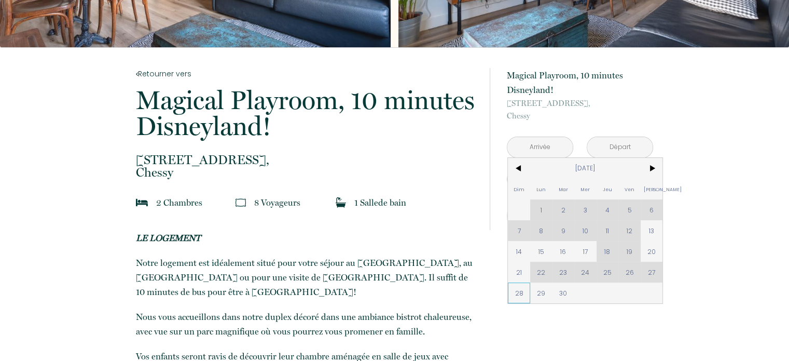
click at [519, 292] on span "28" at bounding box center [519, 292] width 22 height 21
type input "Dim 28 Sep 2025"
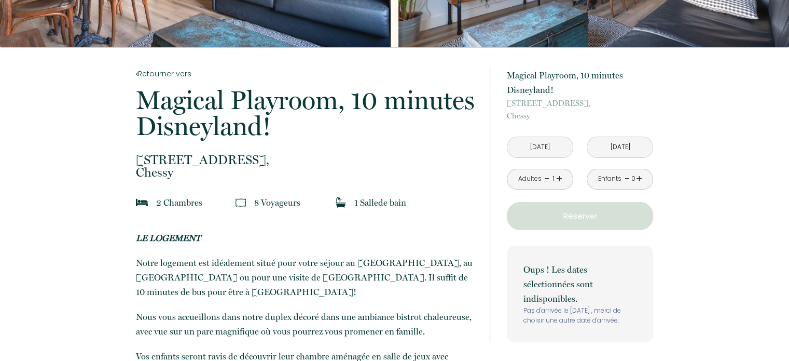
click at [613, 145] on input "Lun 29 Sep 2025" at bounding box center [619, 147] width 65 height 20
click at [614, 148] on input "Lun 29 Sep 2025" at bounding box center [619, 147] width 65 height 20
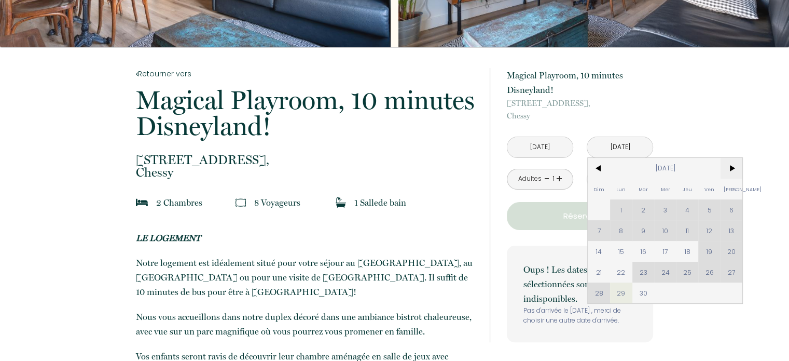
click at [735, 167] on span ">" at bounding box center [732, 168] width 22 height 21
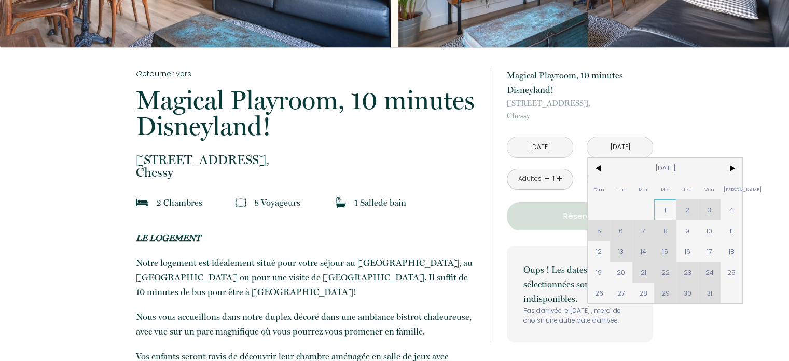
click at [670, 213] on span "1" at bounding box center [665, 209] width 22 height 21
type input "Mer 01 Oct 2025"
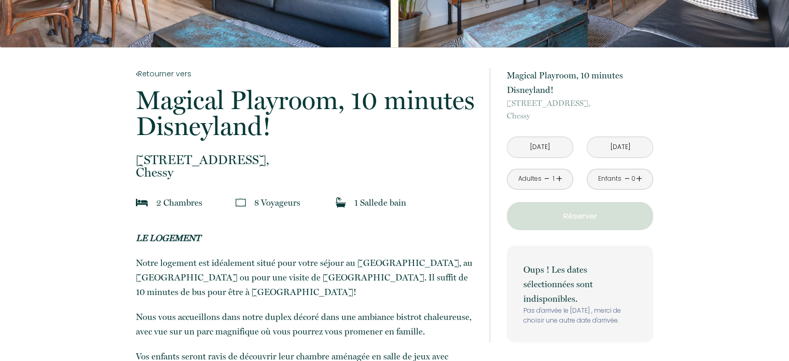
click at [633, 151] on input "Mer 01 Oct 2025" at bounding box center [619, 147] width 65 height 20
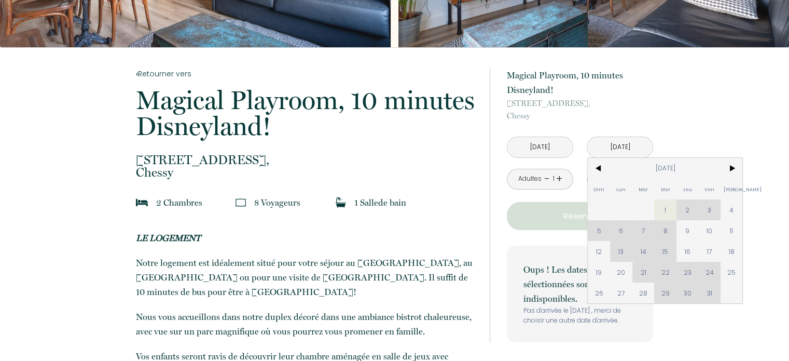
click at [688, 209] on div "Dim Lun Mar Mer Jeu Ven Sam 1 2 3 4 5 6 7 8 9 10 11 12 13 14 15 16 17 18 19 20 …" at bounding box center [665, 230] width 155 height 145
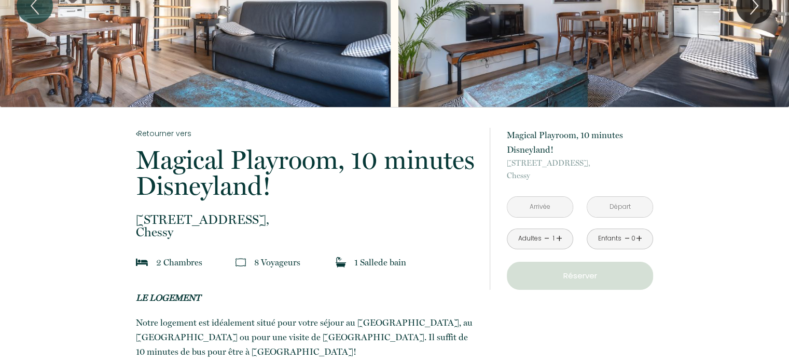
scroll to position [104, 0]
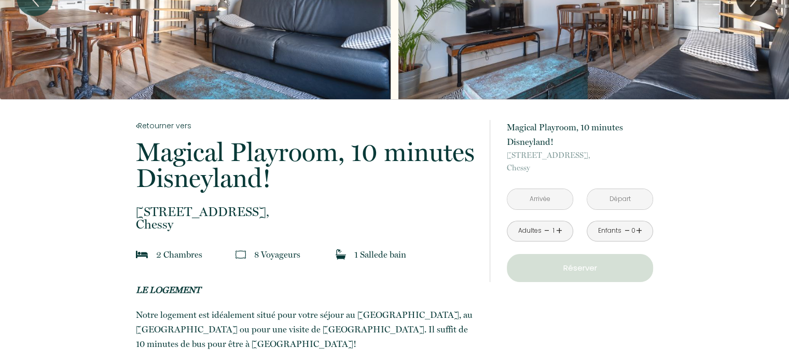
click at [538, 200] on input "text" at bounding box center [539, 199] width 65 height 20
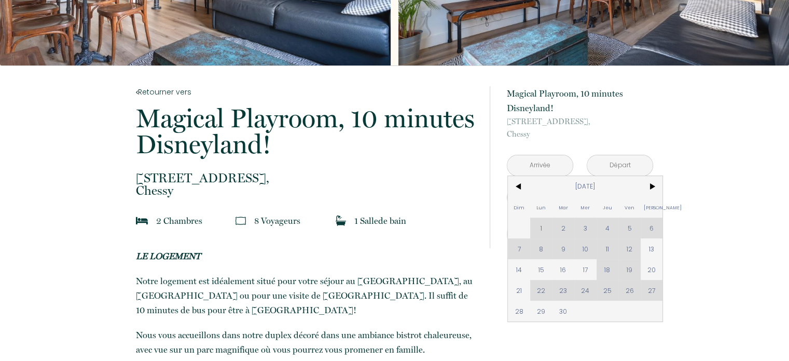
scroll to position [156, 0]
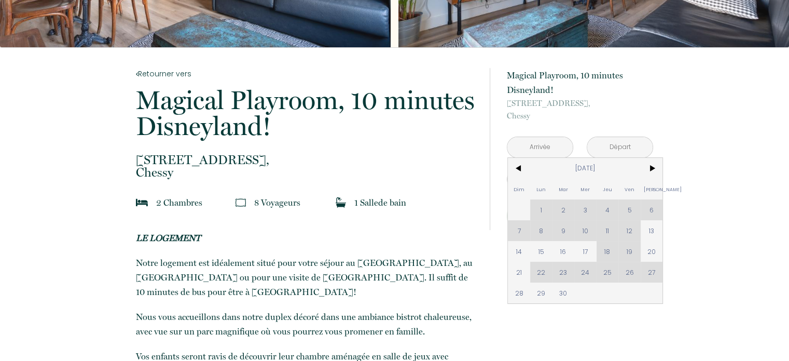
click at [521, 295] on span "28" at bounding box center [519, 292] width 22 height 21
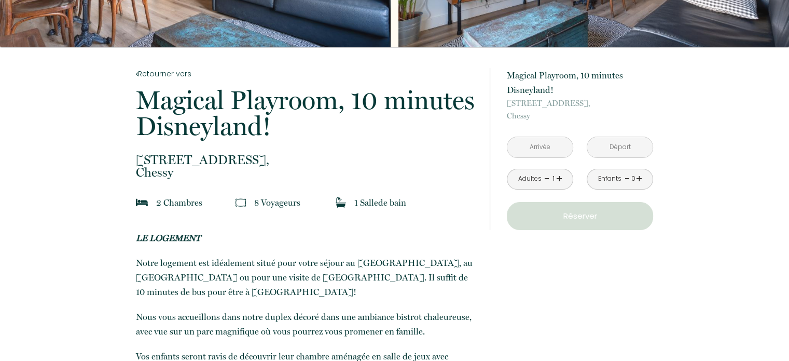
type input "Dim 28 Sep 2025"
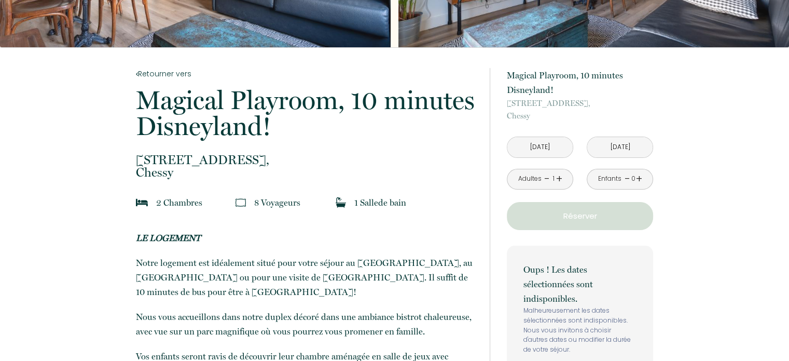
click at [611, 146] on input "Lun 29 Sep 2025" at bounding box center [619, 147] width 65 height 20
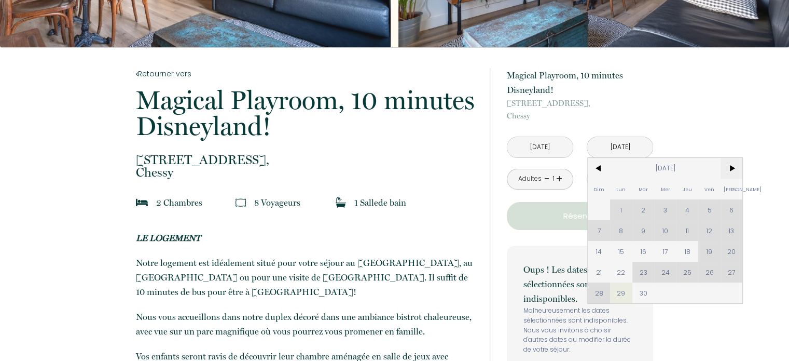
click at [734, 166] on span ">" at bounding box center [732, 168] width 22 height 21
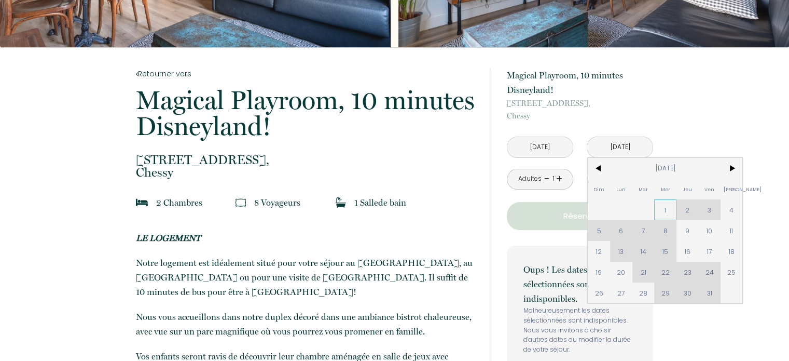
click at [661, 215] on span "1" at bounding box center [665, 209] width 22 height 21
type input "Mer 01 Oct 2025"
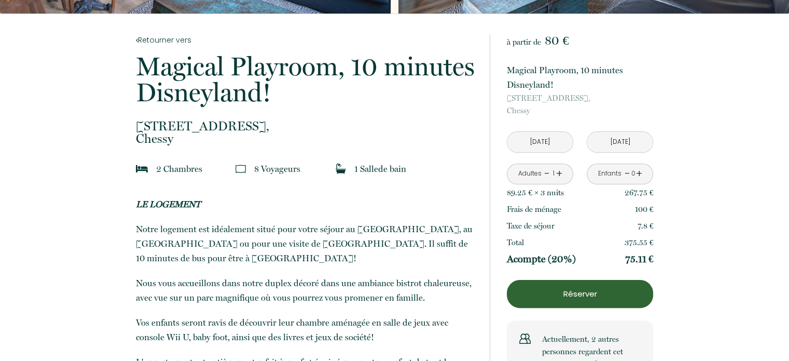
scroll to position [208, 0]
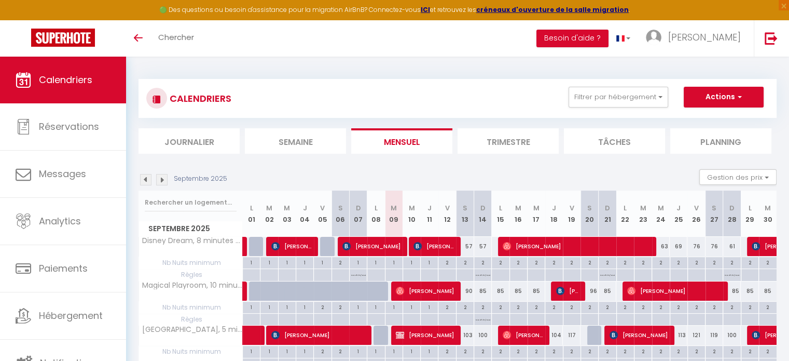
click at [162, 181] on img at bounding box center [161, 179] width 11 height 11
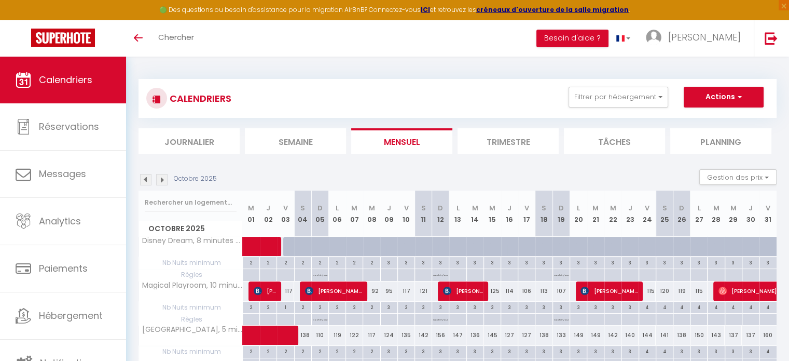
click at [162, 181] on img at bounding box center [161, 179] width 11 height 11
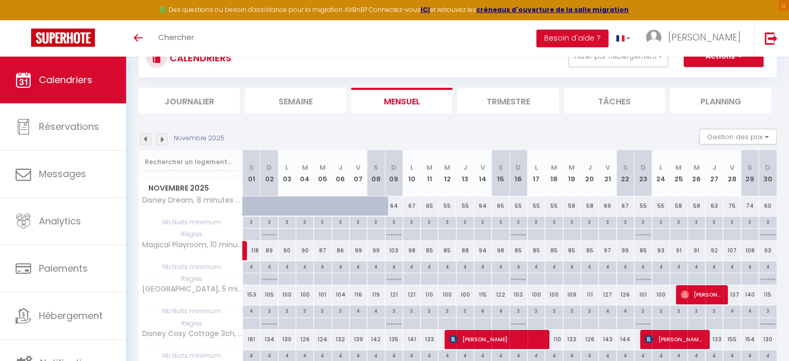
scroll to position [95, 0]
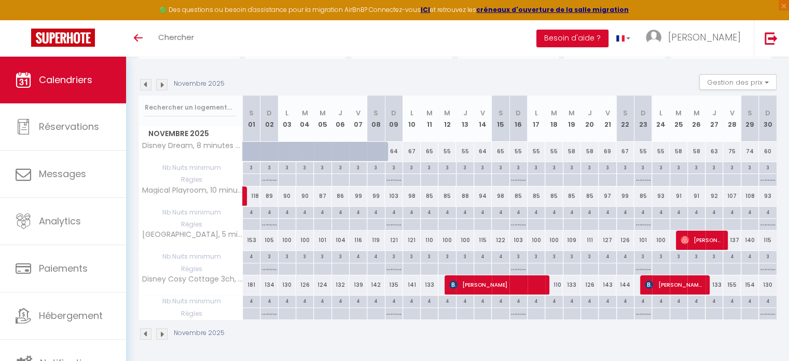
click at [145, 86] on img at bounding box center [145, 84] width 11 height 11
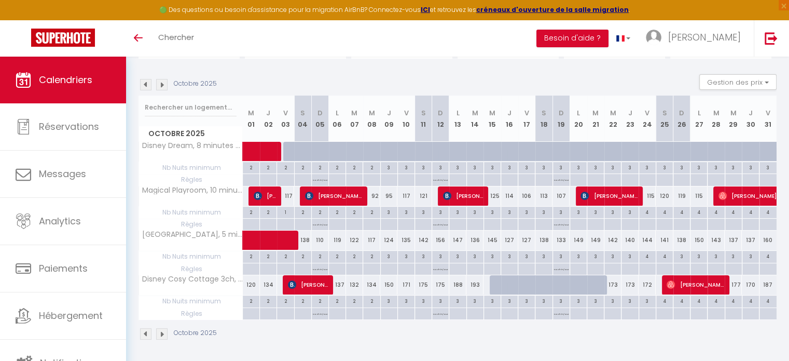
click at [145, 86] on img at bounding box center [145, 84] width 11 height 11
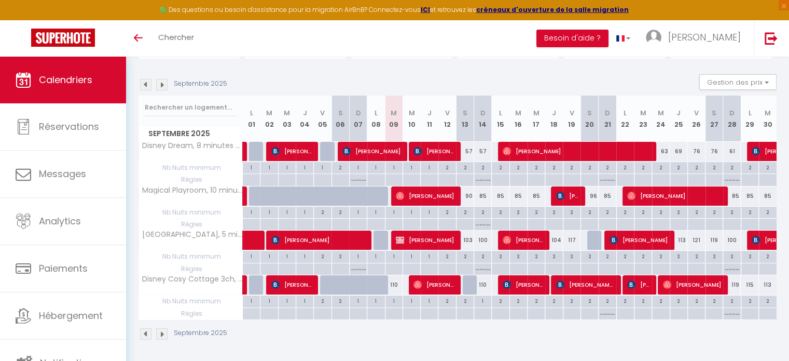
click at [161, 85] on img at bounding box center [161, 84] width 11 height 11
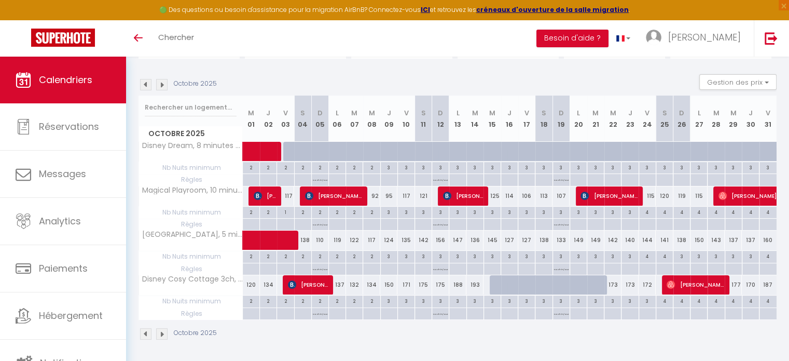
click at [161, 85] on img at bounding box center [161, 84] width 11 height 11
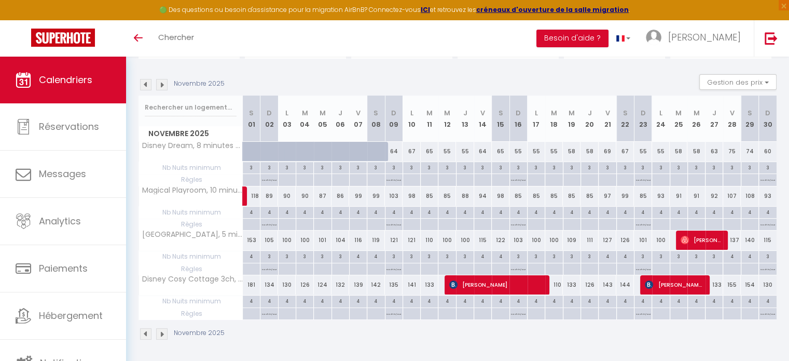
click at [147, 84] on img at bounding box center [145, 84] width 11 height 11
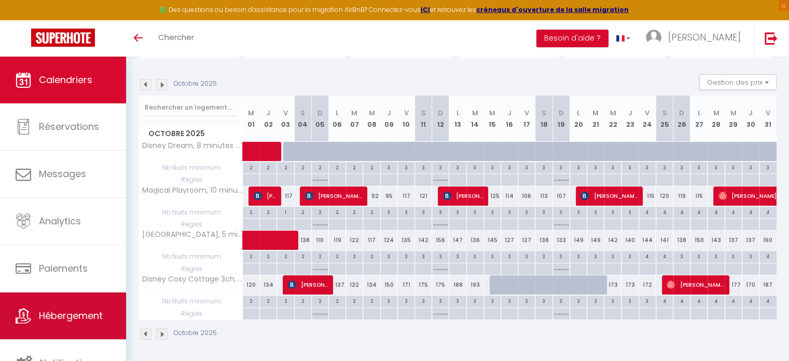
click at [86, 304] on link "Hébergement" at bounding box center [63, 315] width 126 height 47
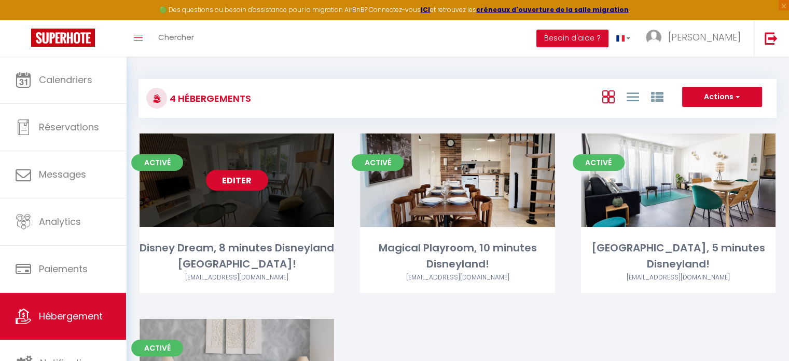
click at [238, 191] on div "Editer" at bounding box center [237, 179] width 195 height 93
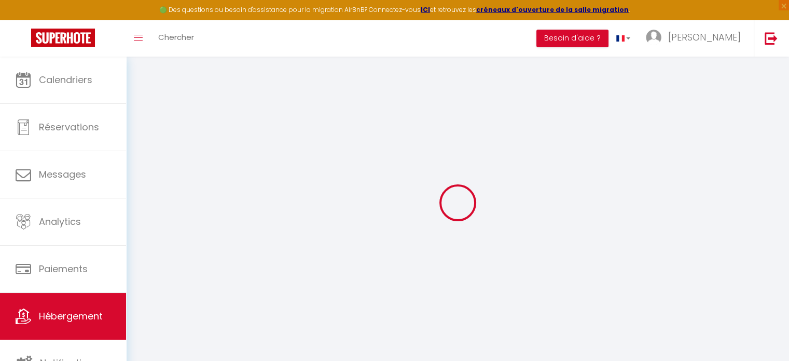
checkbox input "false"
select select "16:00"
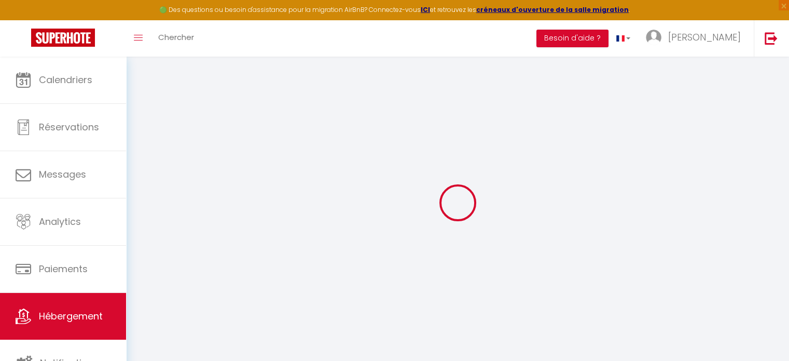
select select "23:00"
select select "10:00"
select select "15"
select select "18:00"
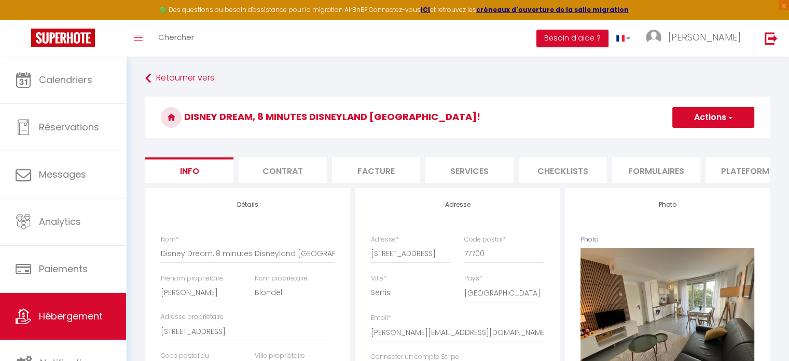
checkbox input "false"
click at [273, 176] on li "Contrat" at bounding box center [283, 169] width 88 height 25
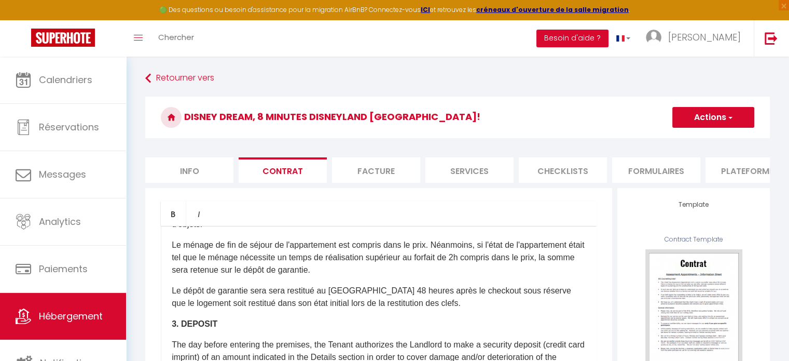
scroll to position [726, 0]
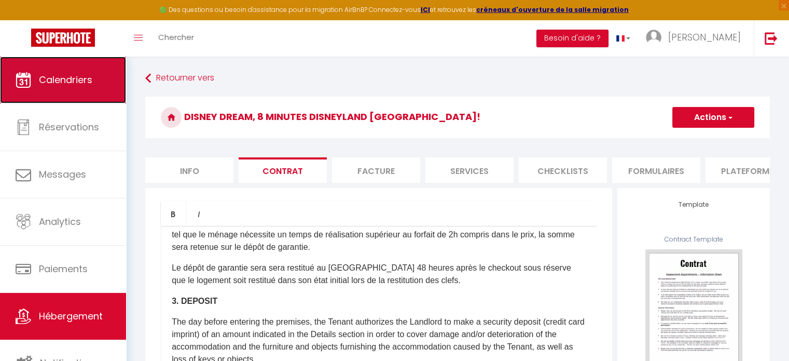
click at [89, 82] on span "Calendriers" at bounding box center [65, 79] width 53 height 13
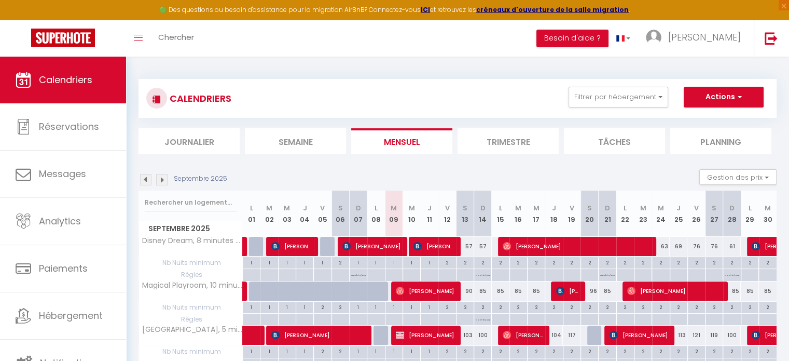
click at [166, 182] on img at bounding box center [161, 179] width 11 height 11
select select
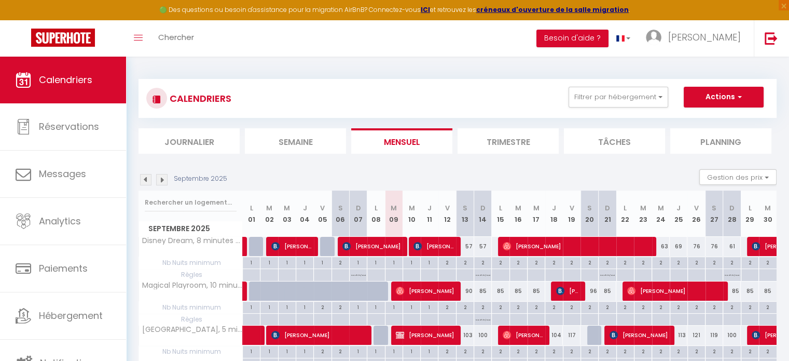
select select
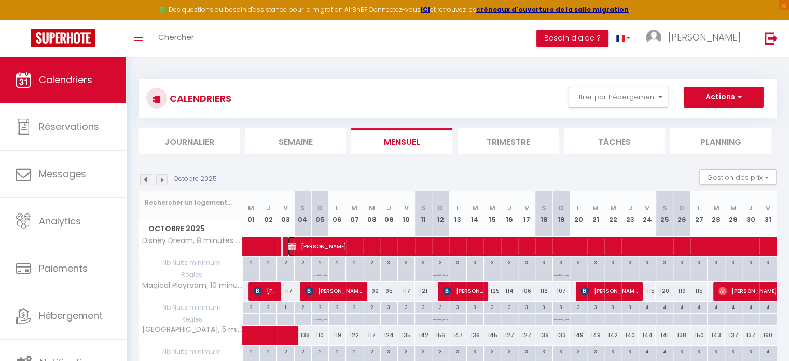
click at [320, 249] on span "Tamara NIEDOMANSKI" at bounding box center [729, 246] width 883 height 20
select select "KO"
select select "0"
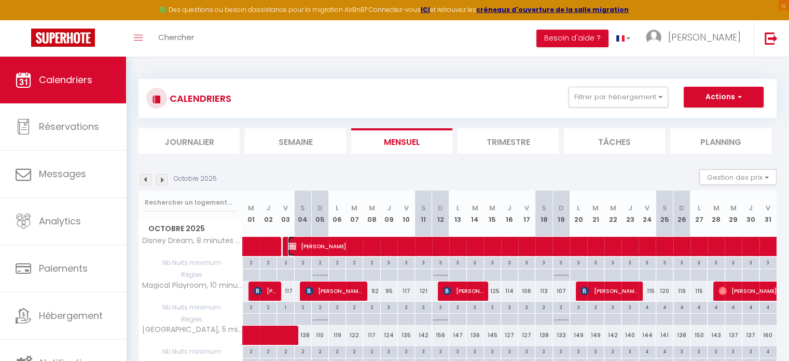
select select "0"
select select
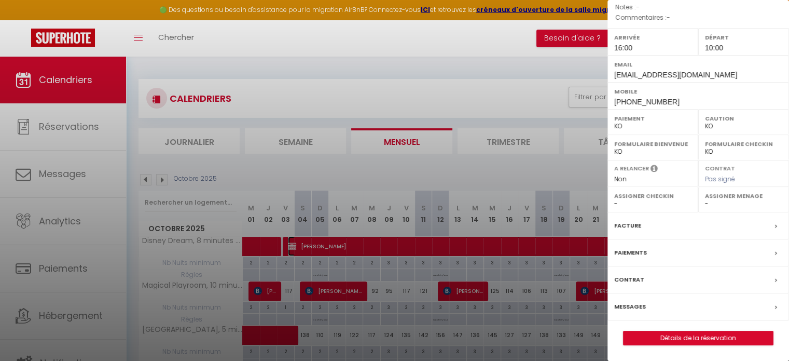
scroll to position [148, 0]
click at [657, 305] on div "Messages" at bounding box center [699, 306] width 182 height 27
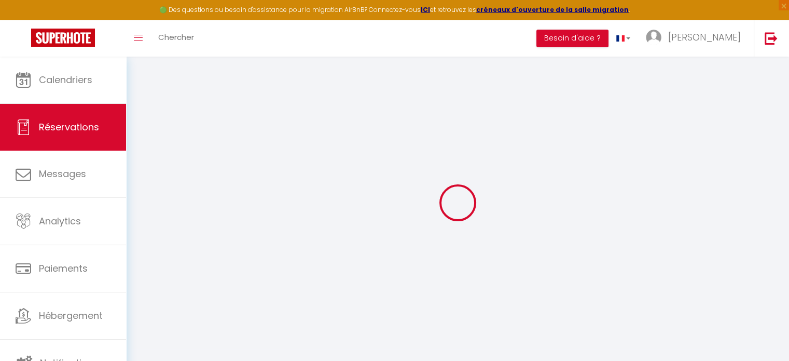
select select
checkbox input "false"
select select
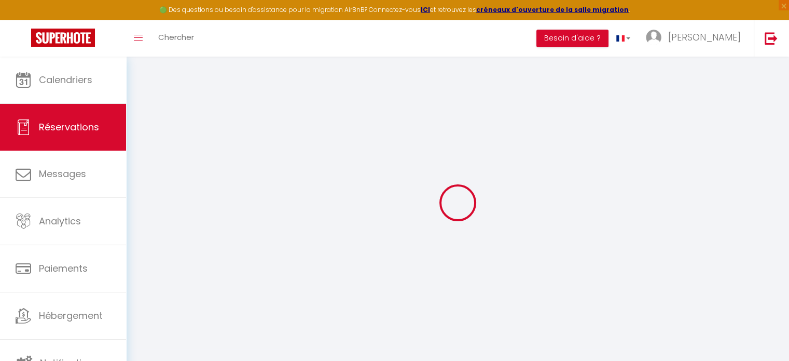
checkbox input "false"
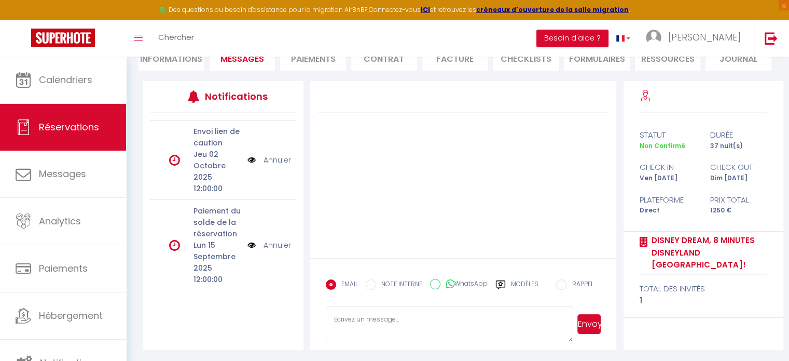
scroll to position [112, 0]
click at [248, 238] on img at bounding box center [251, 243] width 8 height 11
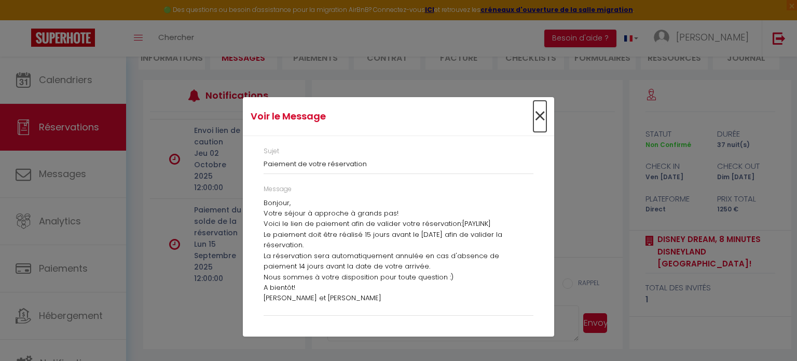
click at [537, 118] on span "×" at bounding box center [539, 116] width 13 height 31
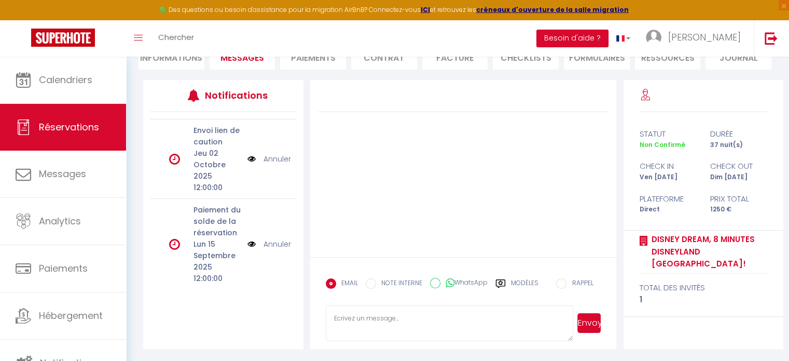
click at [264, 238] on link "Annuler" at bounding box center [277, 243] width 27 height 11
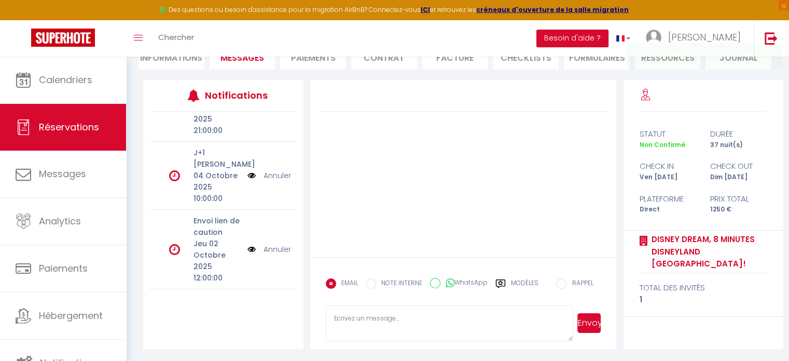
scroll to position [50, 0]
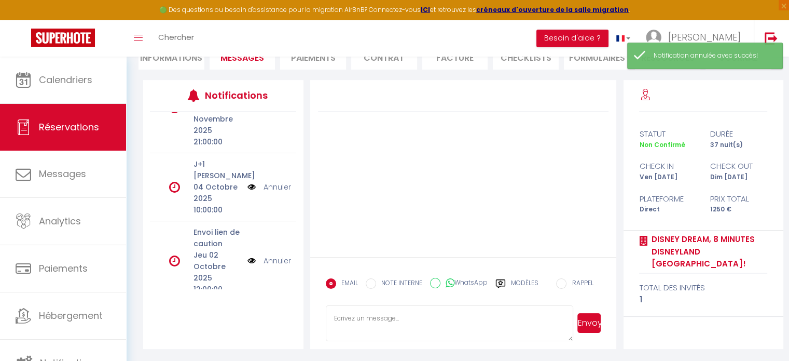
click at [247, 255] on img at bounding box center [251, 260] width 8 height 11
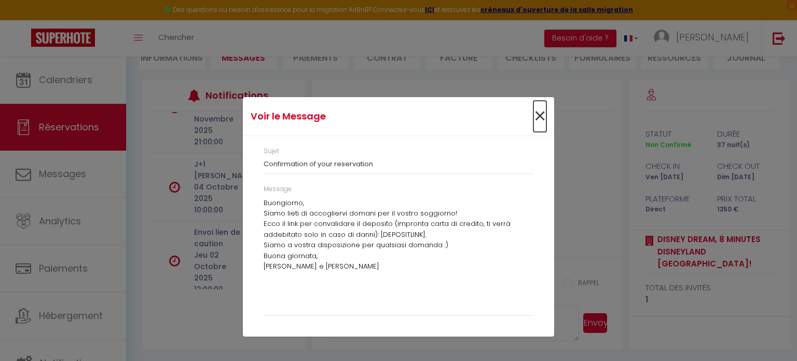
click at [539, 116] on span "×" at bounding box center [539, 116] width 13 height 31
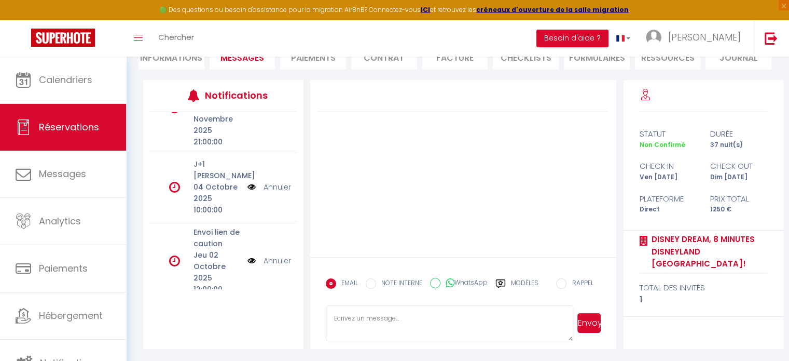
click at [274, 255] on link "Annuler" at bounding box center [277, 260] width 27 height 11
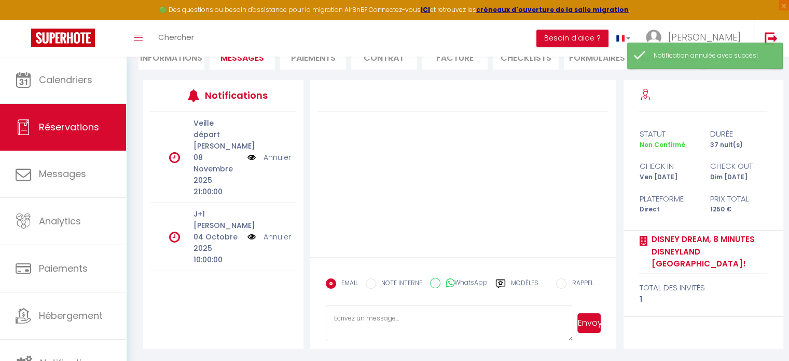
click at [252, 231] on img at bounding box center [251, 236] width 8 height 11
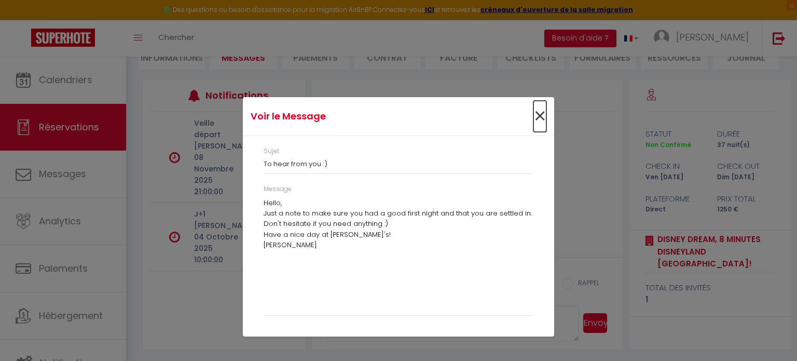
click at [540, 115] on span "×" at bounding box center [539, 116] width 13 height 31
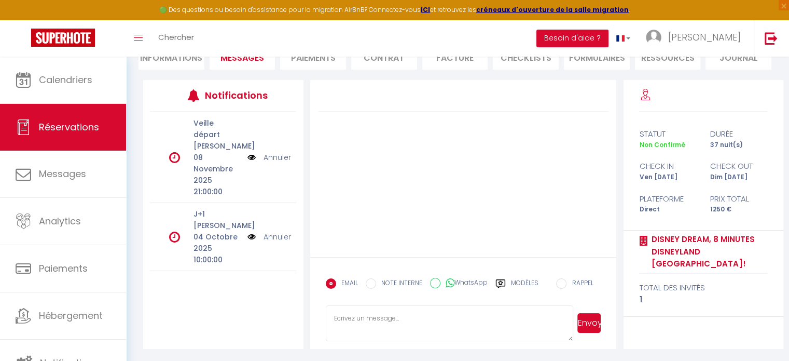
click at [270, 231] on link "Annuler" at bounding box center [277, 236] width 27 height 11
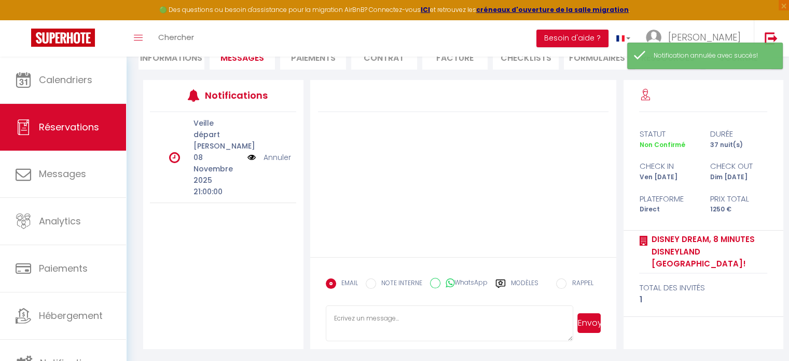
click at [252, 151] on img at bounding box center [251, 156] width 8 height 11
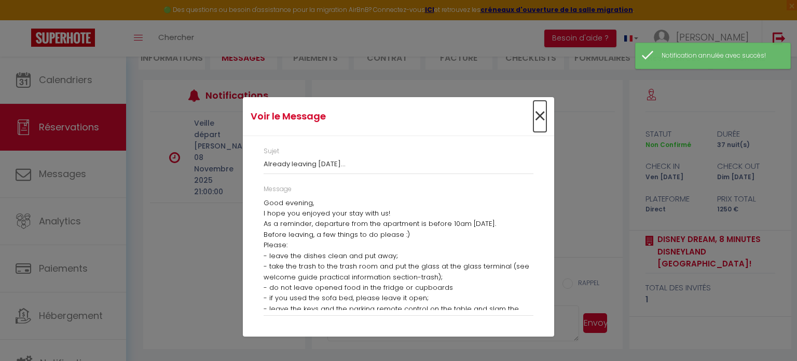
click at [540, 116] on span "×" at bounding box center [539, 116] width 13 height 31
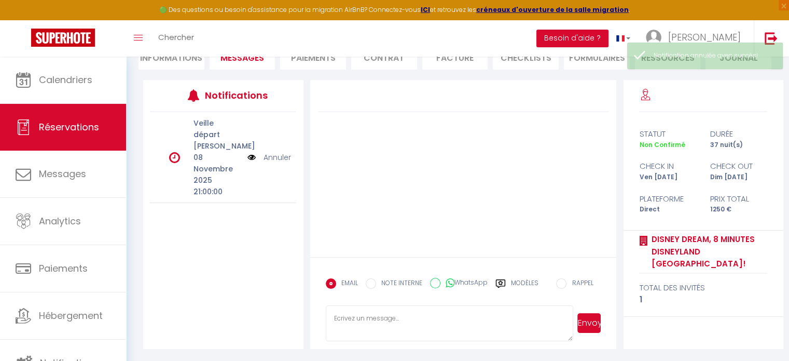
click at [284, 151] on link "Annuler" at bounding box center [277, 156] width 27 height 11
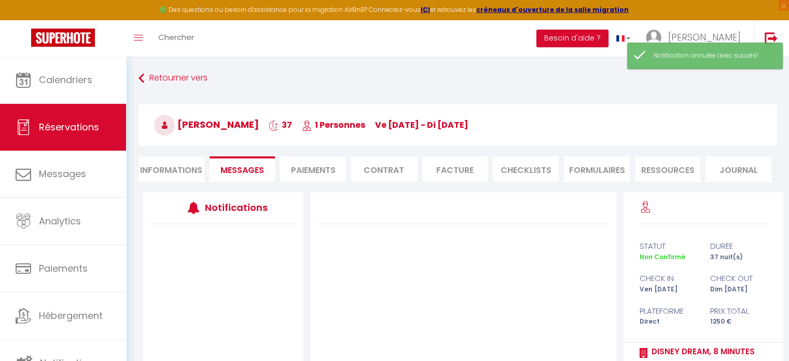
click at [336, 167] on li "Paiements" at bounding box center [313, 168] width 66 height 25
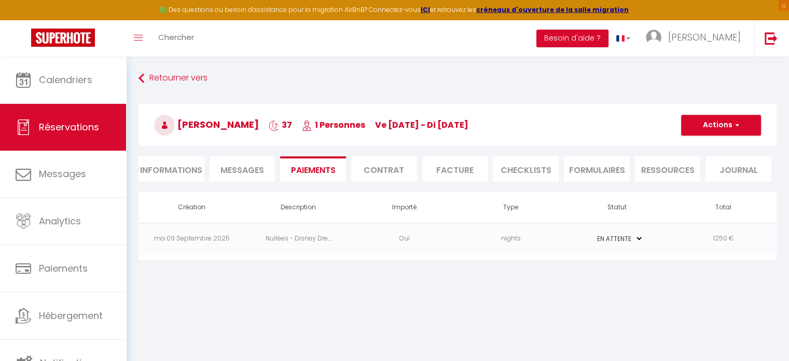
click at [718, 240] on td "1250 €" at bounding box center [723, 239] width 106 height 32
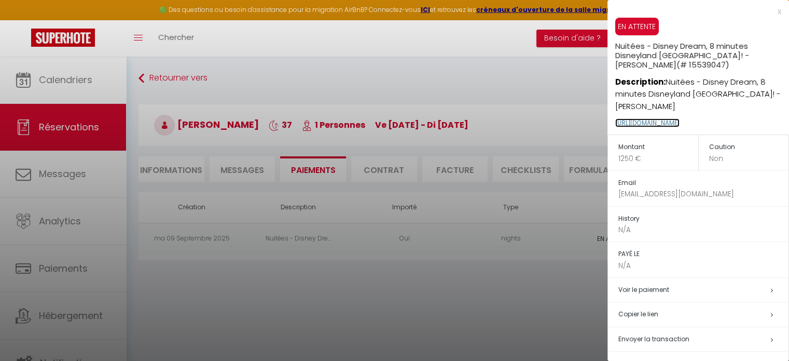
click at [680, 121] on link "https://superhote.com/applink/p/uMVGcMYF" at bounding box center [647, 122] width 64 height 9
click at [364, 299] on div at bounding box center [394, 180] width 789 height 361
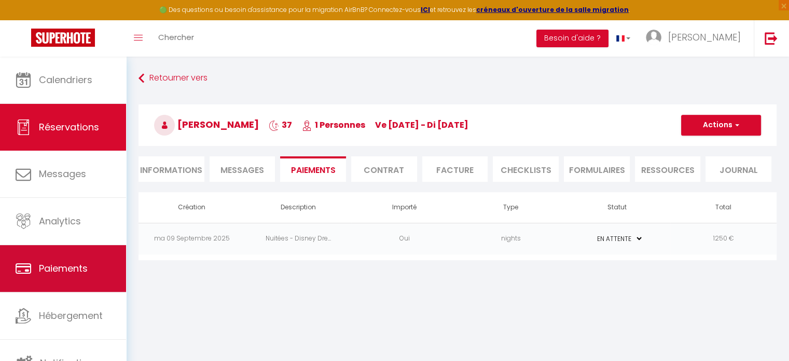
scroll to position [3, 0]
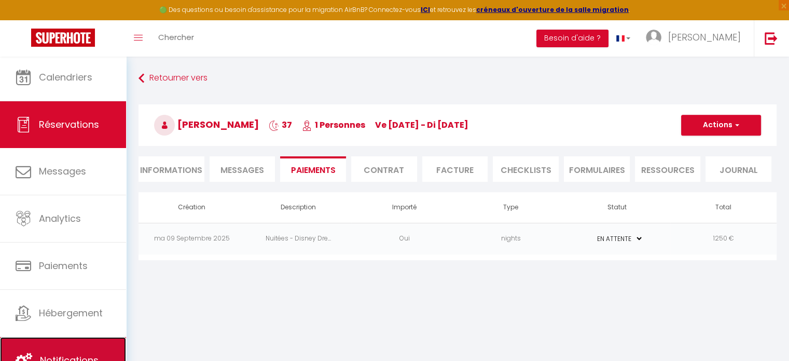
click at [83, 340] on link "Notifications" at bounding box center [63, 360] width 126 height 47
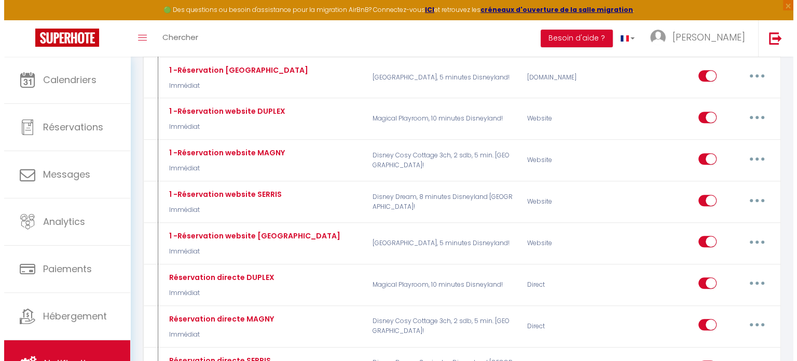
scroll to position [519, 0]
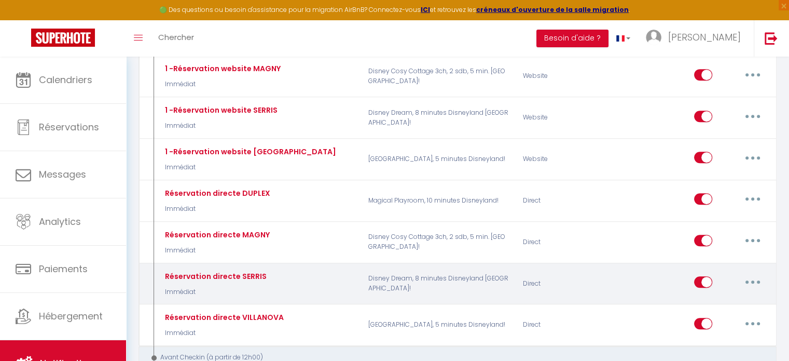
click at [758, 273] on button "button" at bounding box center [752, 281] width 29 height 17
click at [736, 297] on link "Editer" at bounding box center [725, 306] width 77 height 18
type input "Réservation directe SERRIS"
select select "Immédiat"
select select
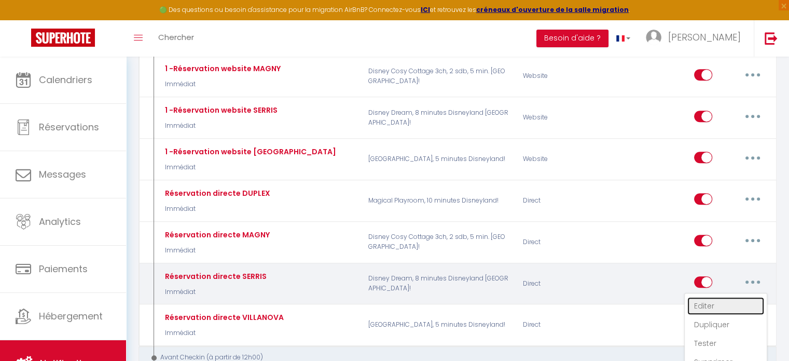
checkbox input "false"
radio input "true"
type input "Votre réservation à Chessy"
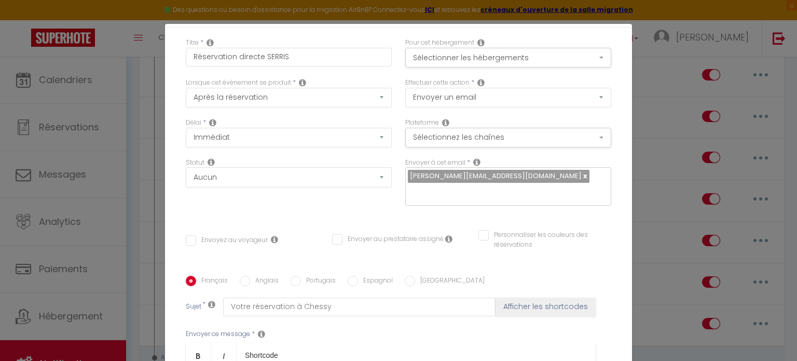
scroll to position [156, 0]
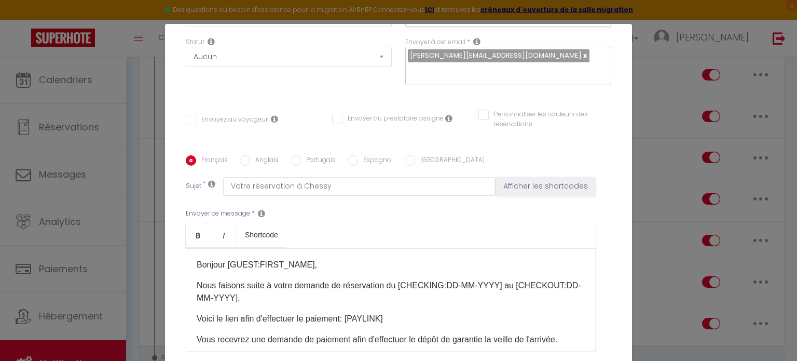
click at [257, 155] on label "Anglais" at bounding box center [264, 160] width 29 height 11
click at [250, 155] on input "Anglais" at bounding box center [245, 160] width 10 height 10
radio input "true"
checkbox input "false"
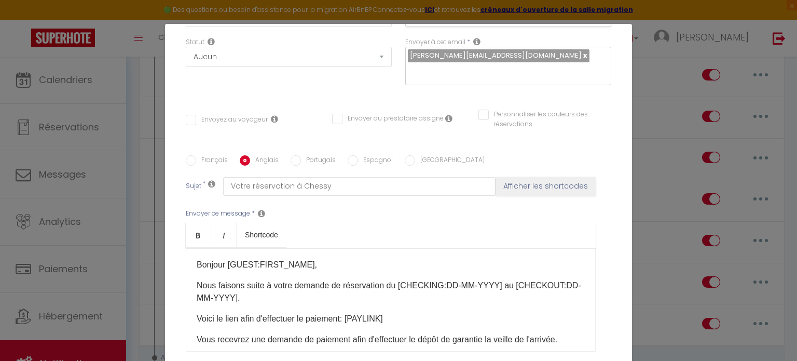
checkbox input "false"
click at [243, 279] on p "We are responding to your reservation request from [CHECKING:DD-MM-YYYY] to [CH…" at bounding box center [391, 291] width 388 height 25
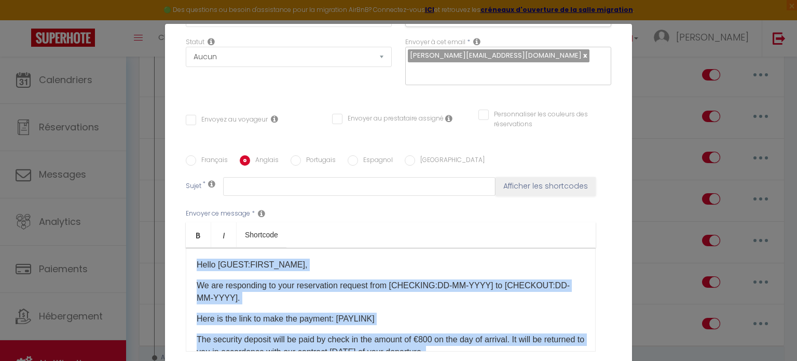
copy div "Hello [GUEST:FIRST_NAME], We are responding to your reservation request from [C…"
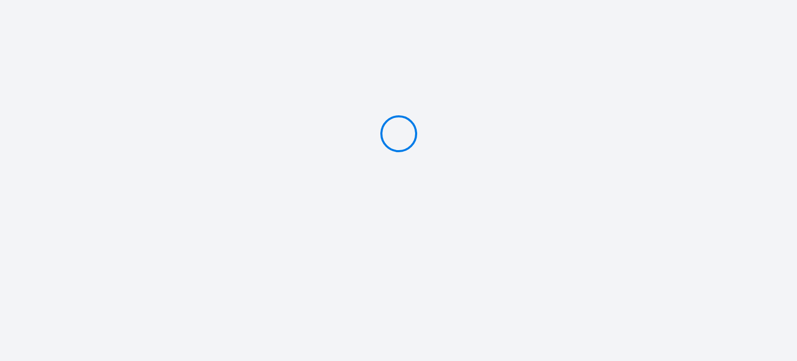
type input "PAYER 1250 €"
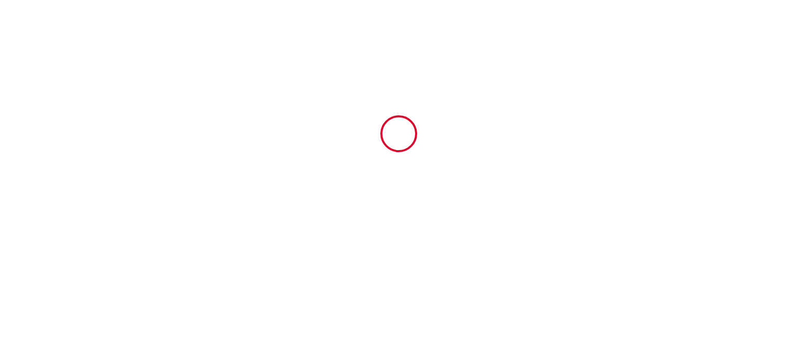
type input "6700802"
type input "Disney Dream, 8 minutes Disneyland [GEOGRAPHIC_DATA]!"
type input "[STREET_ADDRESS]"
type input "77700"
type input "Serris"
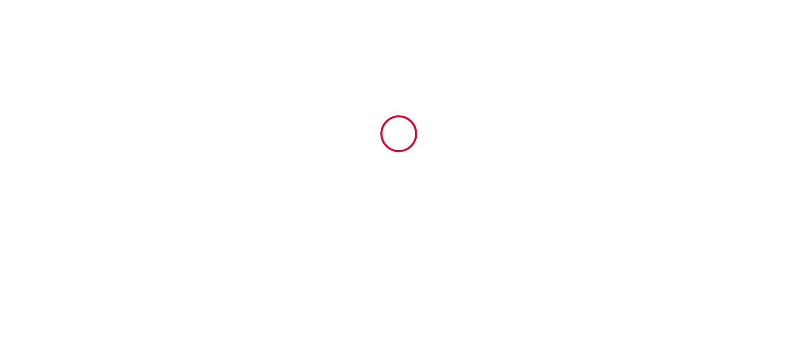
type input "[GEOGRAPHIC_DATA]"
type input "[DATE]"
type input "1"
type input "0"
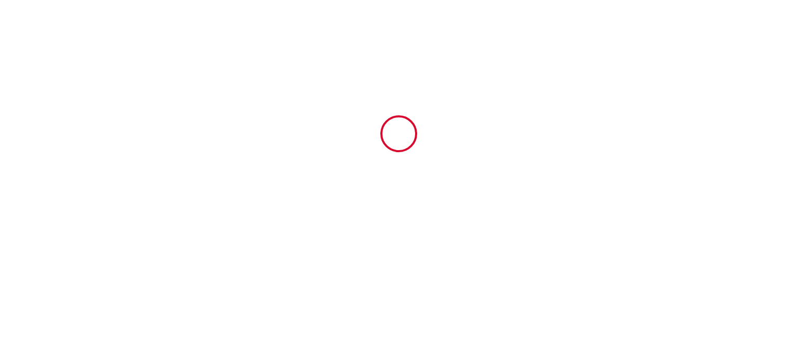
type input "500"
type input "1250"
type input "[PERSON_NAME]"
type input "Blondel"
type input "[STREET_ADDRESS]"
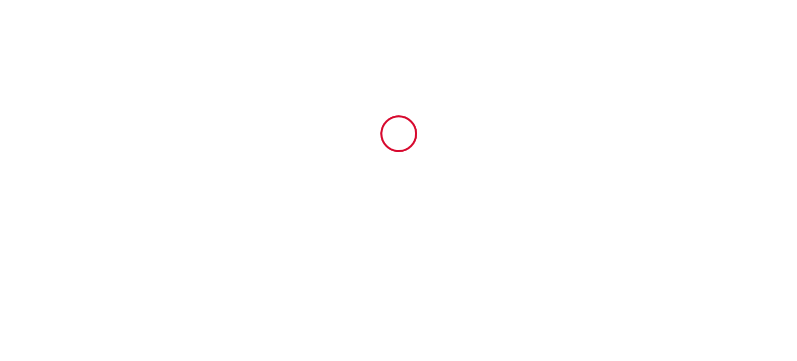
type input "77700"
type input "Magny Le Hongre"
type input "[GEOGRAPHIC_DATA]"
type input "[PERSON_NAME][EMAIL_ADDRESS][DOMAIN_NAME]"
type input "[PERSON_NAME]"
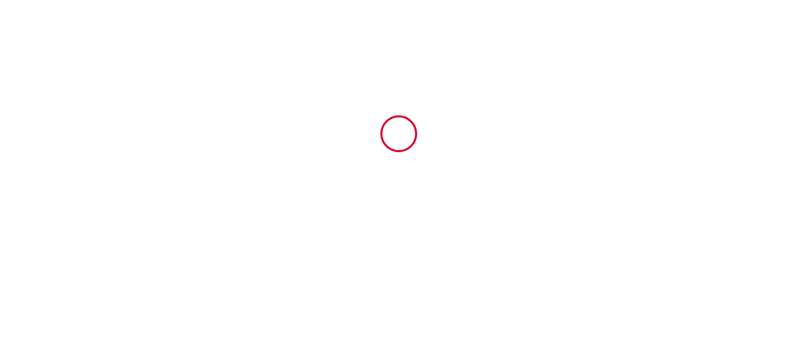
type input "NIEDOMANSKI"
type input "[STREET_ADDRESS][PERSON_NAME]"
type input "20851"
type input "ROCKVILLE"
type input "[EMAIL_ADDRESS][DOMAIN_NAME]"
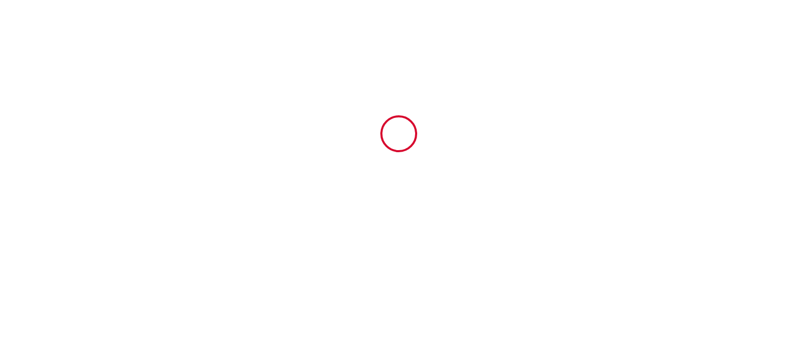
type input "[PHONE_NUMBER]"
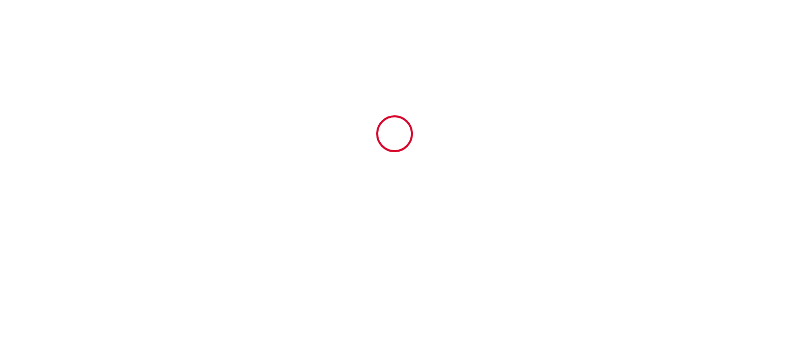
select select "US"
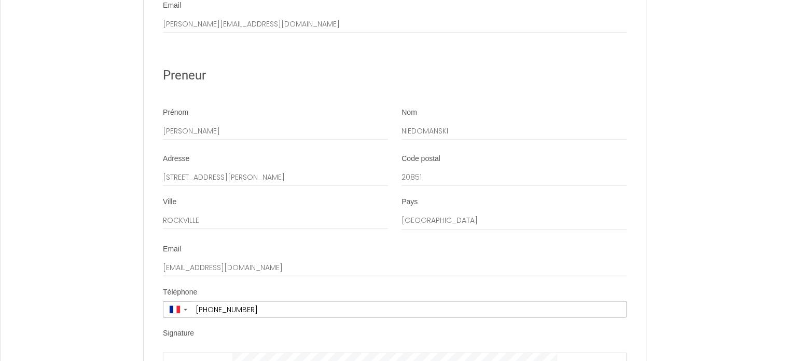
scroll to position [2631, 0]
